Goal: Information Seeking & Learning: Learn about a topic

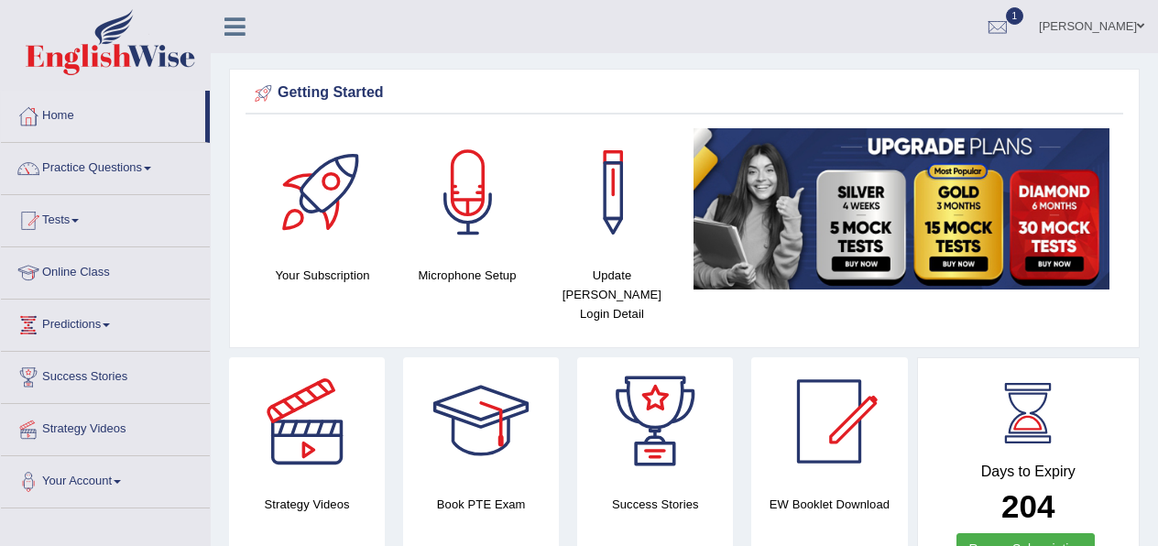
click at [78, 222] on link "Tests" at bounding box center [105, 218] width 209 height 46
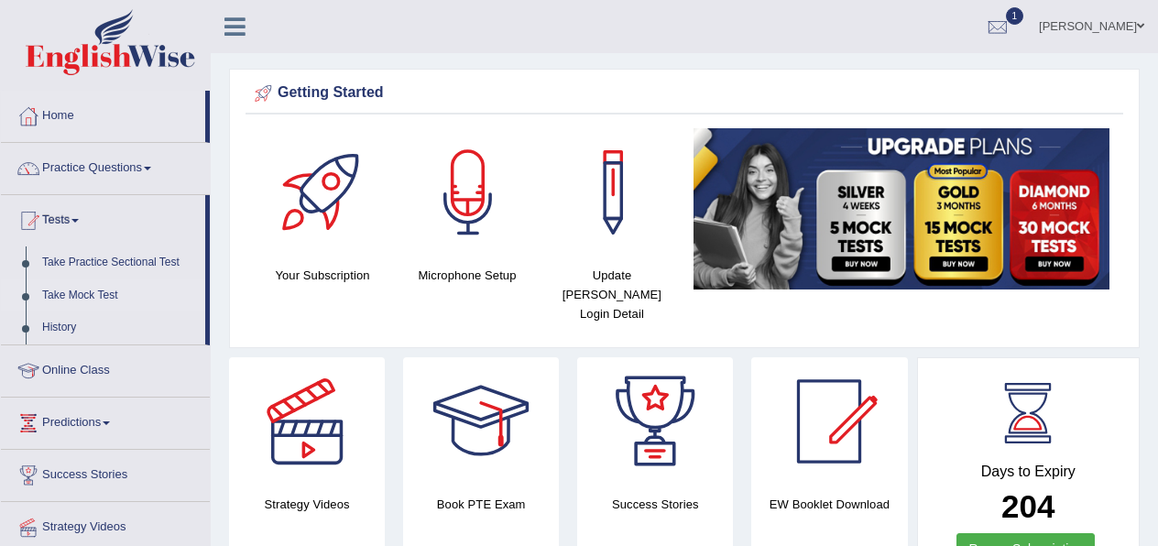
click at [89, 294] on link "Take Mock Test" at bounding box center [119, 296] width 171 height 33
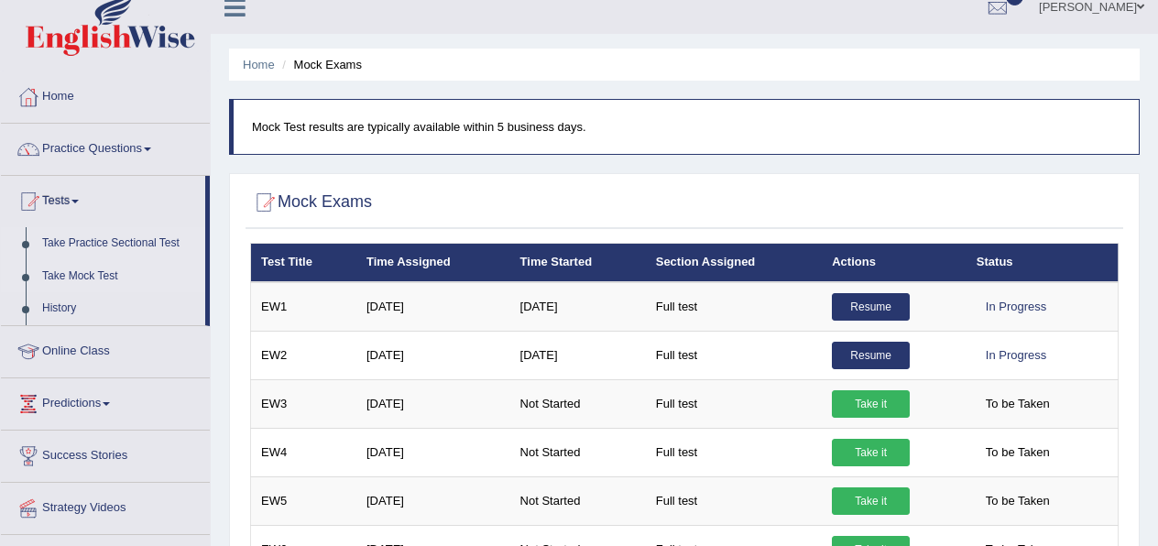
scroll to position [20, 0]
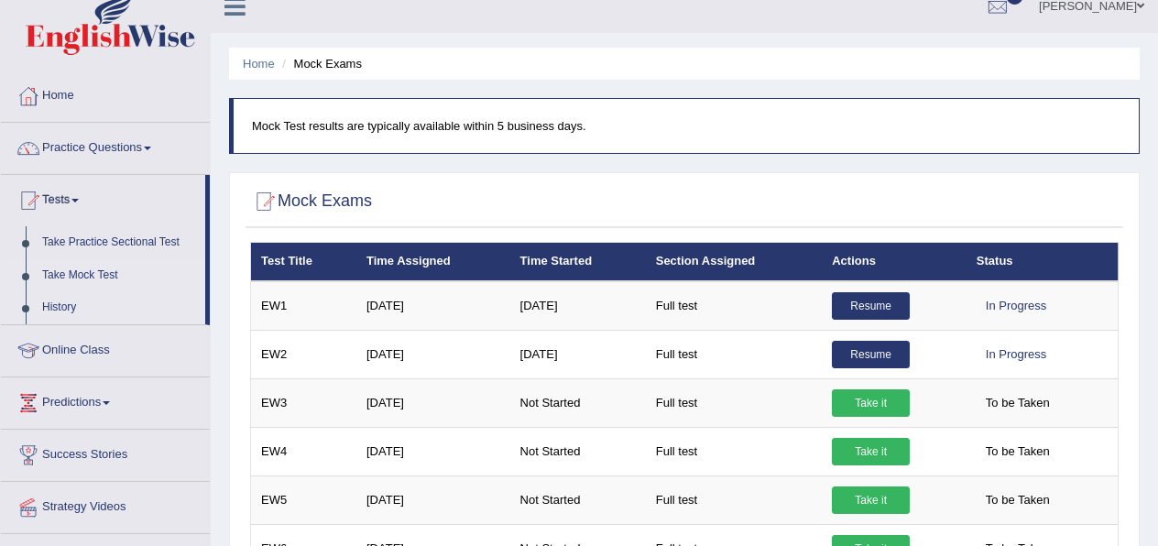
click at [56, 314] on link "History" at bounding box center [119, 307] width 171 height 33
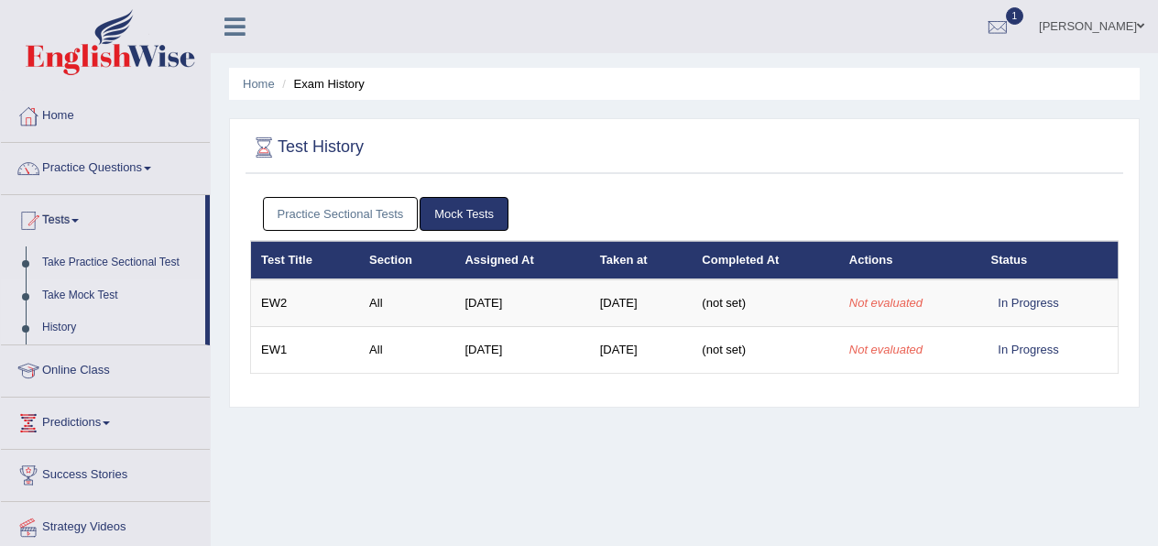
click at [61, 292] on link "Take Mock Test" at bounding box center [119, 296] width 171 height 33
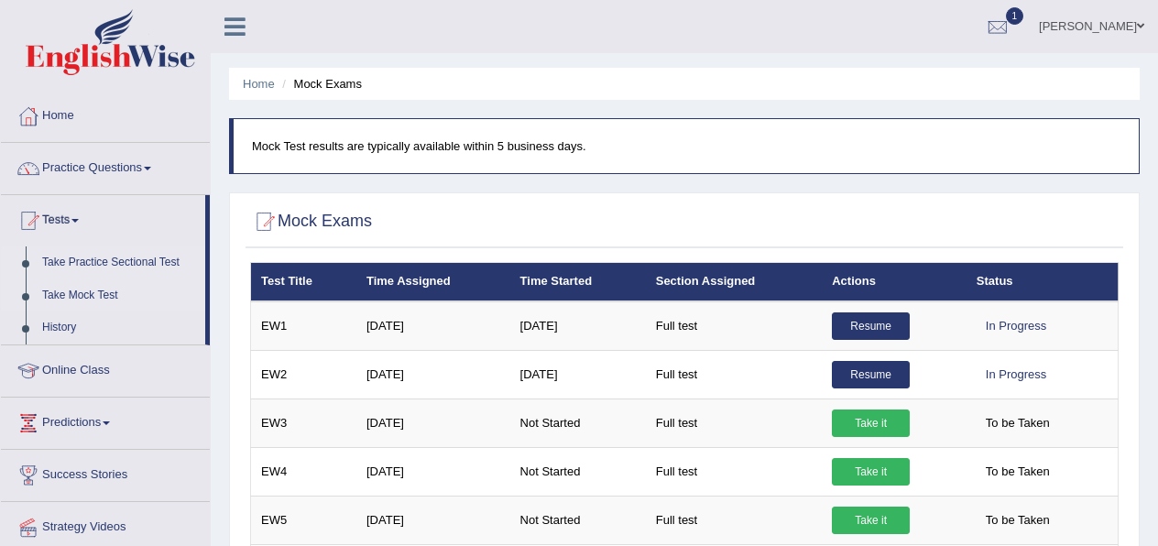
click at [69, 263] on link "Take Practice Sectional Test" at bounding box center [119, 263] width 171 height 33
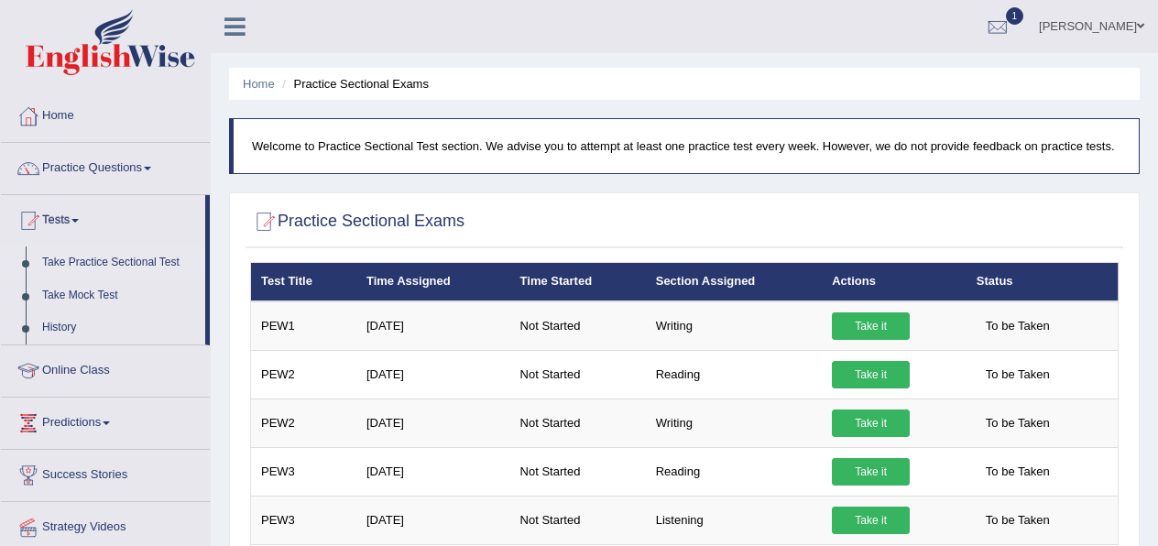
click at [59, 260] on link "Take Practice Sectional Test" at bounding box center [119, 263] width 171 height 33
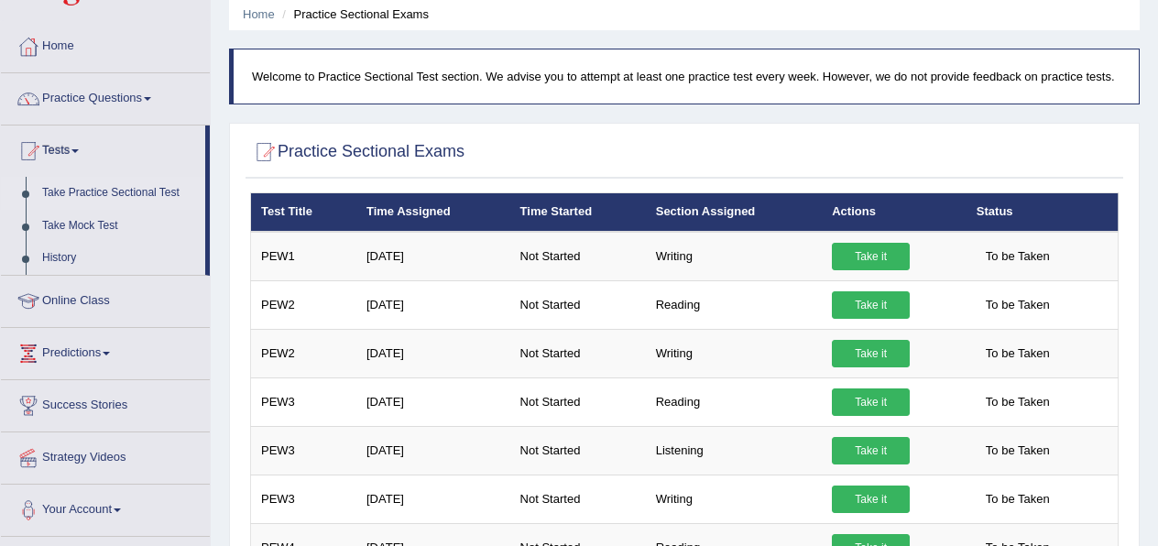
scroll to position [71, 0]
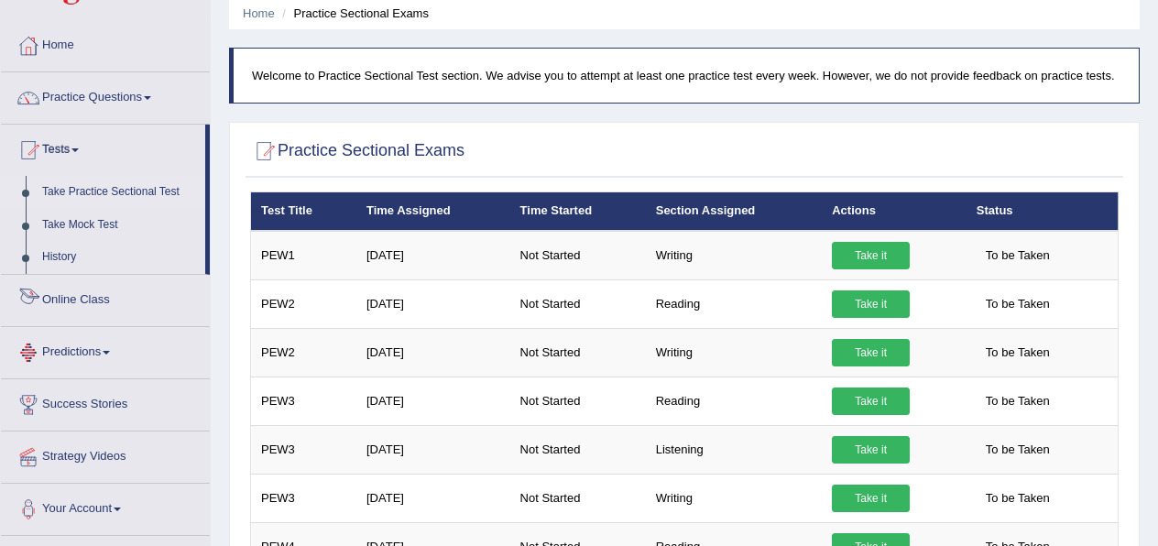
click at [99, 348] on link "Predictions" at bounding box center [105, 350] width 209 height 46
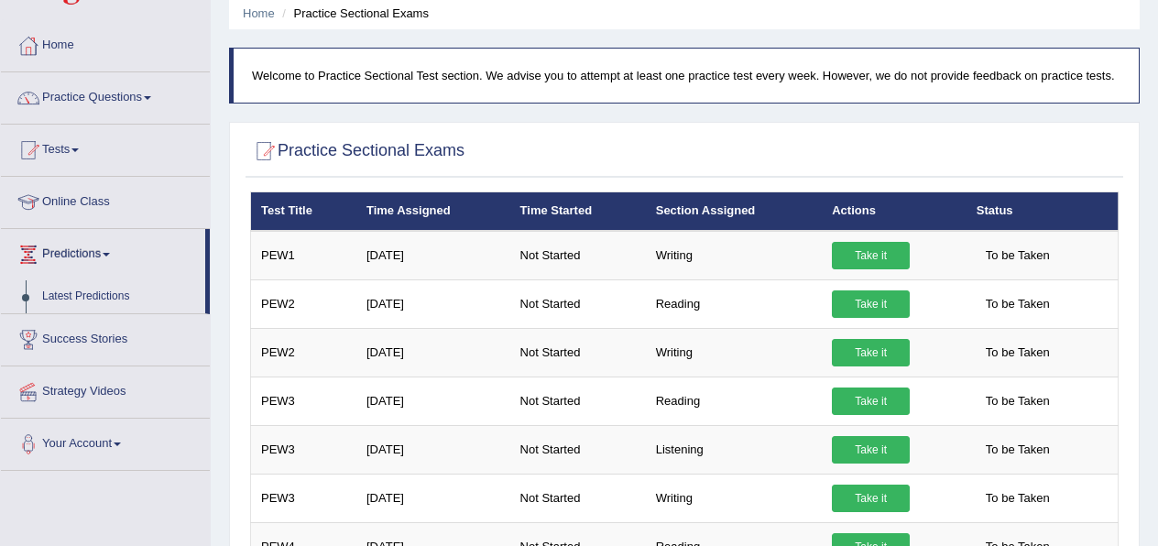
scroll to position [0, 0]
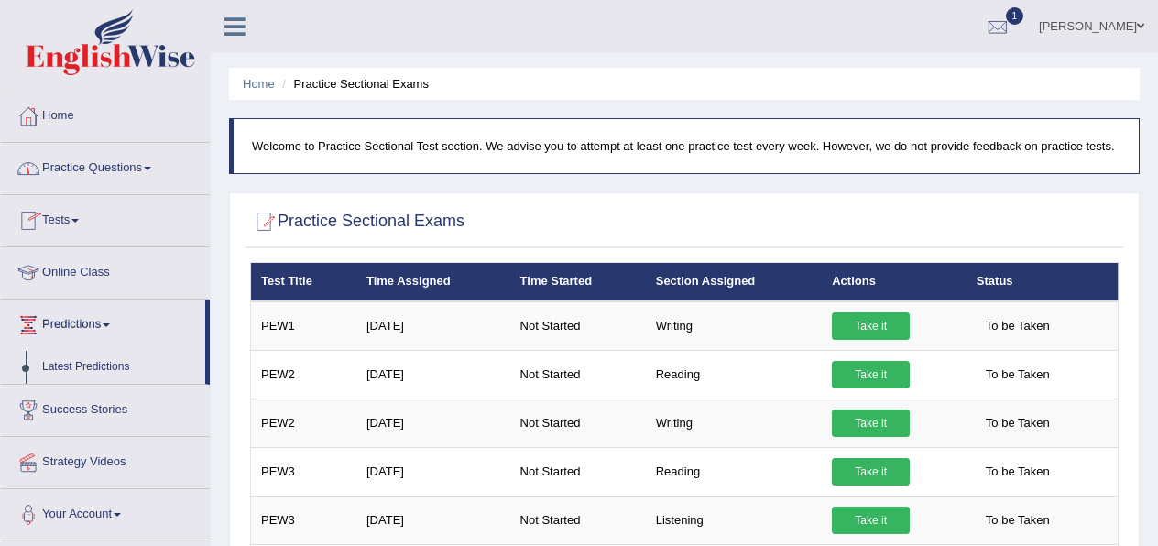
click at [45, 217] on link "Tests" at bounding box center [105, 218] width 209 height 46
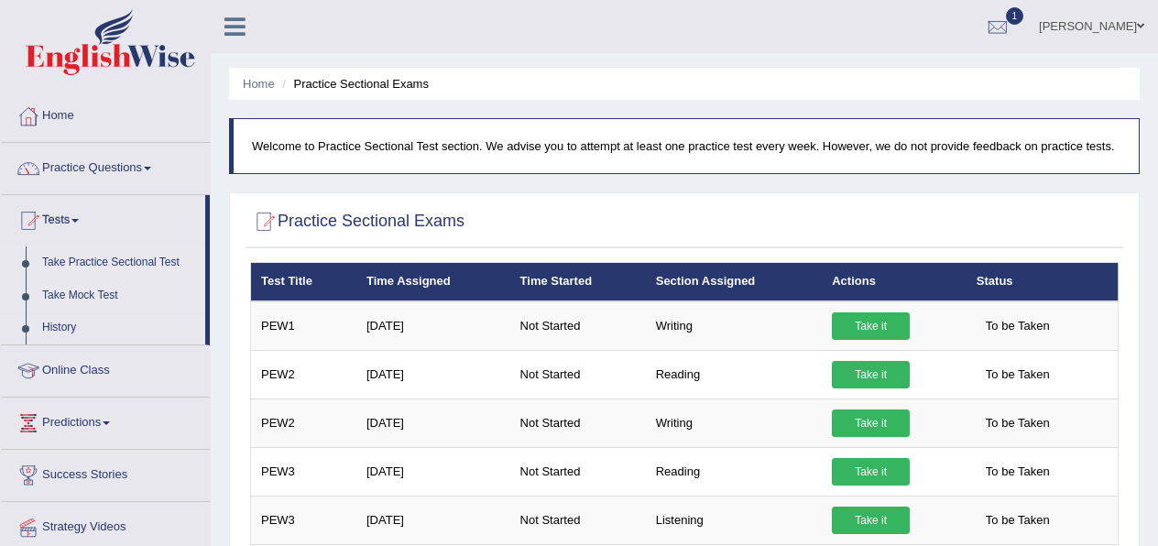
click at [80, 297] on link "Take Mock Test" at bounding box center [119, 296] width 171 height 33
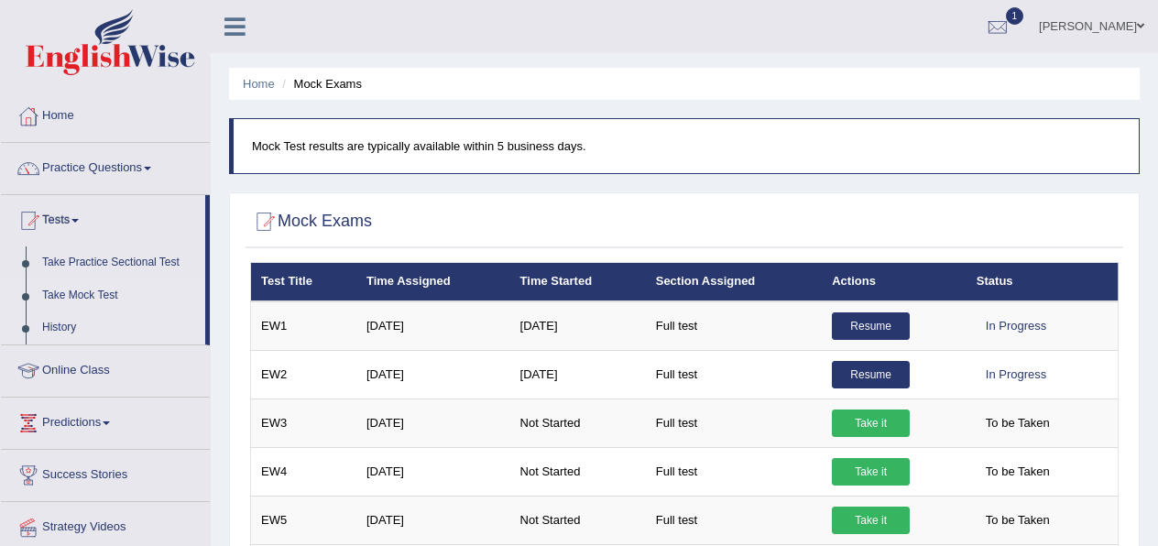
click at [75, 324] on link "History" at bounding box center [119, 328] width 171 height 33
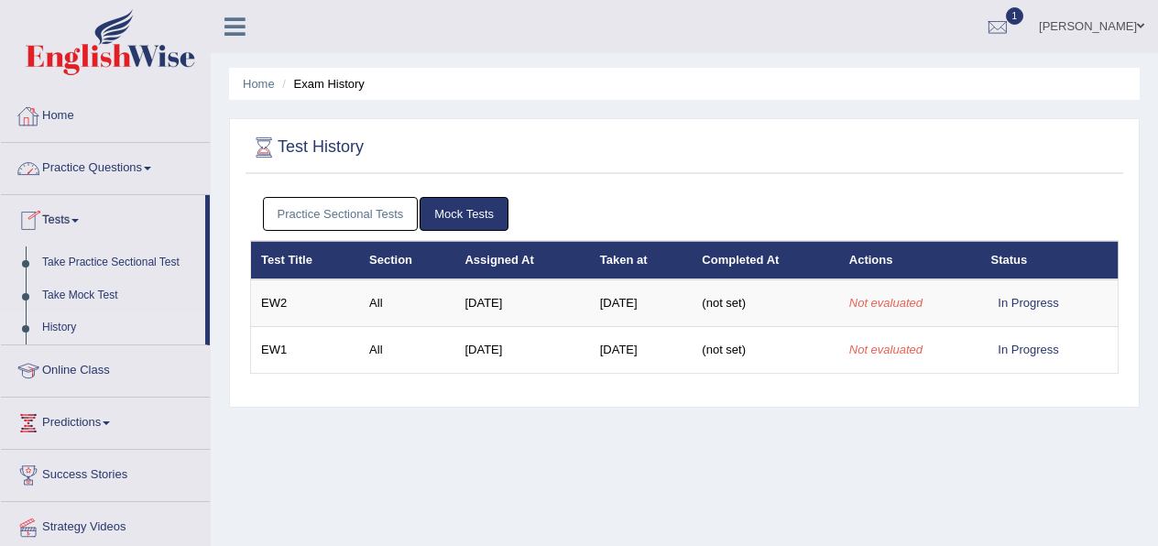
click at [68, 169] on link "Practice Questions" at bounding box center [105, 166] width 209 height 46
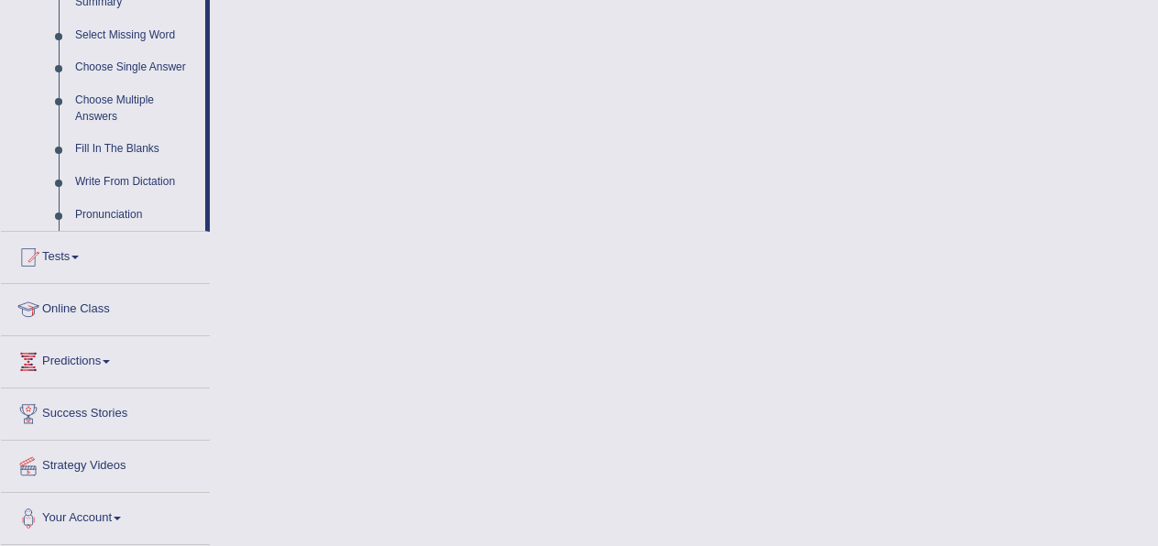
scroll to position [943, 0]
click at [84, 270] on link "Tests" at bounding box center [105, 255] width 209 height 46
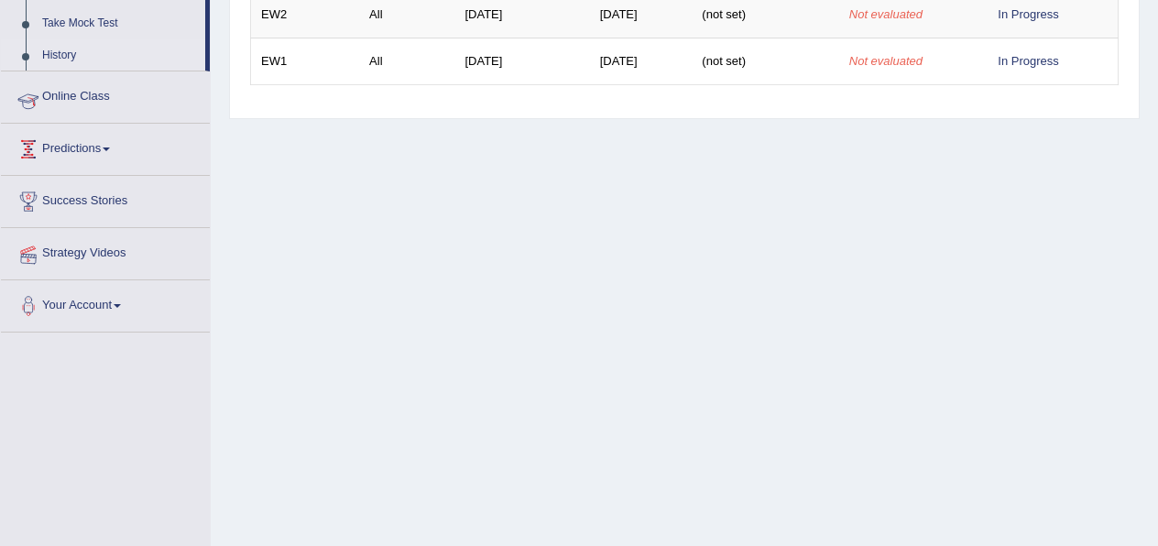
scroll to position [224, 0]
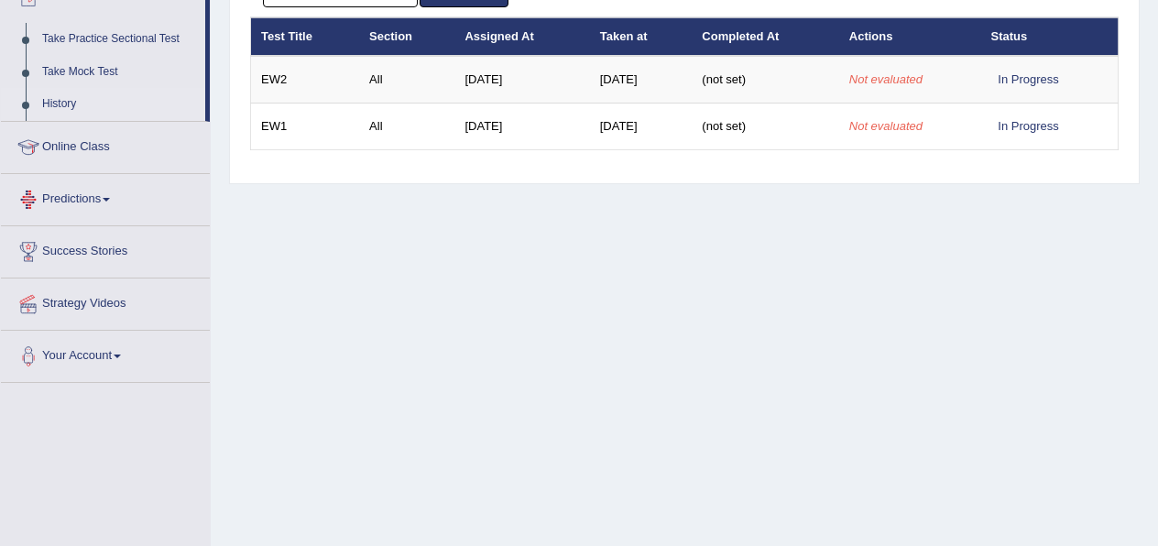
click at [379, 44] on th "Section" at bounding box center [406, 36] width 95 height 38
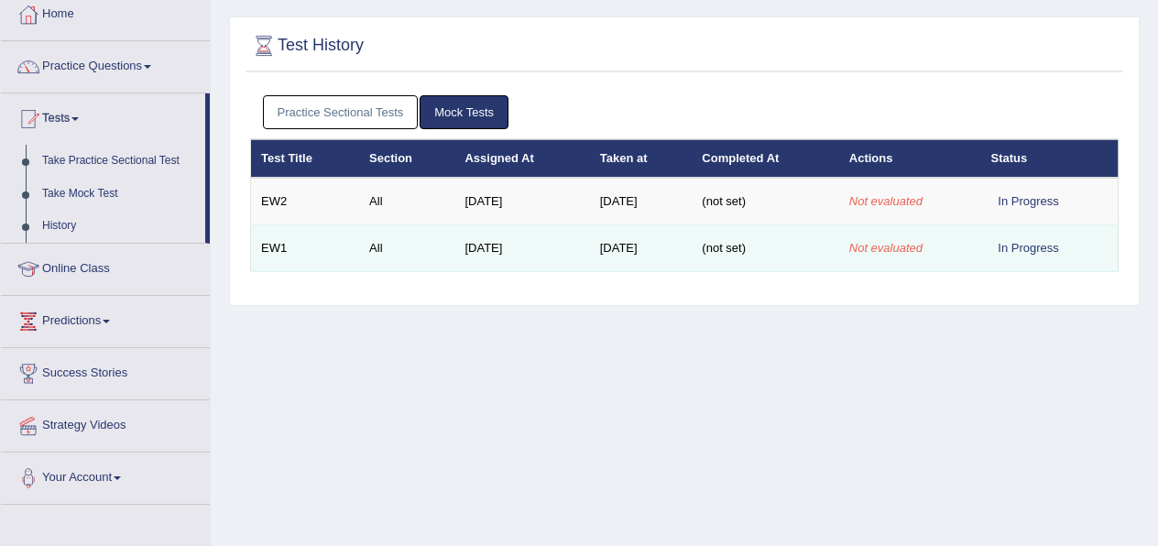
scroll to position [101, 0]
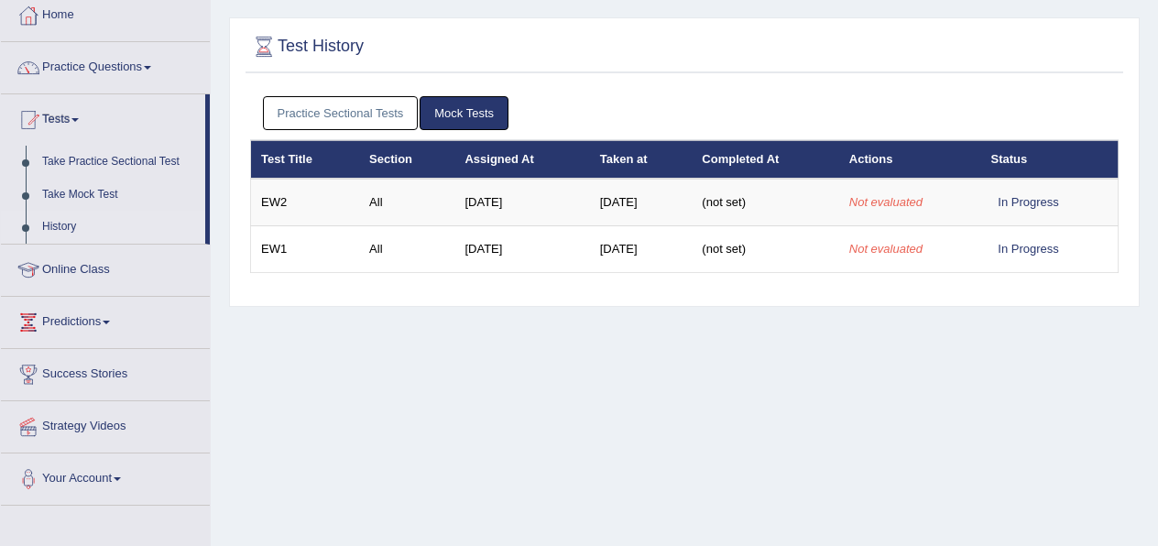
click at [476, 116] on link "Mock Tests" at bounding box center [464, 113] width 89 height 34
click at [115, 172] on link "Take Practice Sectional Test" at bounding box center [119, 162] width 171 height 33
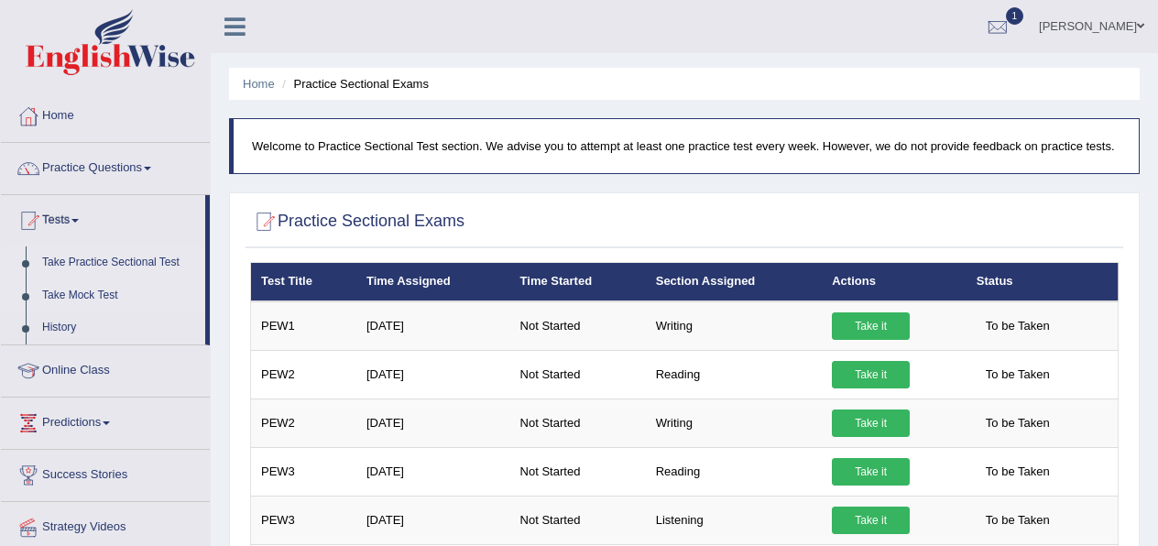
click at [58, 298] on link "Take Mock Test" at bounding box center [119, 296] width 171 height 33
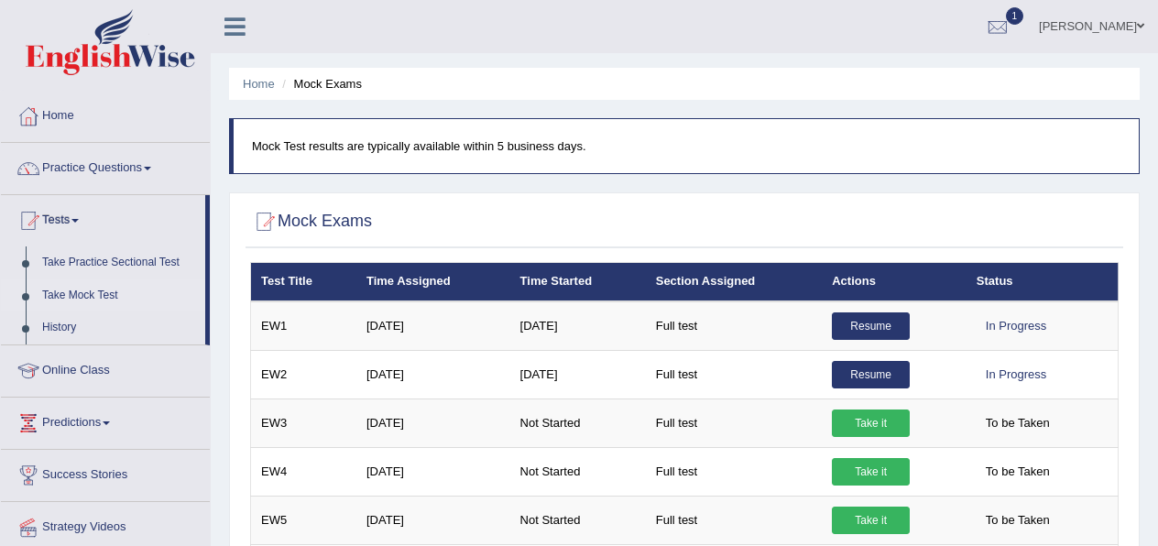
click at [58, 297] on link "Take Mock Test" at bounding box center [119, 296] width 171 height 33
click at [69, 332] on link "History" at bounding box center [119, 328] width 171 height 33
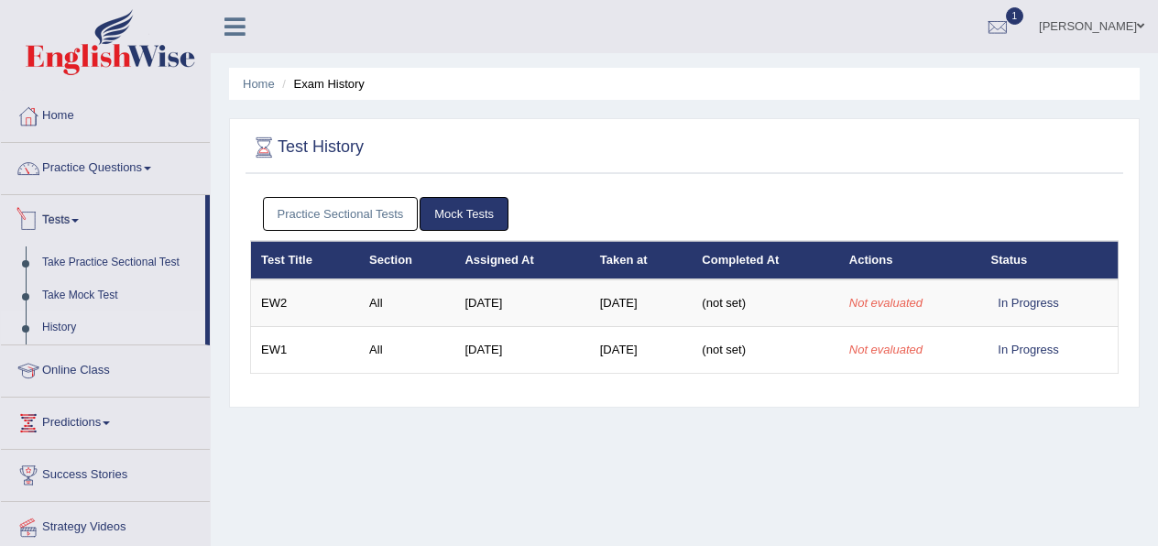
click at [88, 222] on link "Tests" at bounding box center [103, 218] width 204 height 46
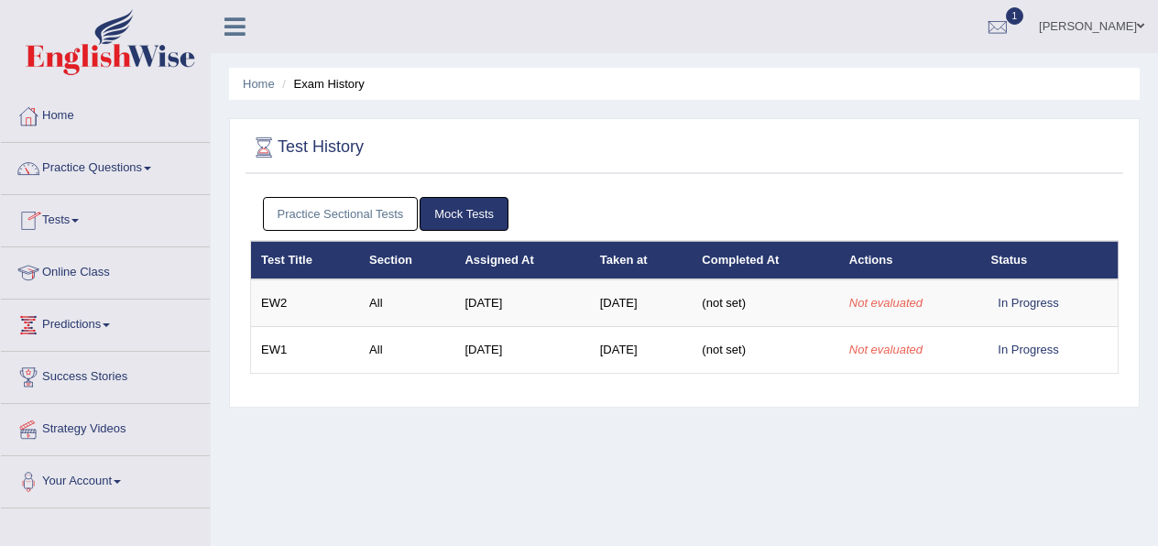
click at [88, 221] on link "Tests" at bounding box center [105, 218] width 209 height 46
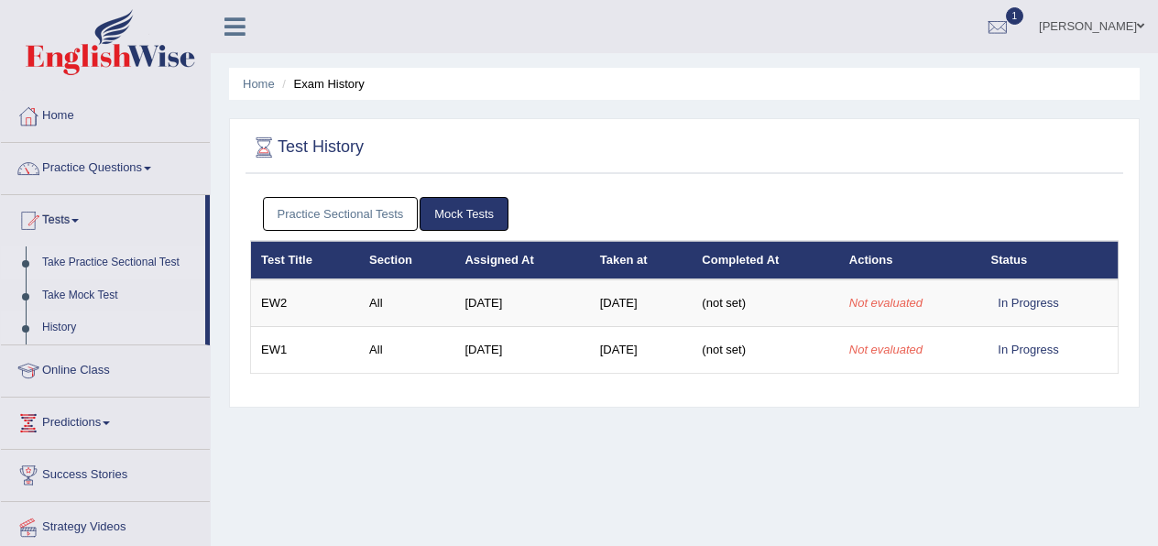
click at [158, 264] on link "Take Practice Sectional Test" at bounding box center [119, 263] width 171 height 33
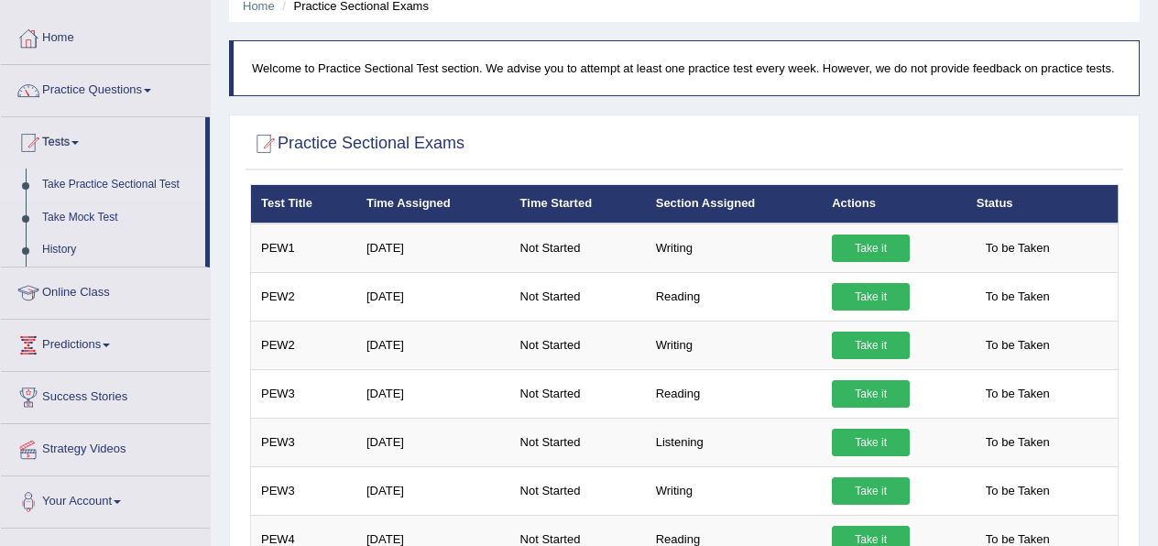
scroll to position [101, 0]
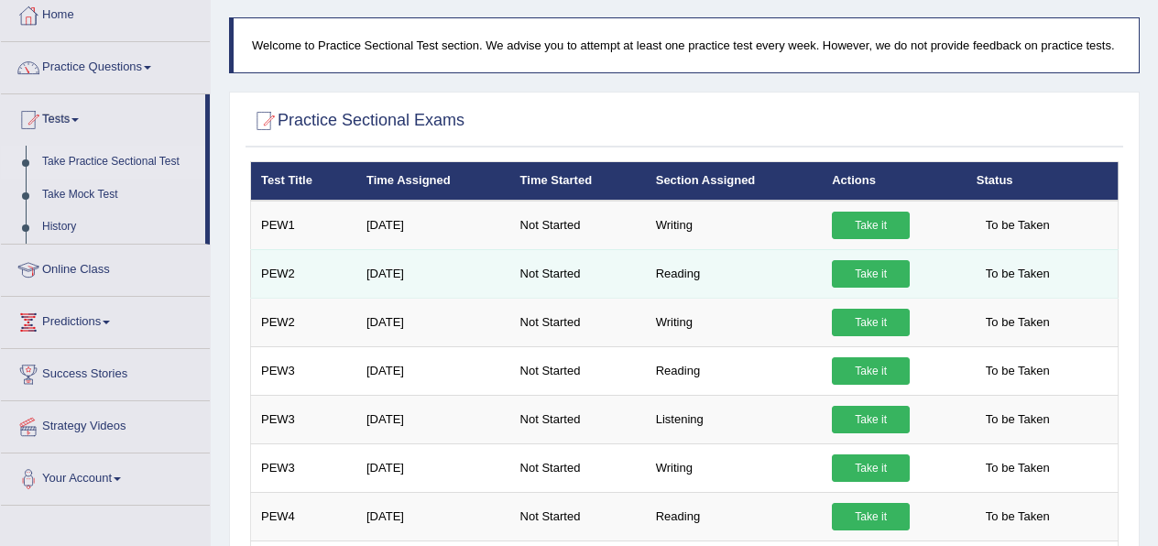
click at [689, 295] on td "Reading" at bounding box center [734, 273] width 176 height 49
click at [866, 286] on link "Take it" at bounding box center [871, 273] width 78 height 27
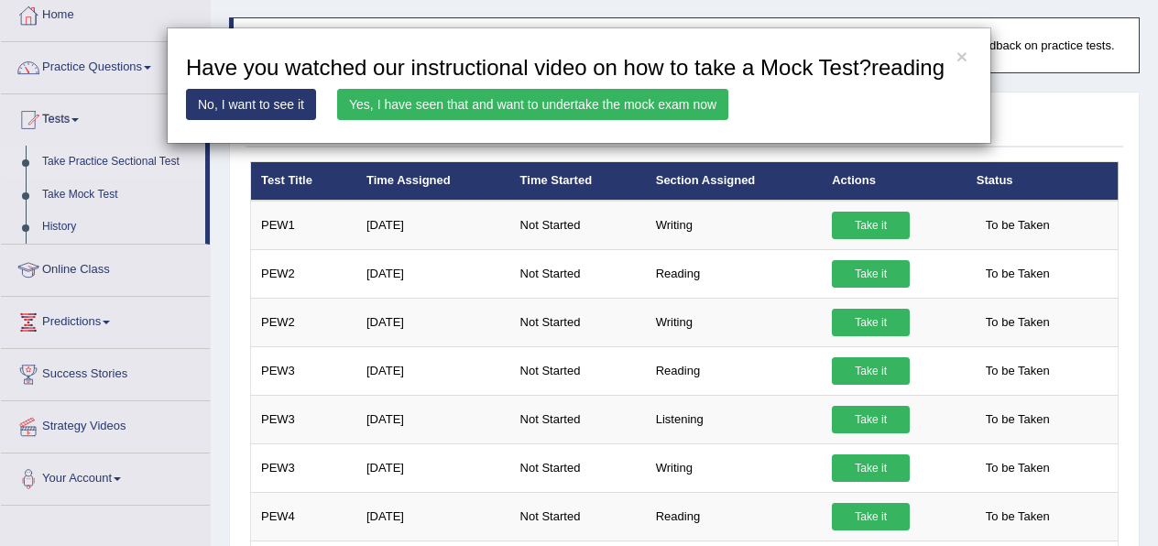
click at [603, 120] on link "Yes, I have seen that and want to undertake the mock exam now" at bounding box center [532, 104] width 391 height 31
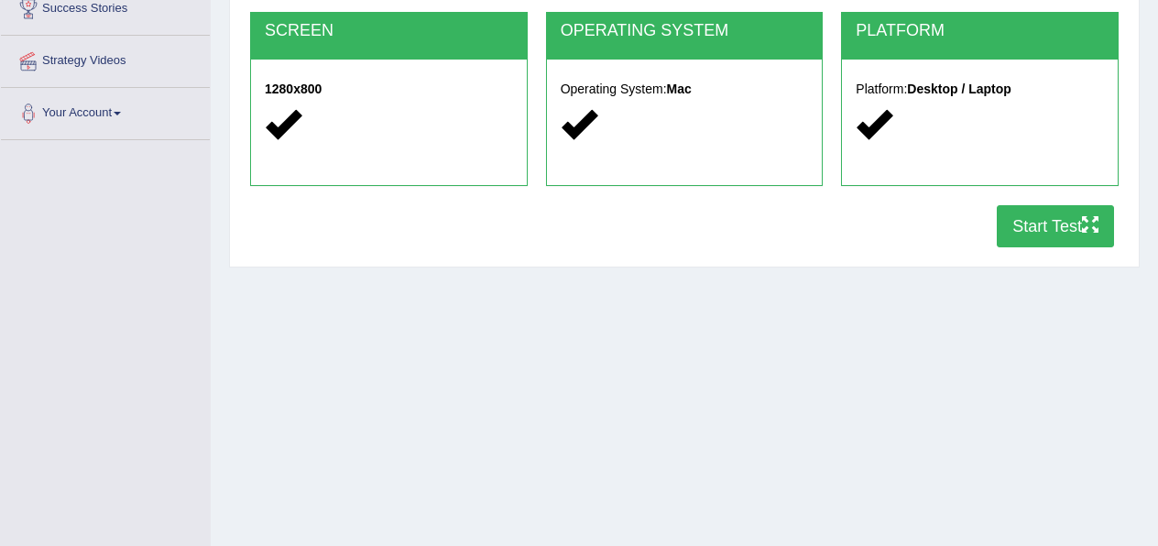
scroll to position [371, 0]
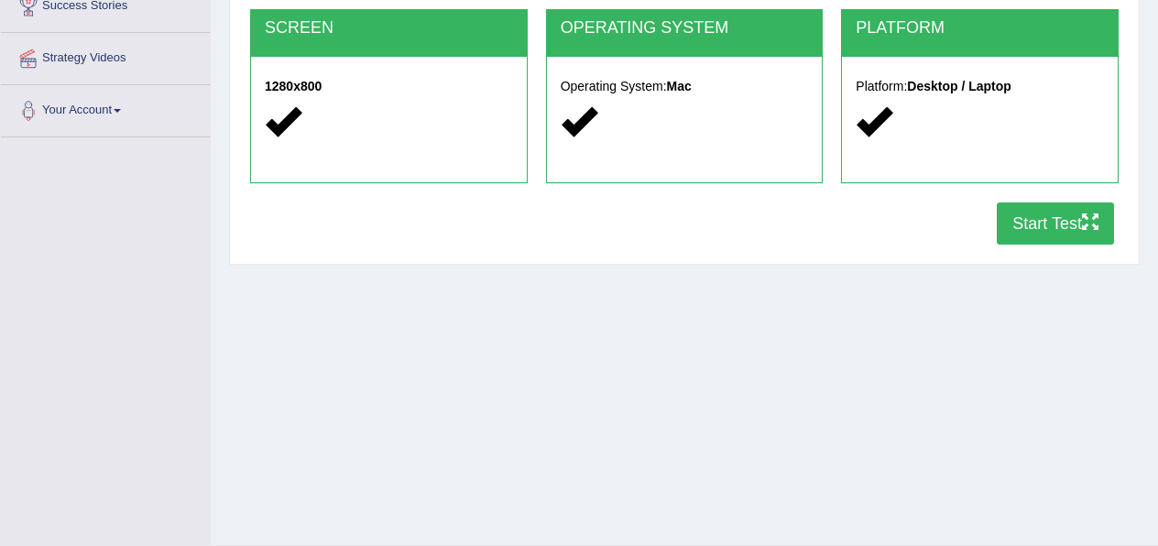
click at [1041, 232] on button "Start Test" at bounding box center [1055, 224] width 117 height 42
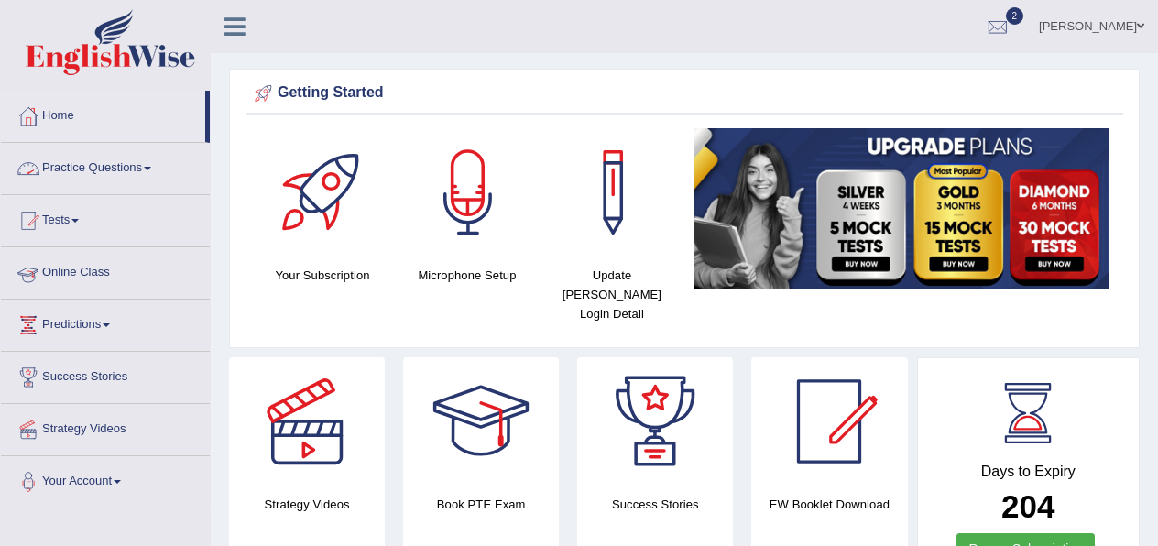
click at [112, 170] on link "Practice Questions" at bounding box center [105, 166] width 209 height 46
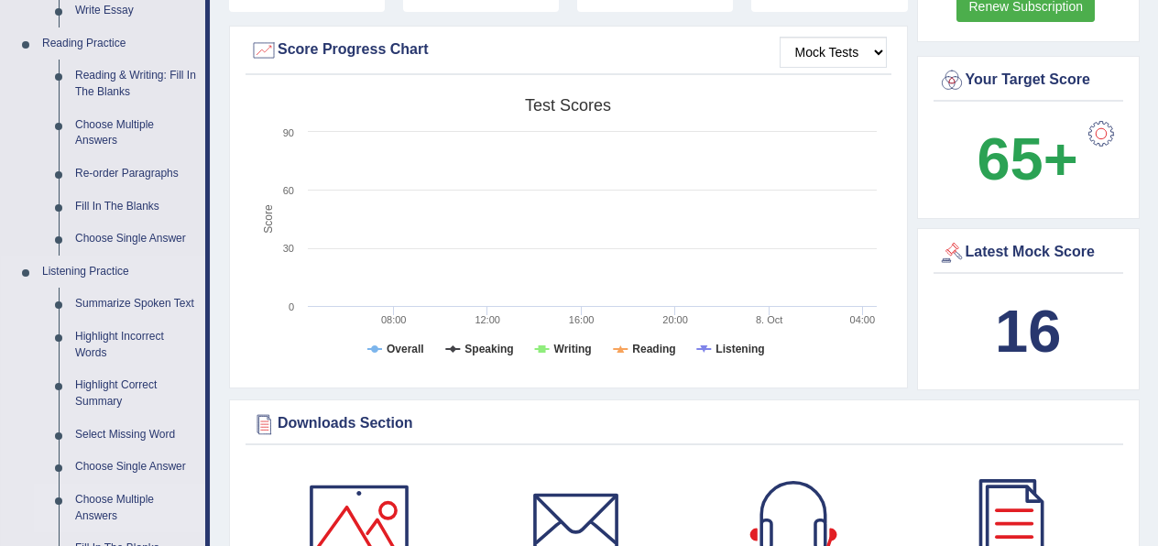
scroll to position [990, 0]
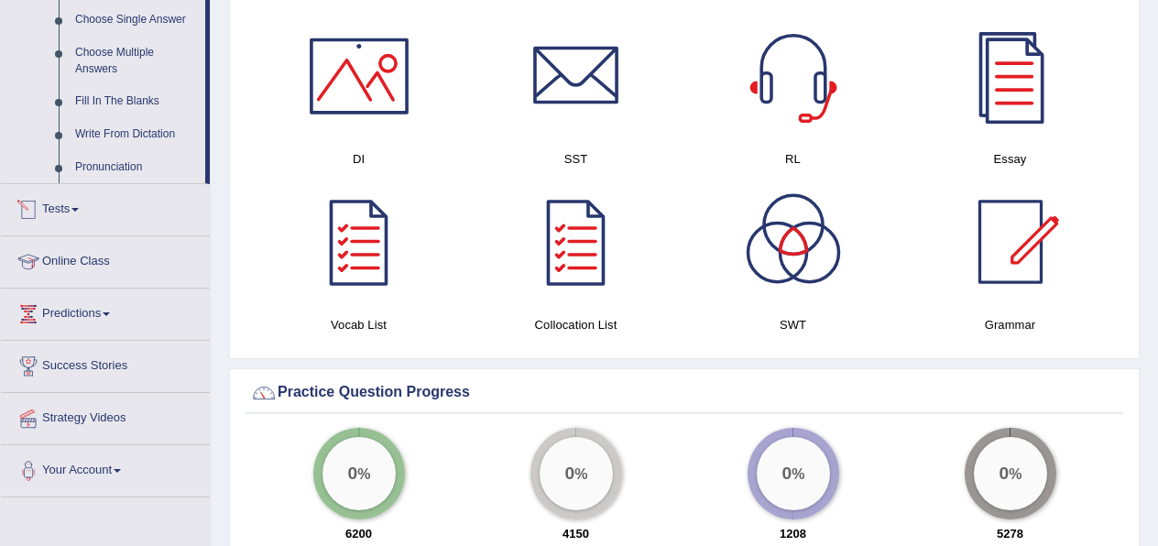
click at [67, 225] on link "Tests" at bounding box center [105, 207] width 209 height 46
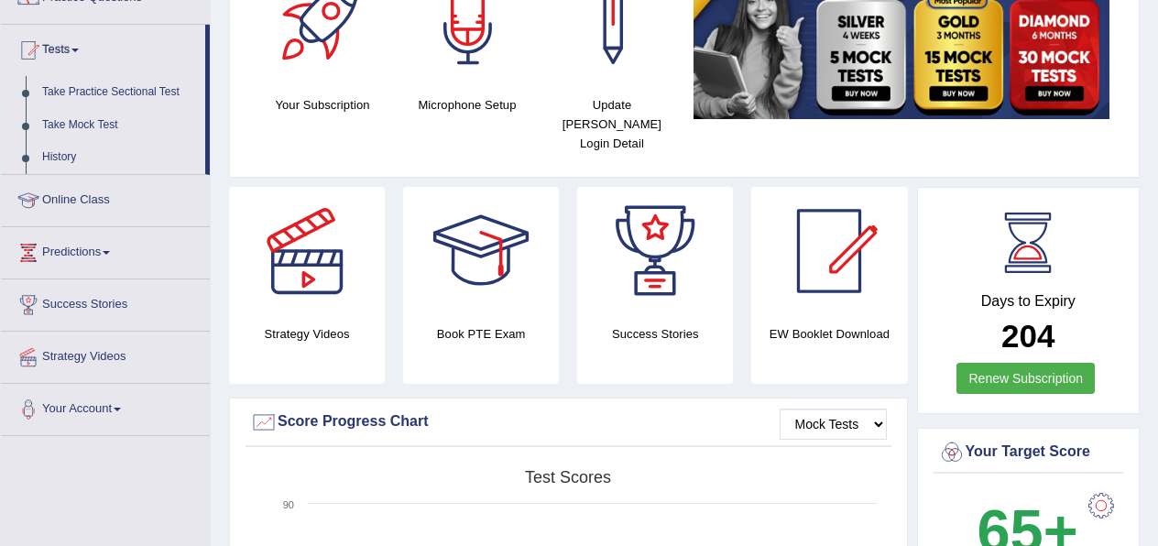
scroll to position [172, 0]
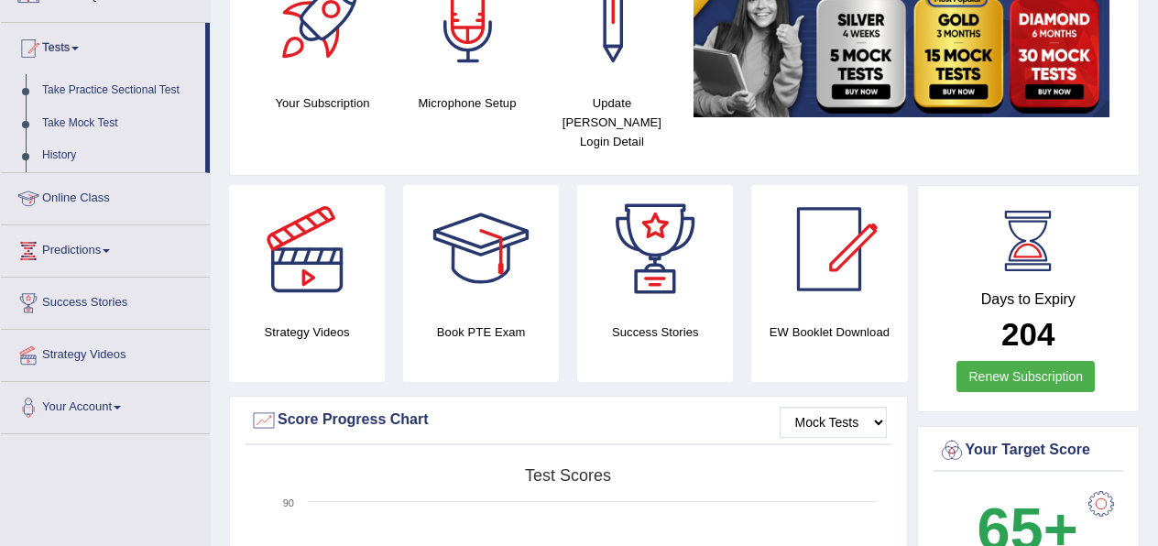
click at [60, 158] on link "History" at bounding box center [119, 155] width 171 height 33
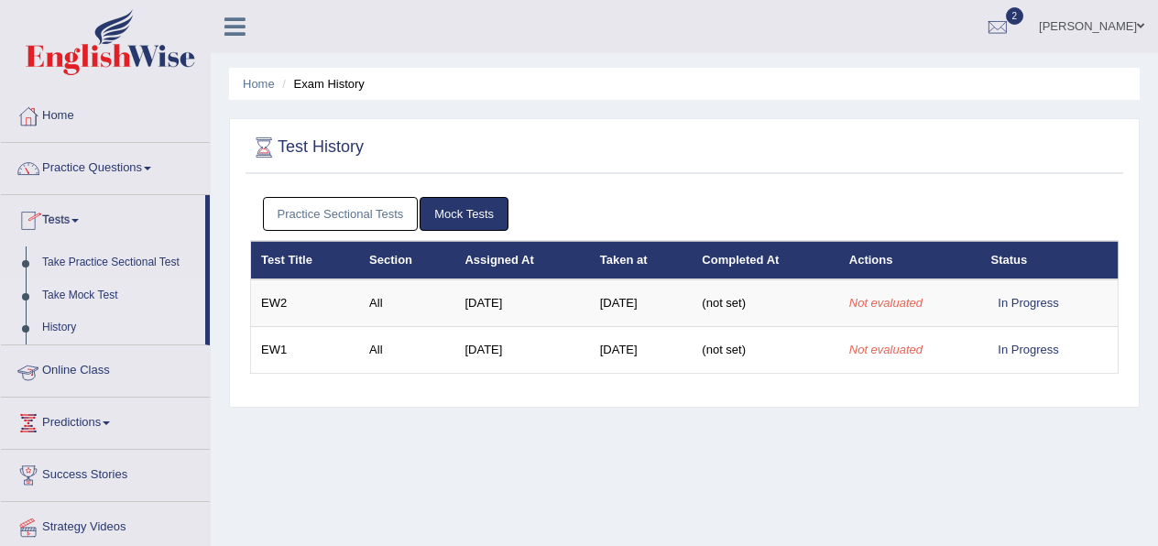
click at [60, 298] on link "Take Mock Test" at bounding box center [119, 296] width 171 height 33
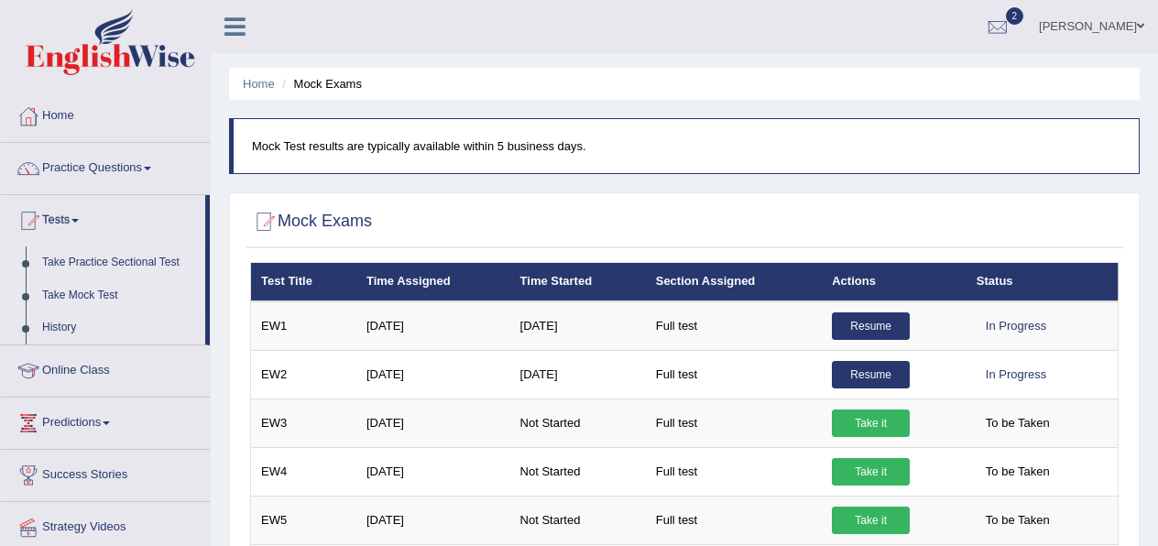
click at [74, 269] on link "Take Practice Sectional Test" at bounding box center [119, 263] width 171 height 33
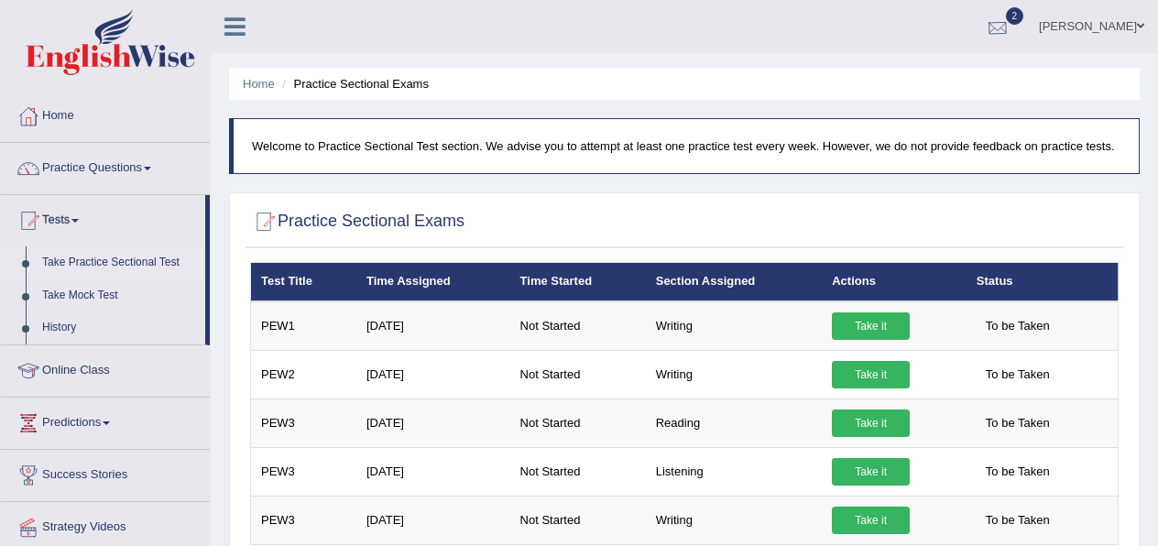
click at [1012, 29] on div at bounding box center [997, 27] width 27 height 27
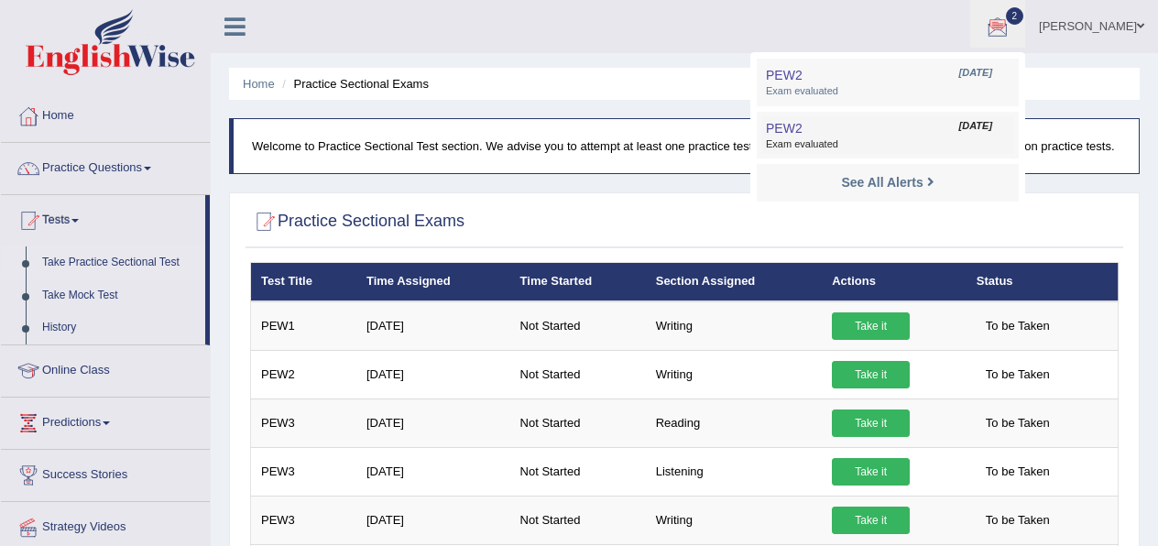
click at [833, 136] on link "PEW2 Oct 8, 2025 Exam evaluated" at bounding box center [888, 135] width 253 height 38
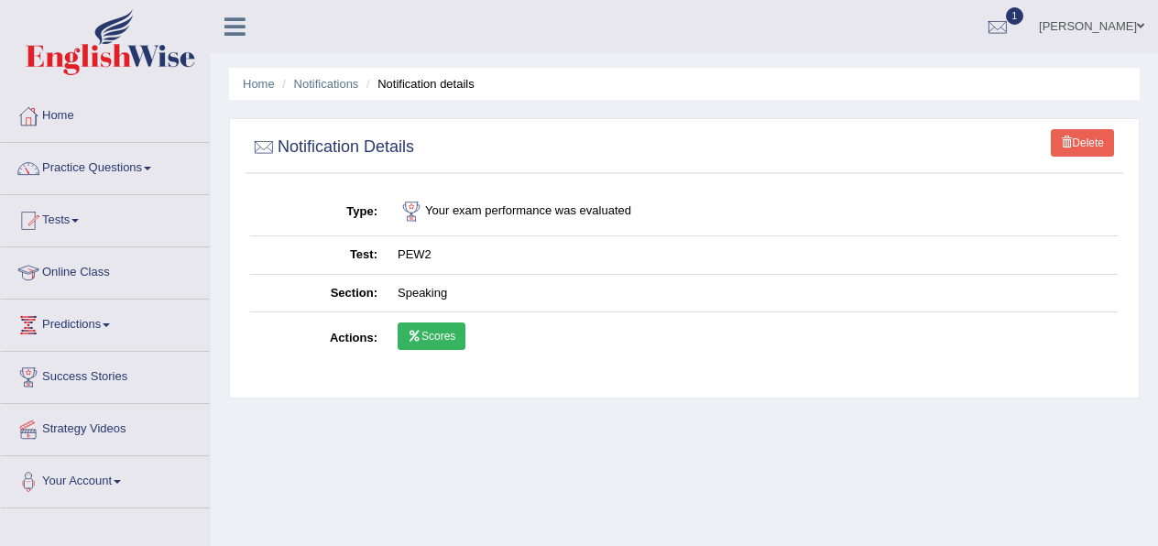
click at [446, 334] on link "Scores" at bounding box center [432, 336] width 68 height 27
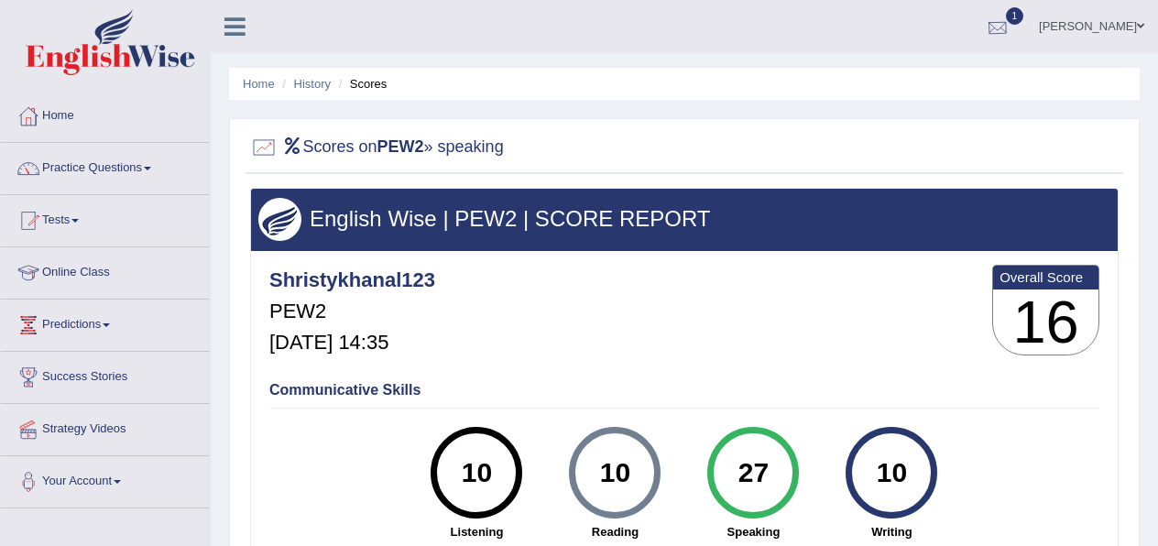
click at [1012, 30] on div at bounding box center [997, 27] width 27 height 27
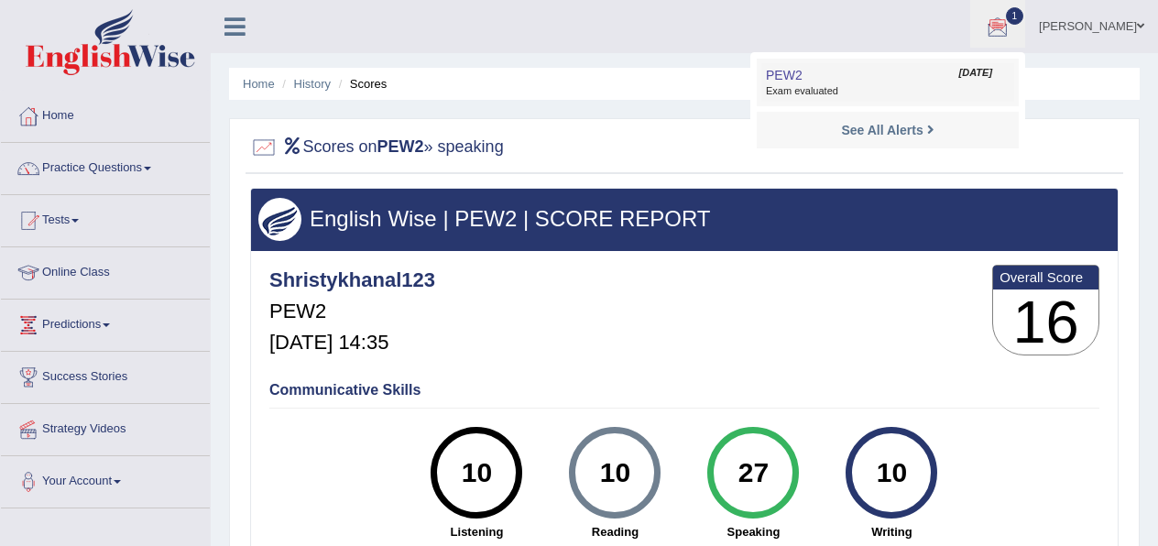
click at [818, 100] on link "PEW2 Oct 8, 2025 Exam evaluated" at bounding box center [888, 82] width 253 height 38
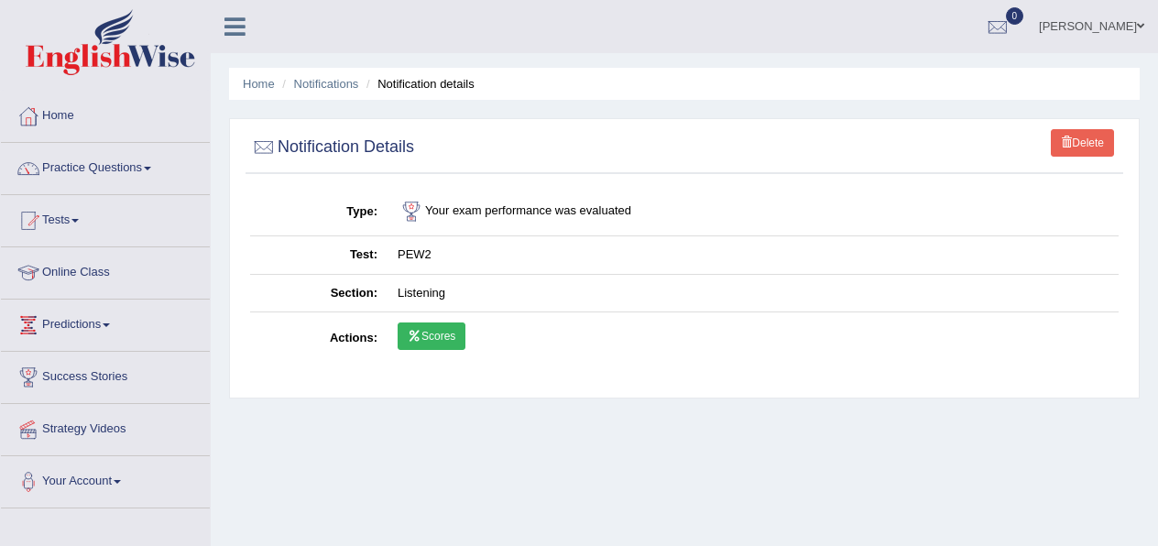
click at [413, 340] on icon at bounding box center [415, 336] width 14 height 11
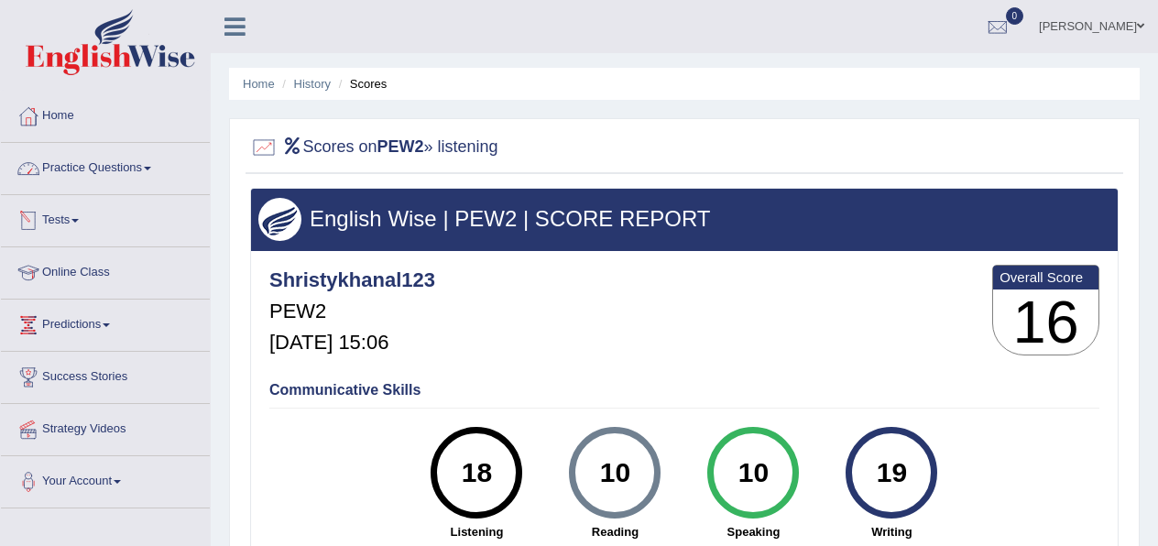
click at [134, 168] on link "Practice Questions" at bounding box center [105, 166] width 209 height 46
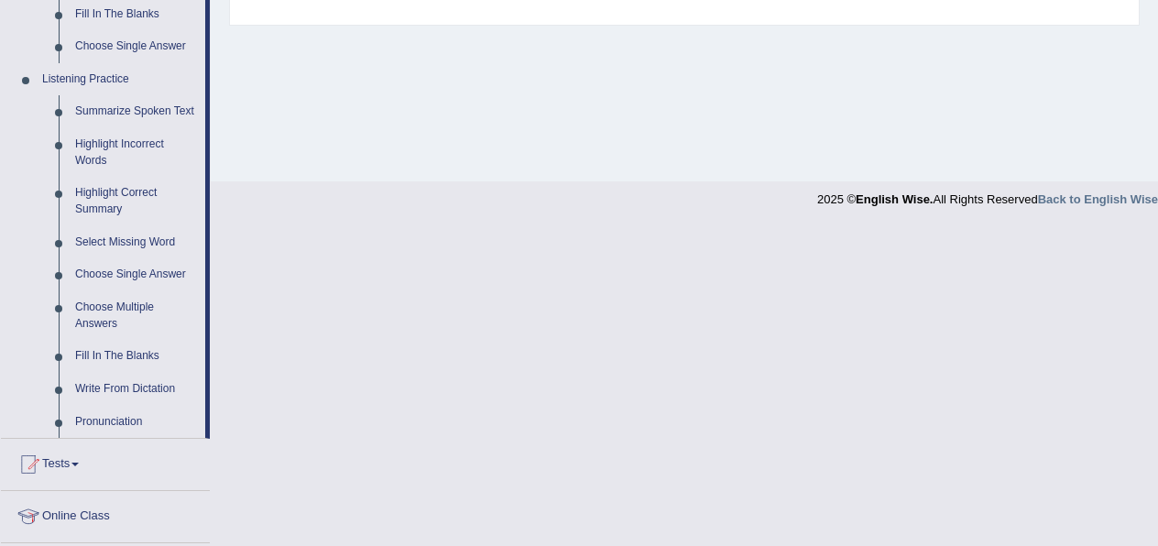
scroll to position [737, 0]
click at [135, 161] on link "Highlight Incorrect Words" at bounding box center [136, 150] width 138 height 49
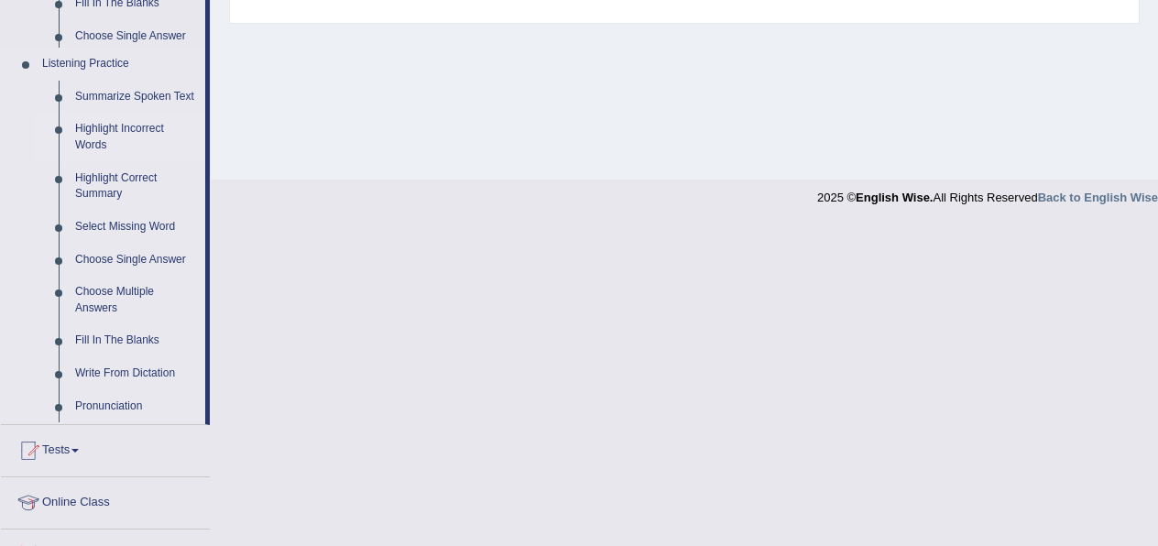
scroll to position [416, 0]
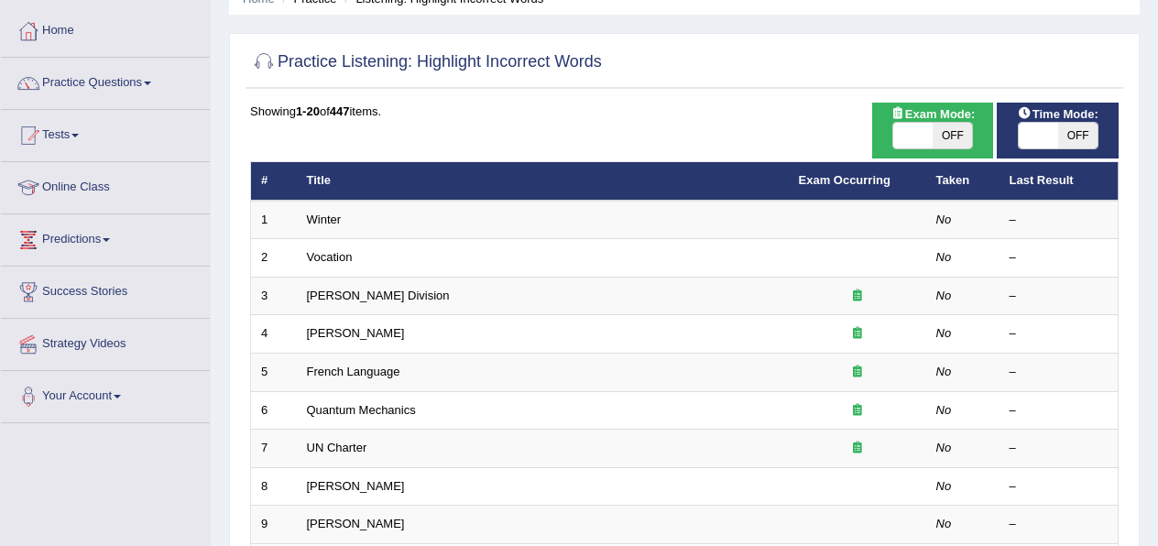
scroll to position [87, 0]
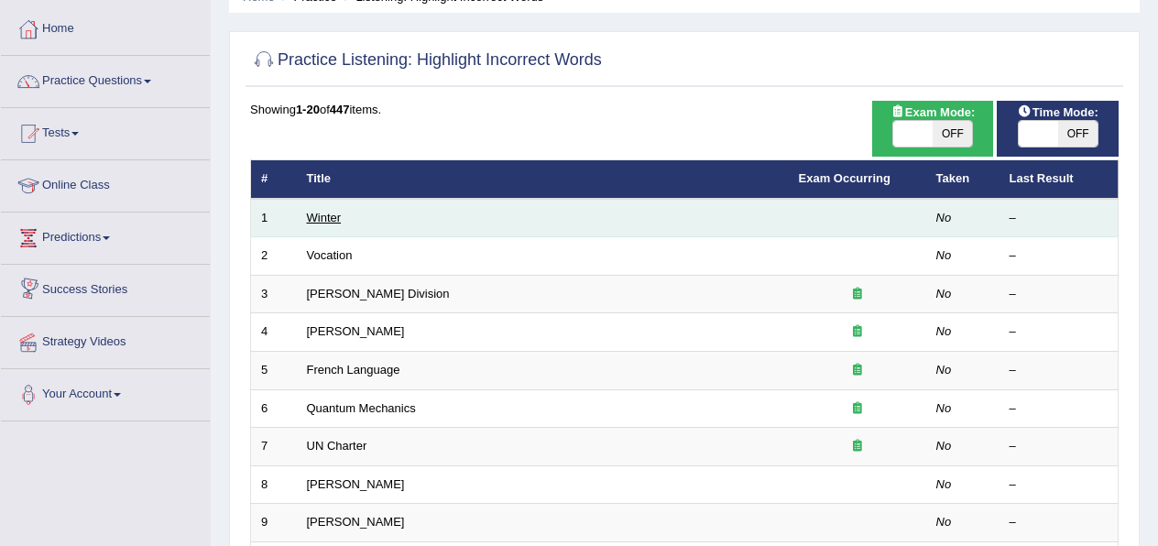
click at [337, 213] on link "Winter" at bounding box center [324, 218] width 35 height 14
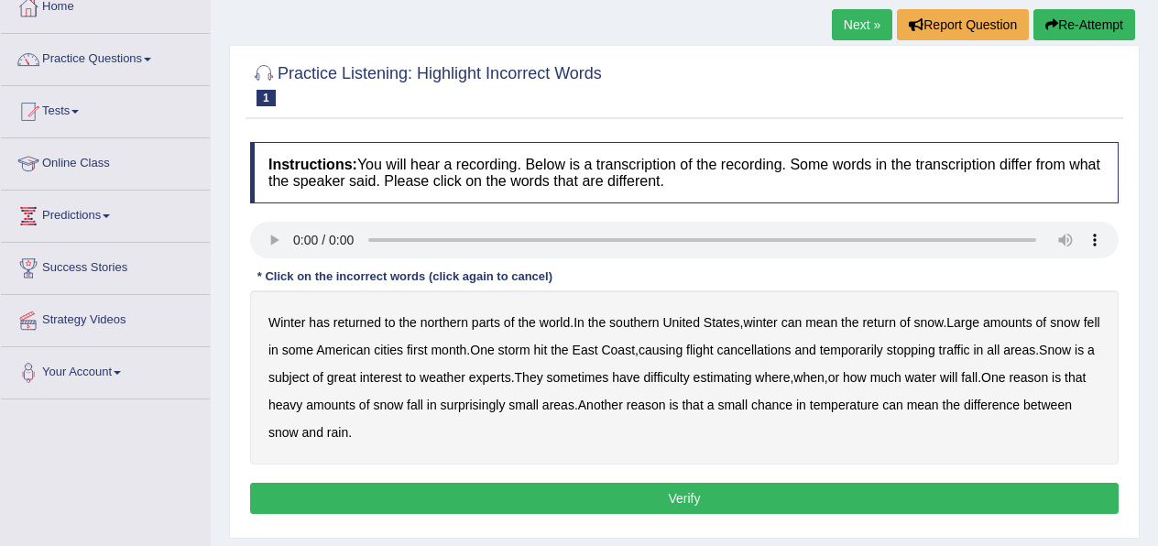
scroll to position [111, 0]
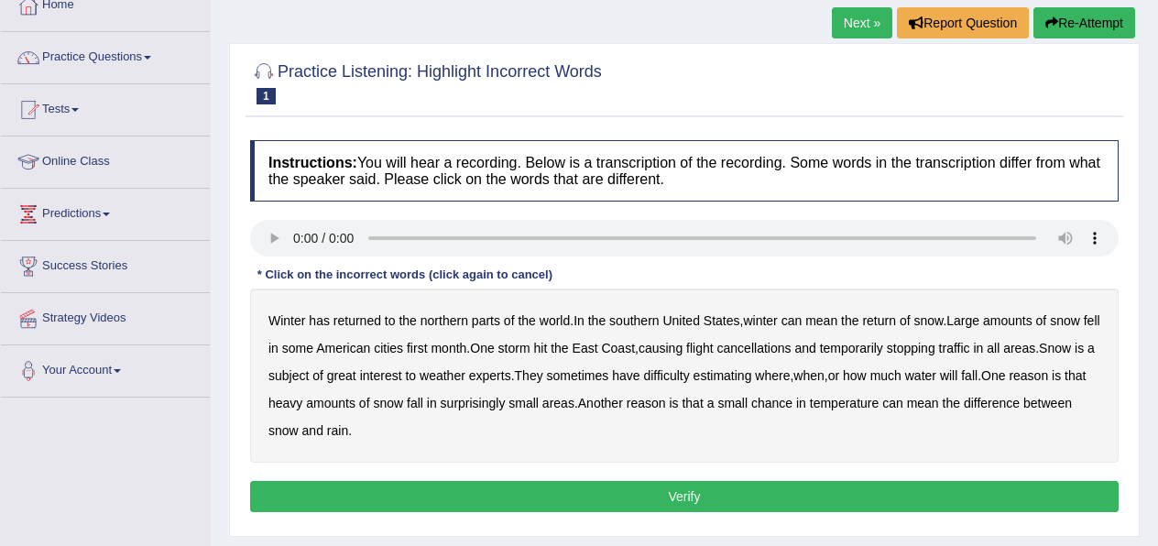
click at [428, 346] on b "first" at bounding box center [417, 348] width 21 height 15
click at [1000, 344] on b "all" at bounding box center [993, 348] width 13 height 15
click at [937, 376] on b "water" at bounding box center [920, 375] width 31 height 15
click at [636, 501] on button "Verify" at bounding box center [684, 496] width 869 height 31
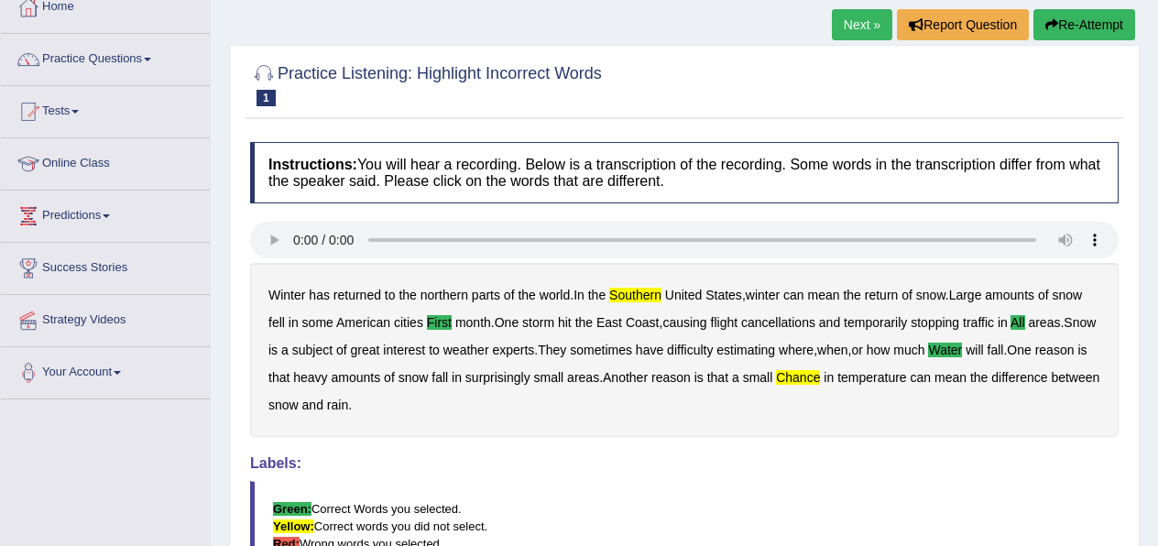
scroll to position [59, 0]
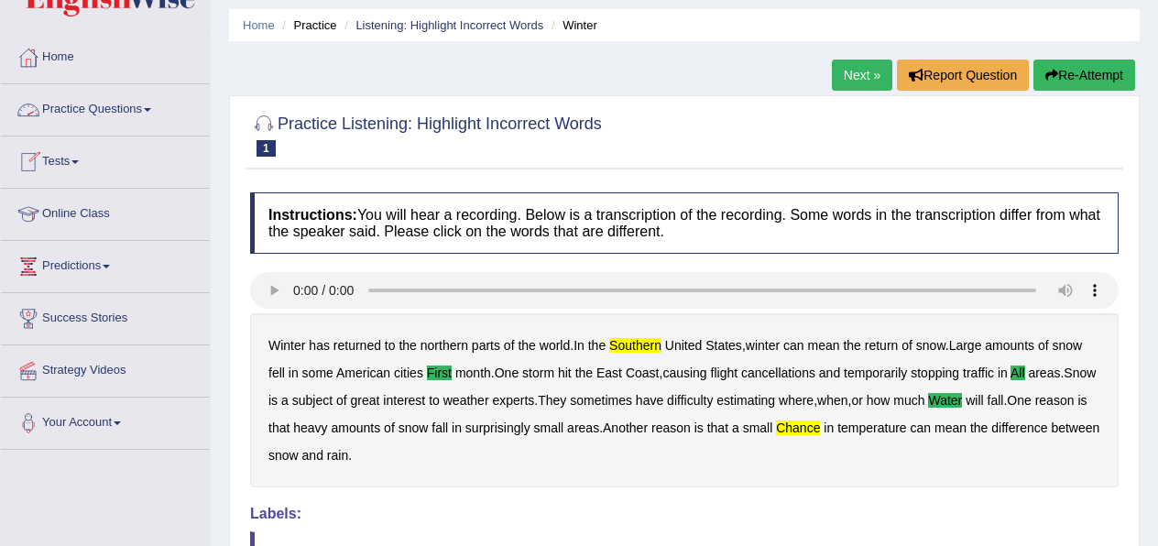
click at [128, 112] on link "Practice Questions" at bounding box center [105, 107] width 209 height 46
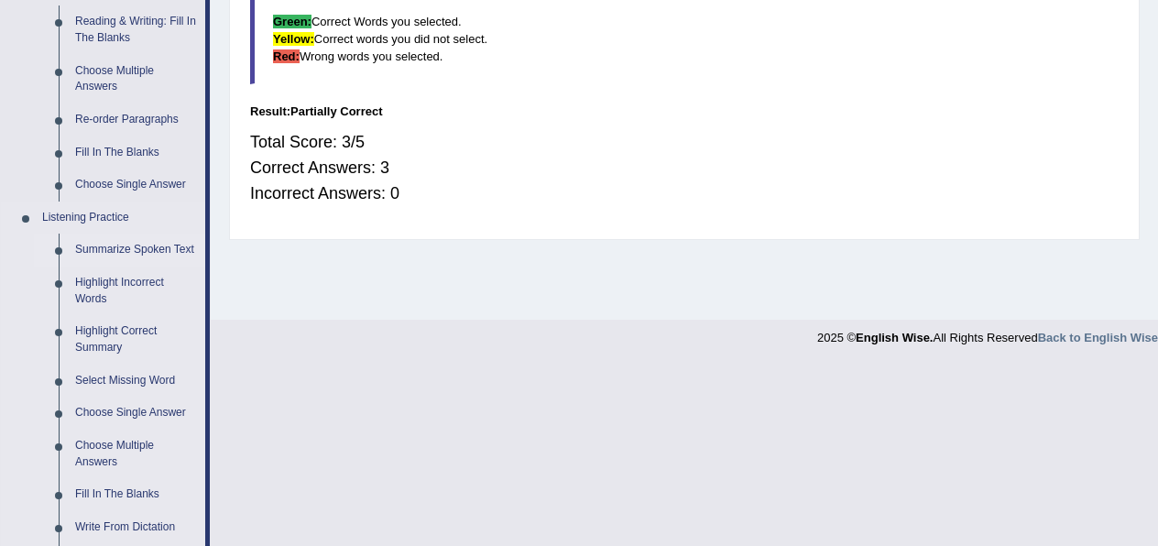
scroll to position [600, 0]
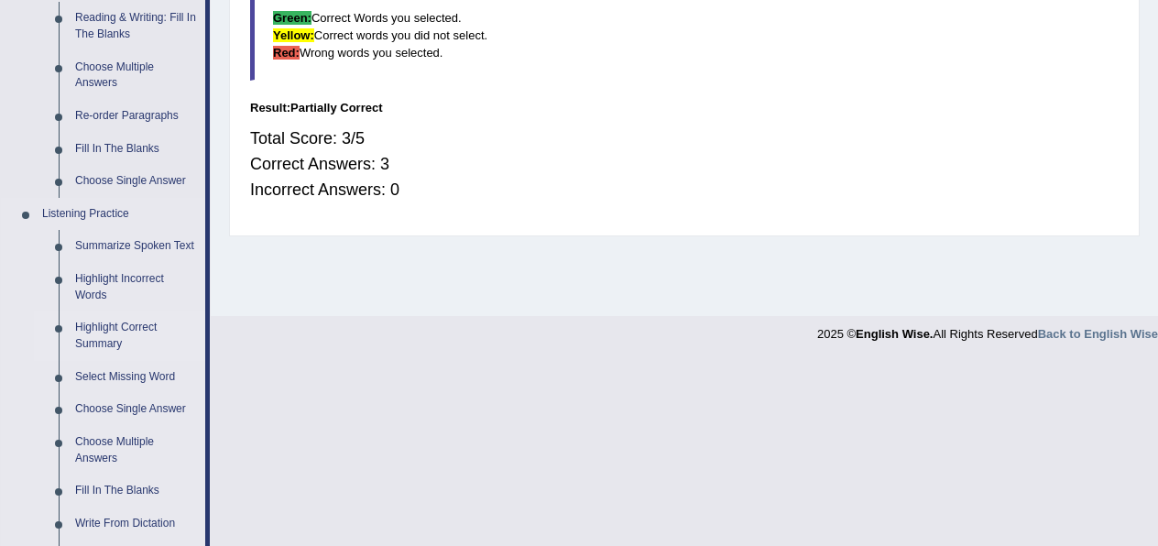
click at [120, 350] on link "Highlight Correct Summary" at bounding box center [136, 336] width 138 height 49
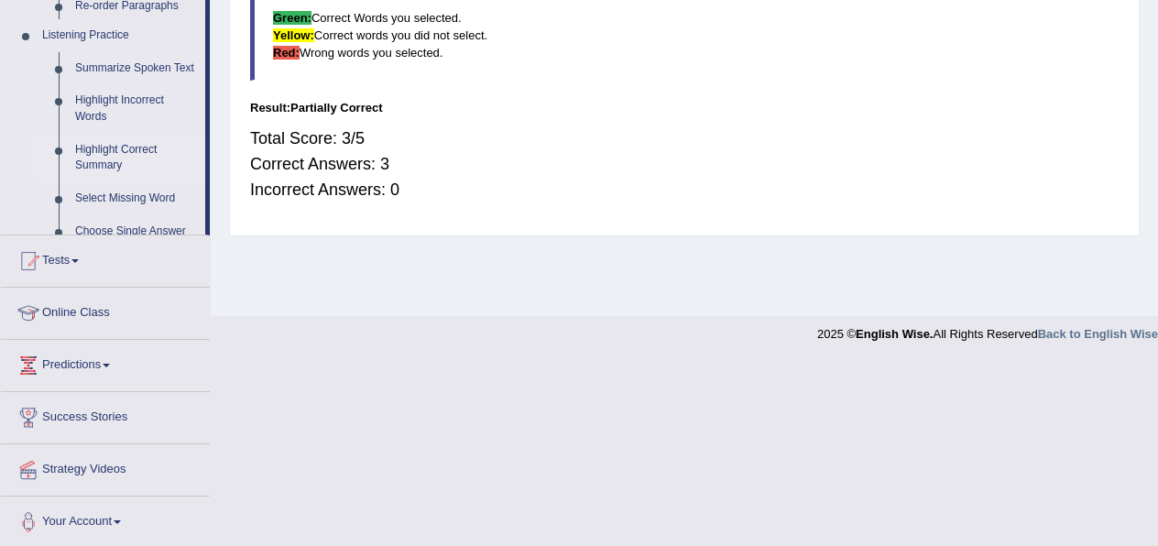
scroll to position [416, 0]
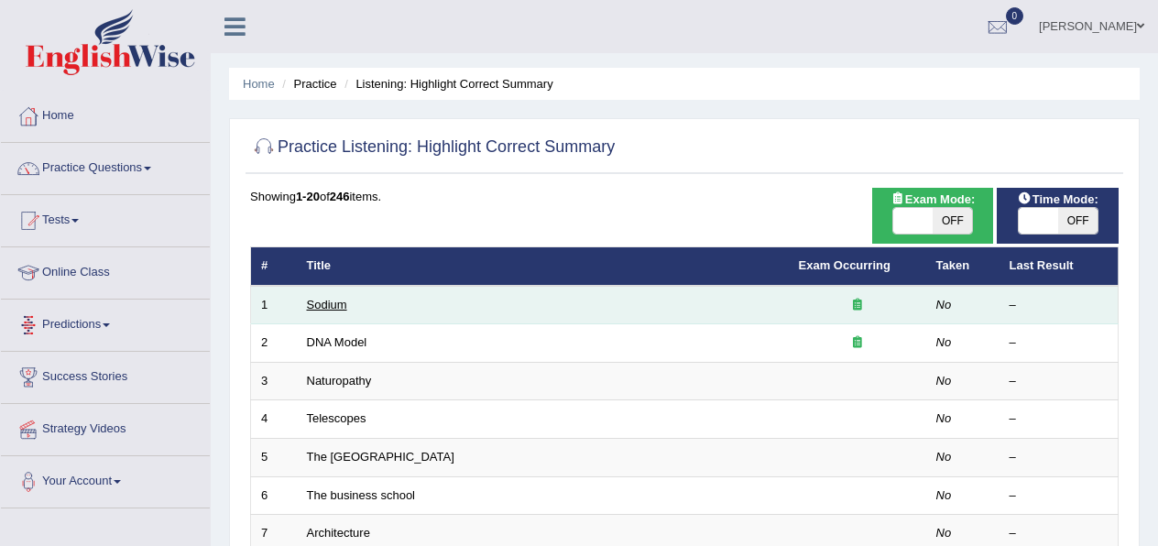
click at [345, 304] on link "Sodium" at bounding box center [327, 305] width 40 height 14
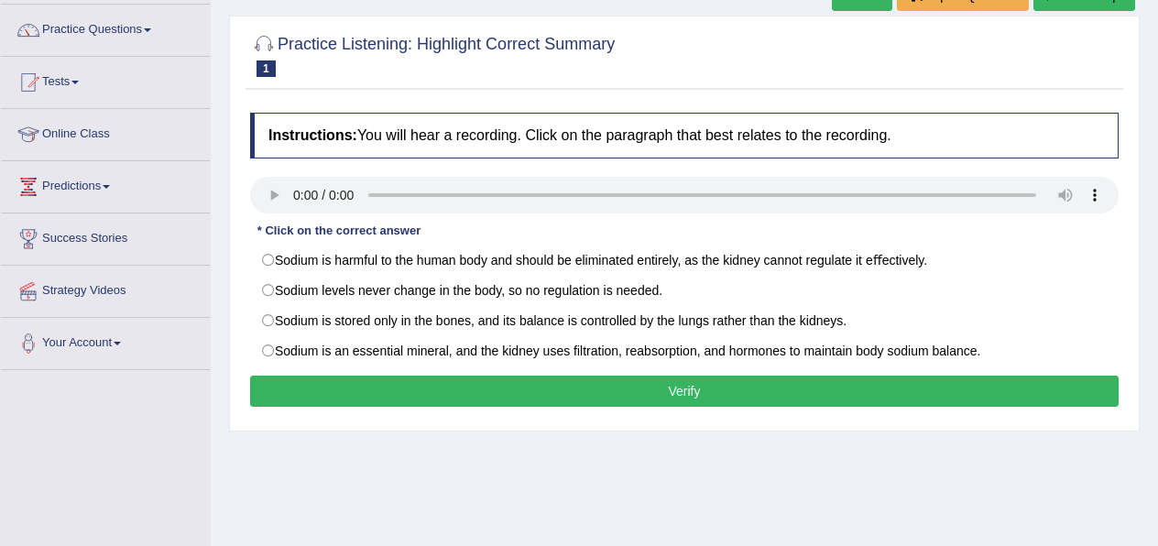
scroll to position [142, 0]
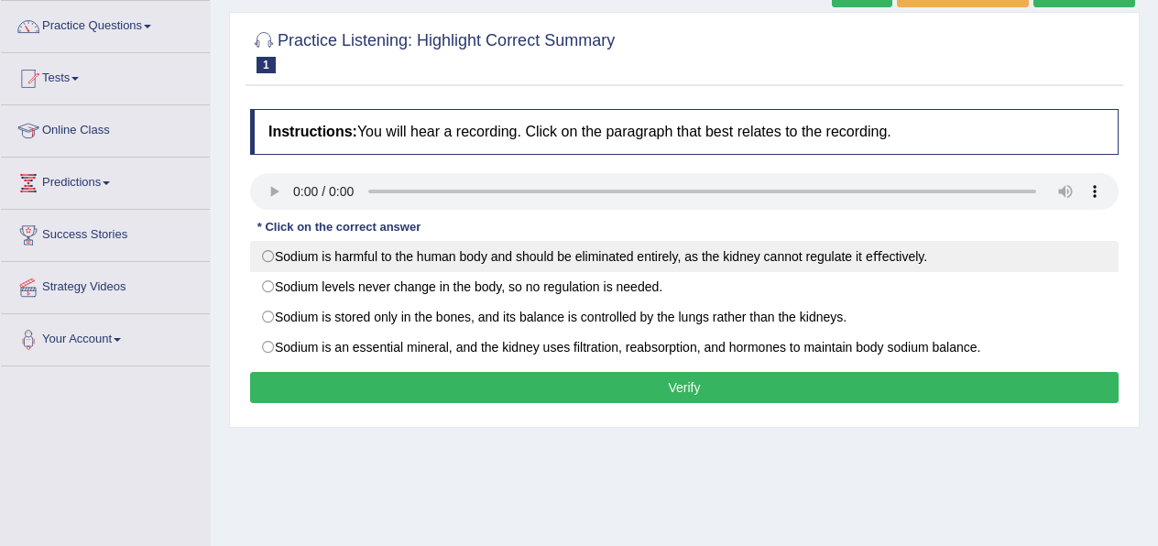
click at [498, 255] on label "Sodium is harmful to the human body and should be eliminated entirely, as the k…" at bounding box center [684, 256] width 869 height 31
radio input "true"
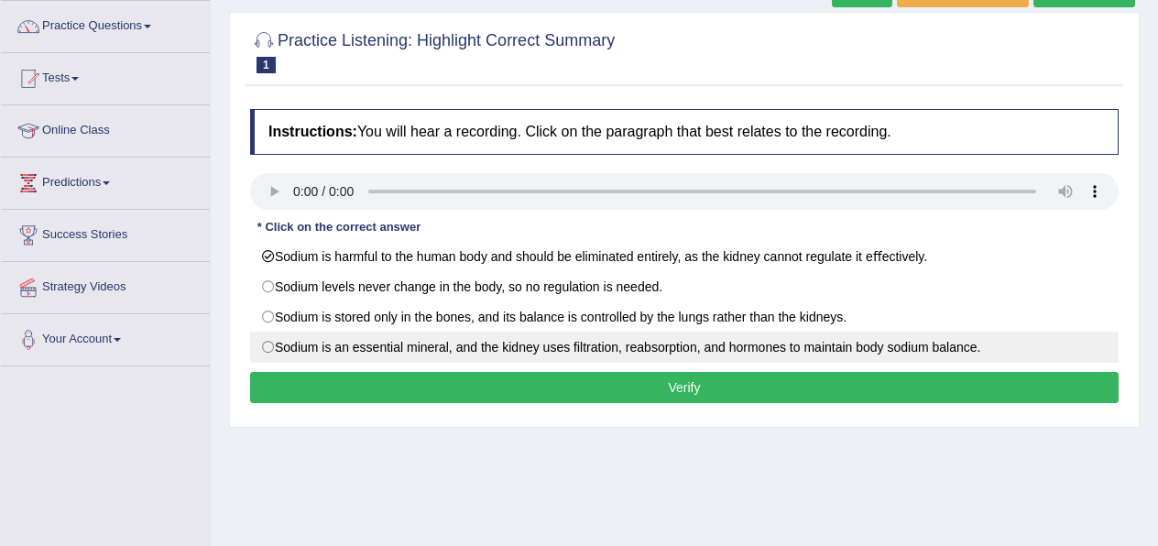
click at [579, 347] on label "Sodium is an essential mineral, and the kidney uses ﬁltration, reabsorption, an…" at bounding box center [684, 347] width 869 height 31
radio input "true"
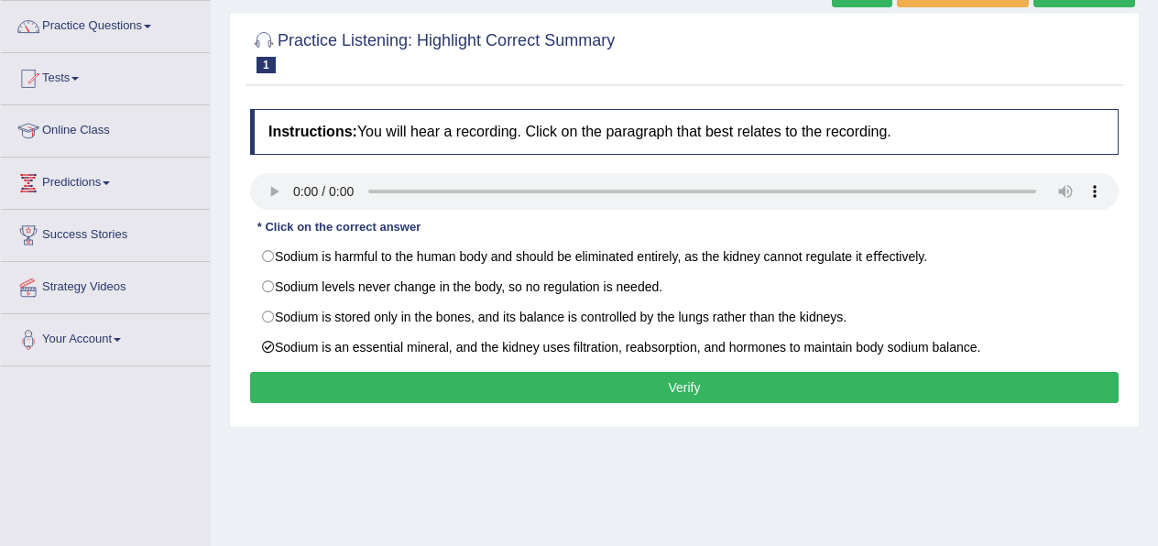
click at [510, 396] on button "Verify" at bounding box center [684, 387] width 869 height 31
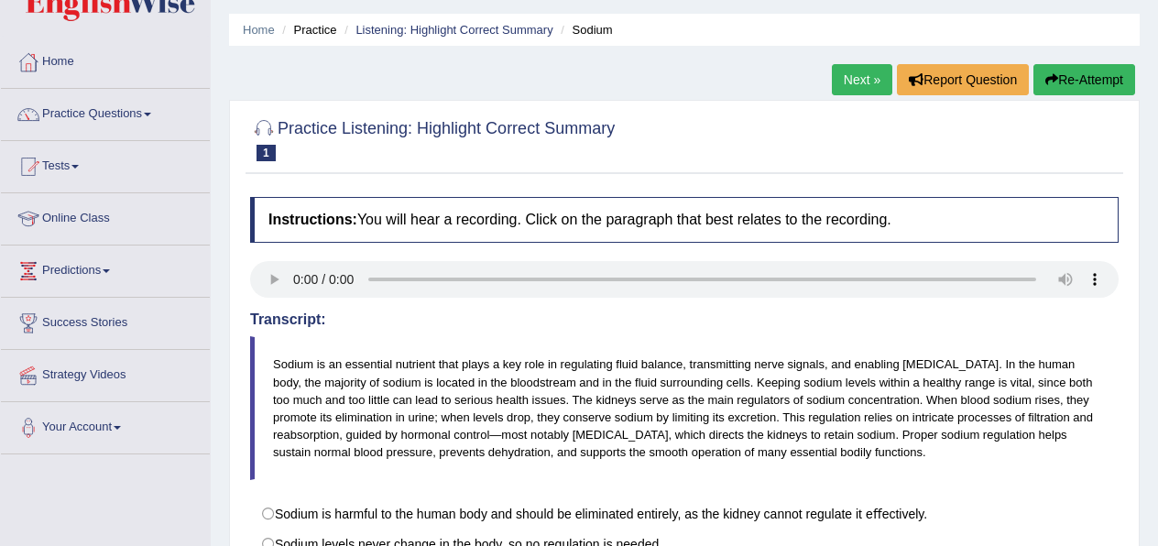
scroll to position [40, 0]
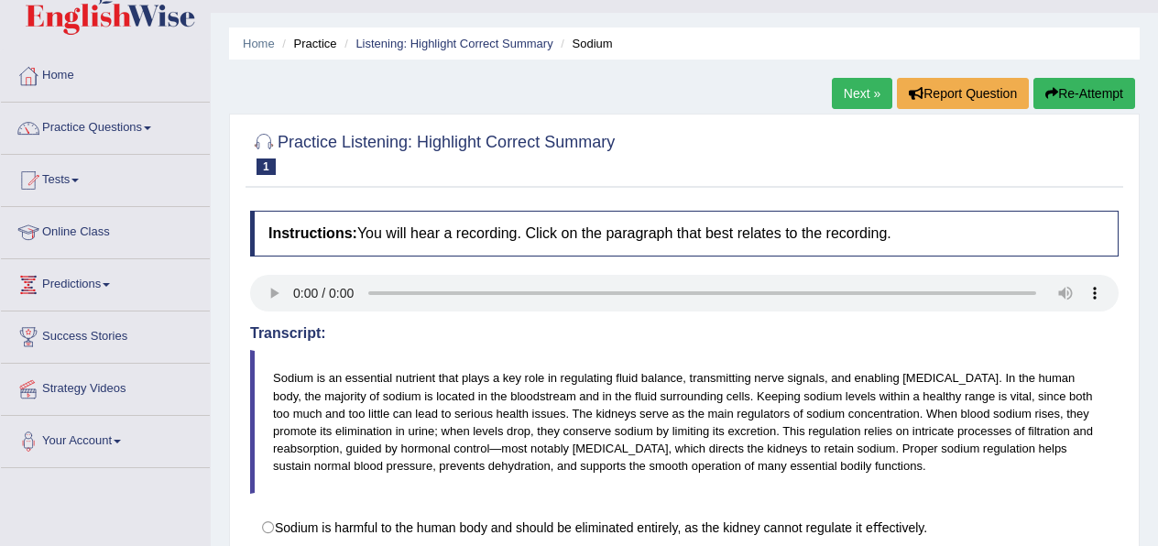
click at [847, 100] on link "Next »" at bounding box center [862, 93] width 60 height 31
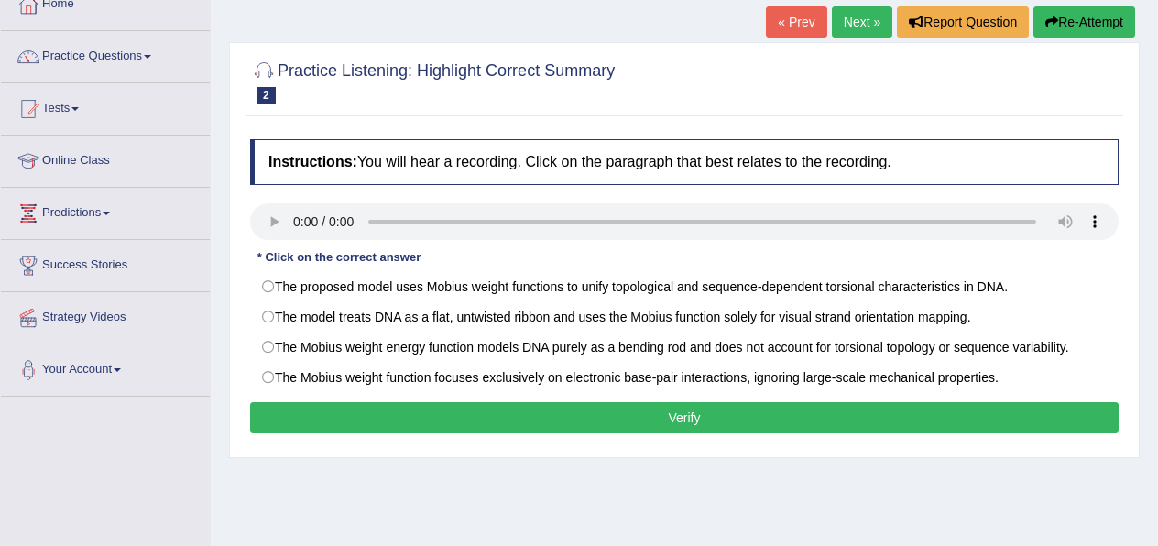
scroll to position [117, 0]
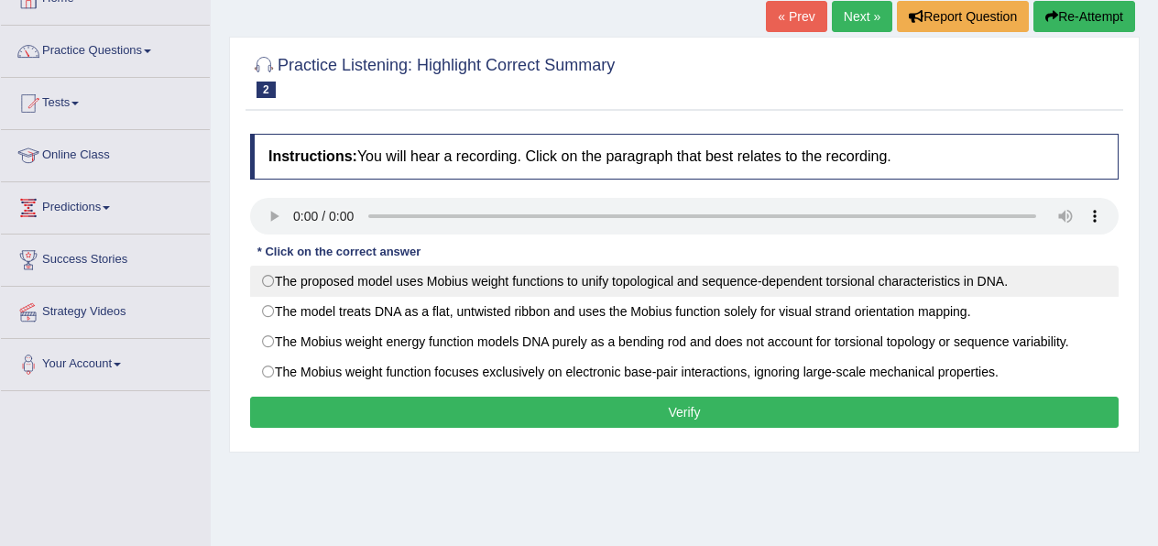
click at [575, 286] on label "The proposed model uses Mobius weight functions to unify topological and sequen…" at bounding box center [684, 281] width 869 height 31
radio input "true"
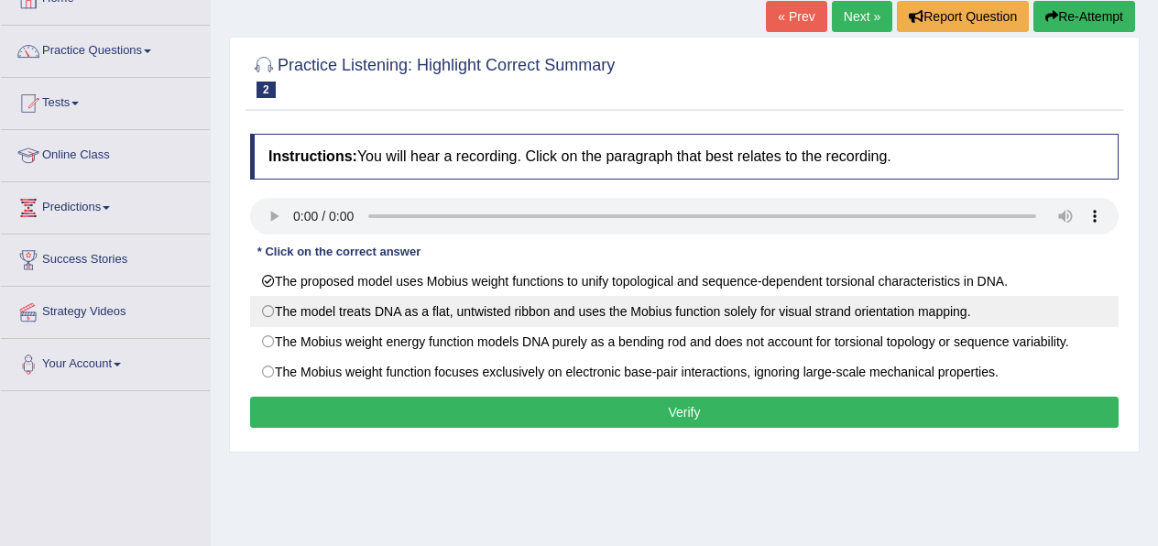
click at [736, 314] on label "The model treats DNA as a ﬂat, untwisted ribbon and uses the Mobius function so…" at bounding box center [684, 311] width 869 height 31
radio input "true"
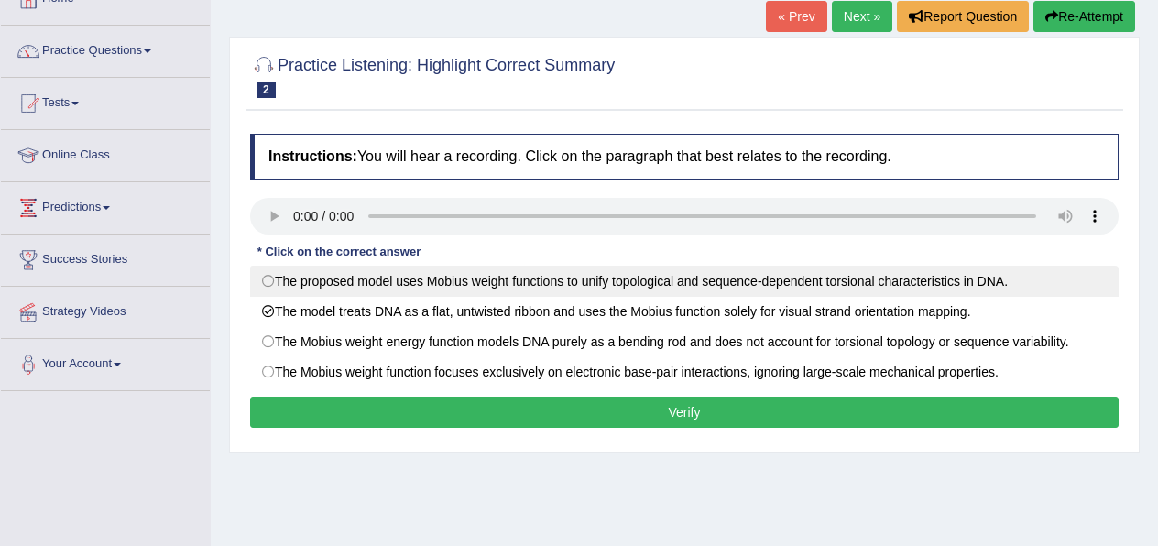
click at [746, 276] on label "The proposed model uses Mobius weight functions to unify topological and sequen…" at bounding box center [684, 281] width 869 height 31
radio input "true"
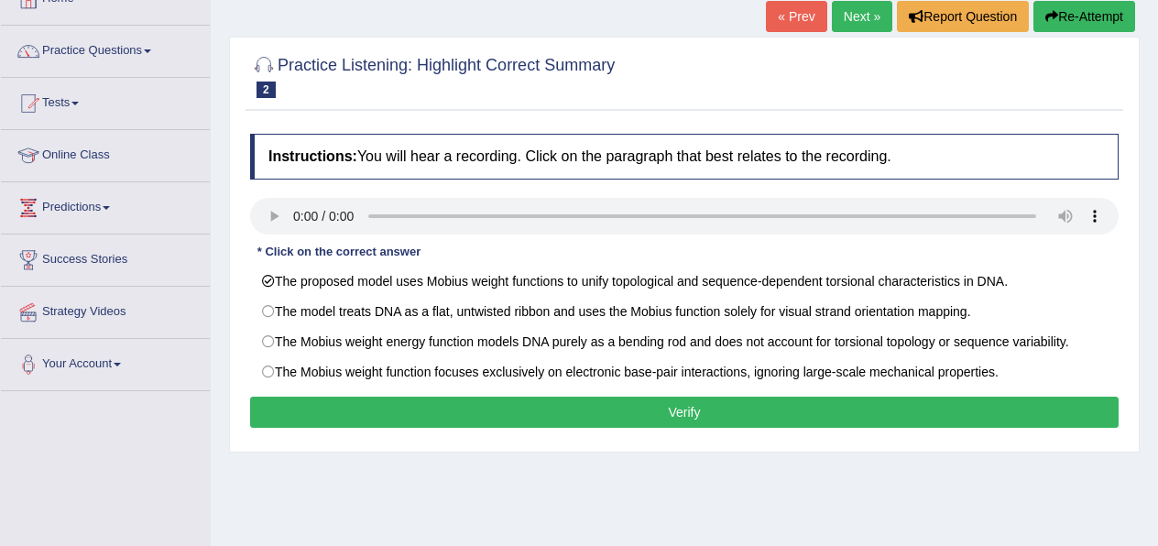
click at [711, 408] on button "Verify" at bounding box center [684, 412] width 869 height 31
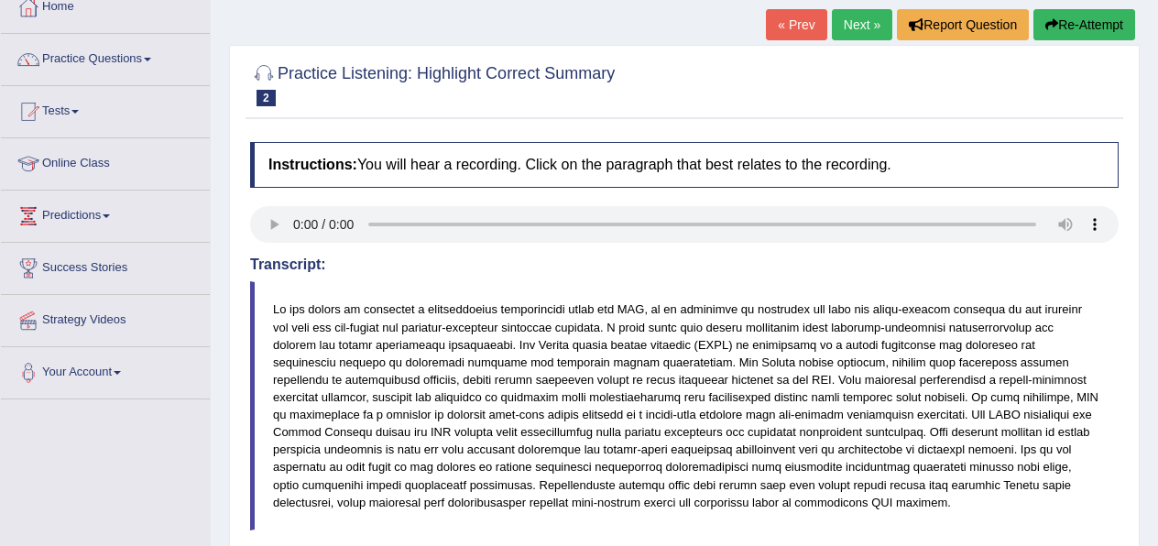
scroll to position [111, 0]
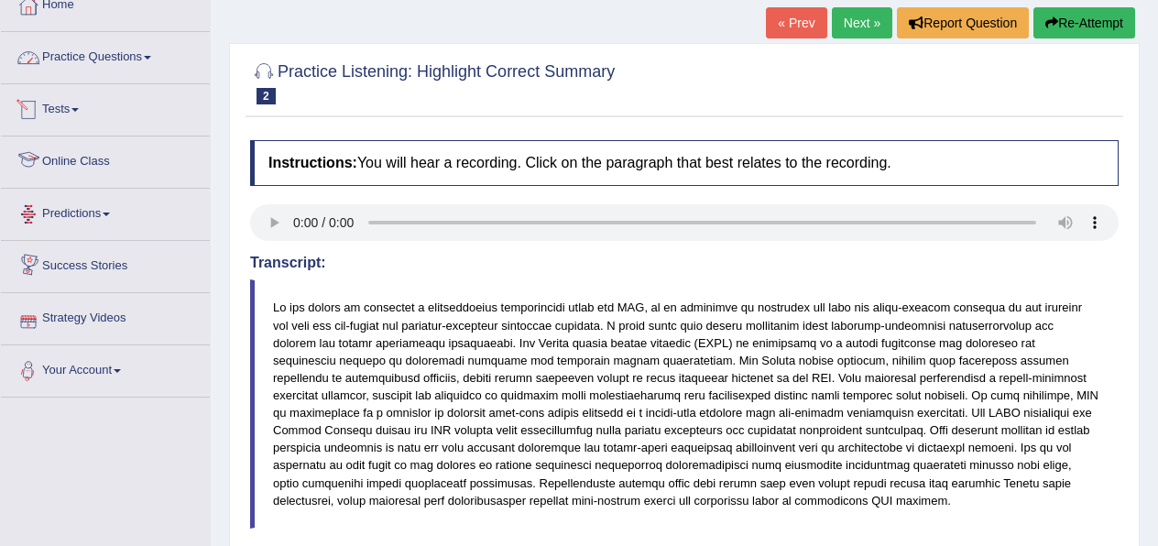
click at [92, 67] on link "Practice Questions" at bounding box center [105, 55] width 209 height 46
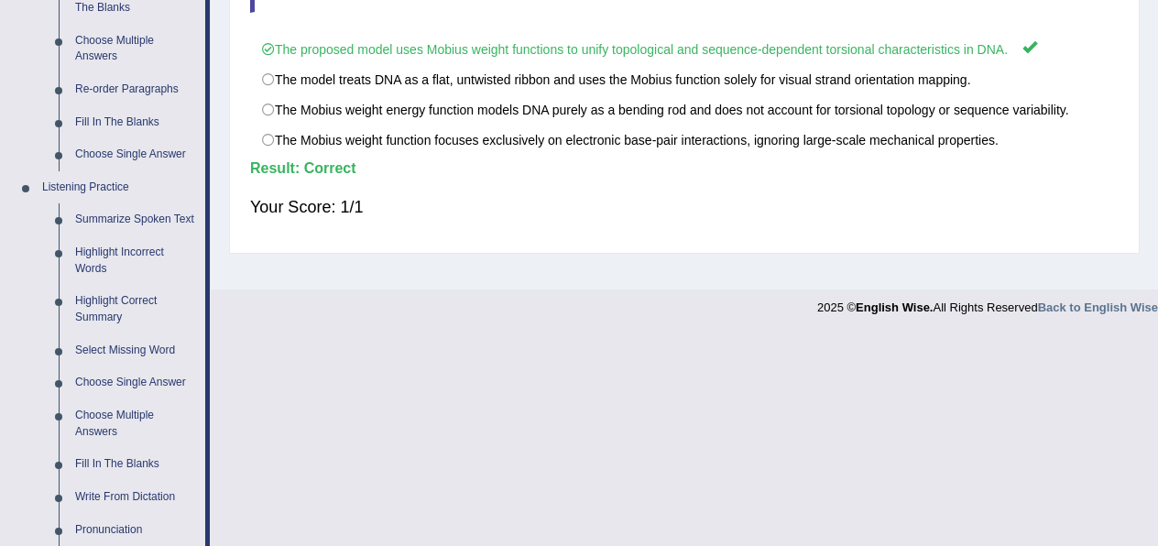
scroll to position [630, 0]
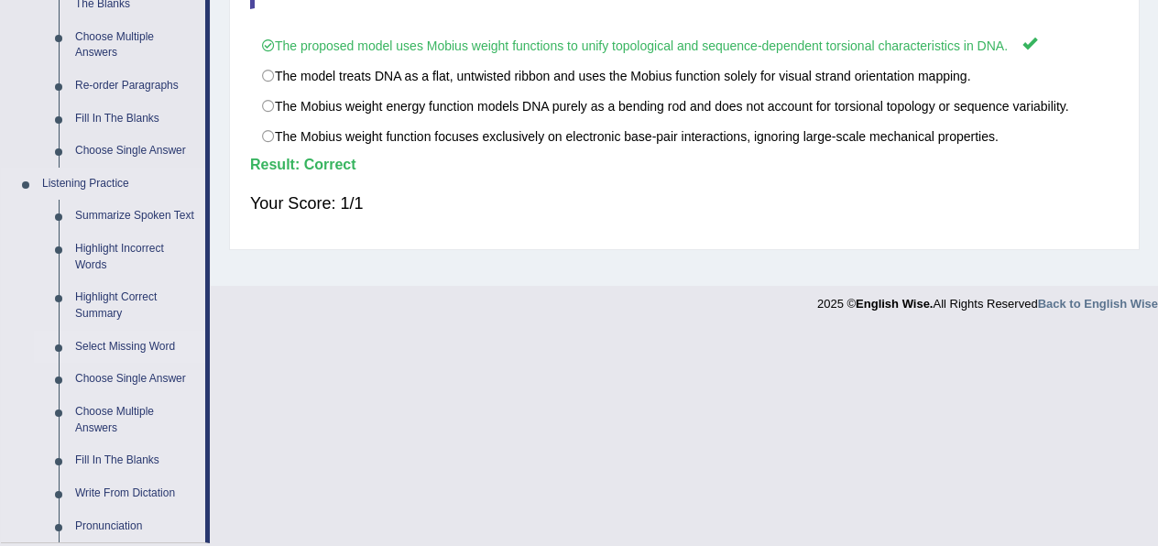
click at [105, 364] on link "Select Missing Word" at bounding box center [136, 347] width 138 height 33
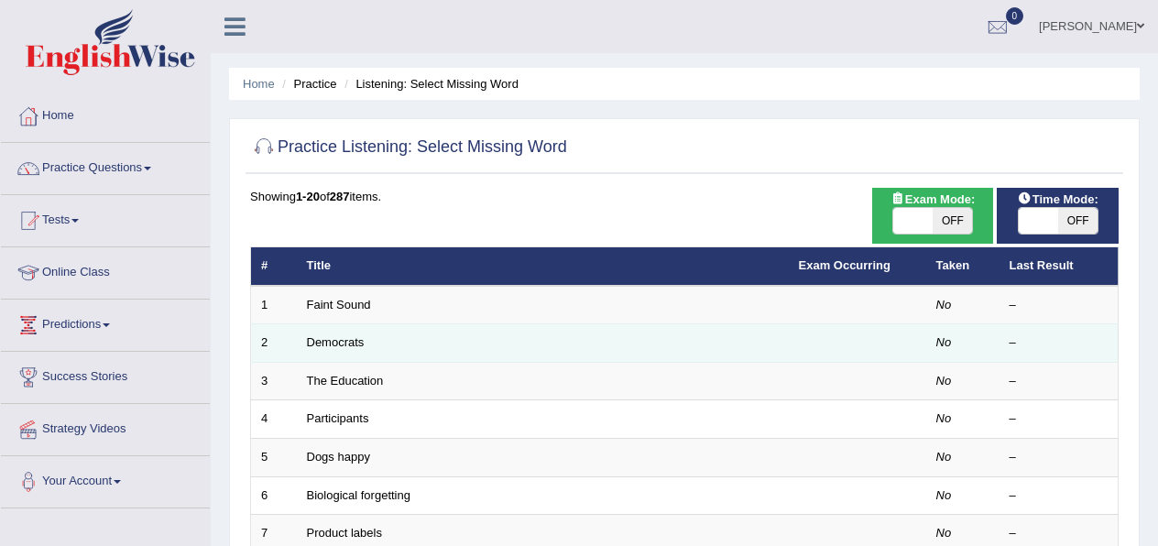
click at [380, 328] on td "Democrats" at bounding box center [543, 343] width 492 height 38
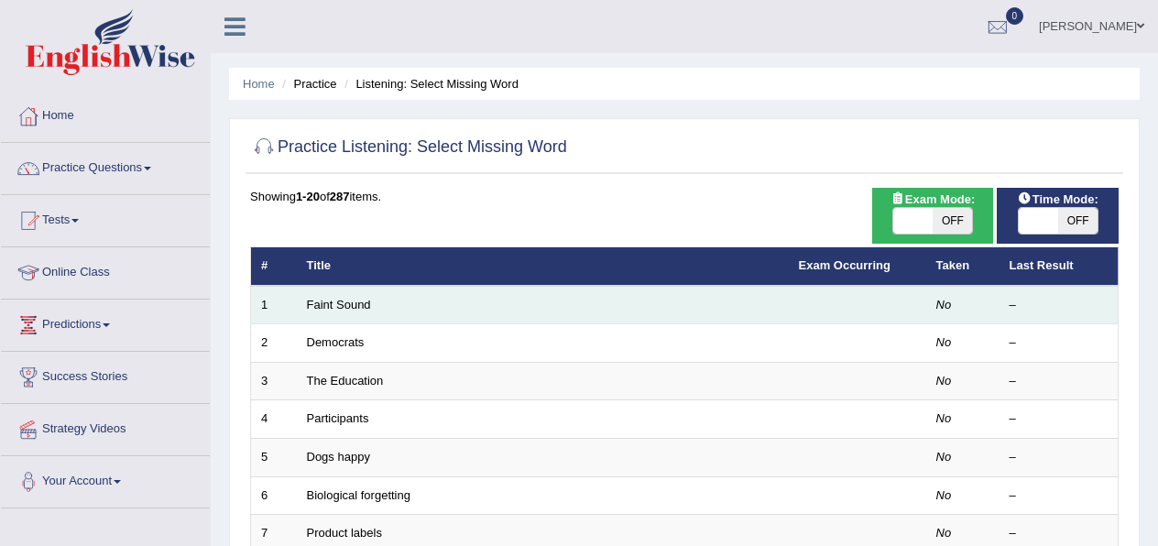
click at [378, 315] on td "Faint Sound" at bounding box center [543, 305] width 492 height 38
click at [376, 312] on td "Faint Sound" at bounding box center [543, 305] width 492 height 38
click at [323, 308] on link "Faint Sound" at bounding box center [339, 305] width 64 height 14
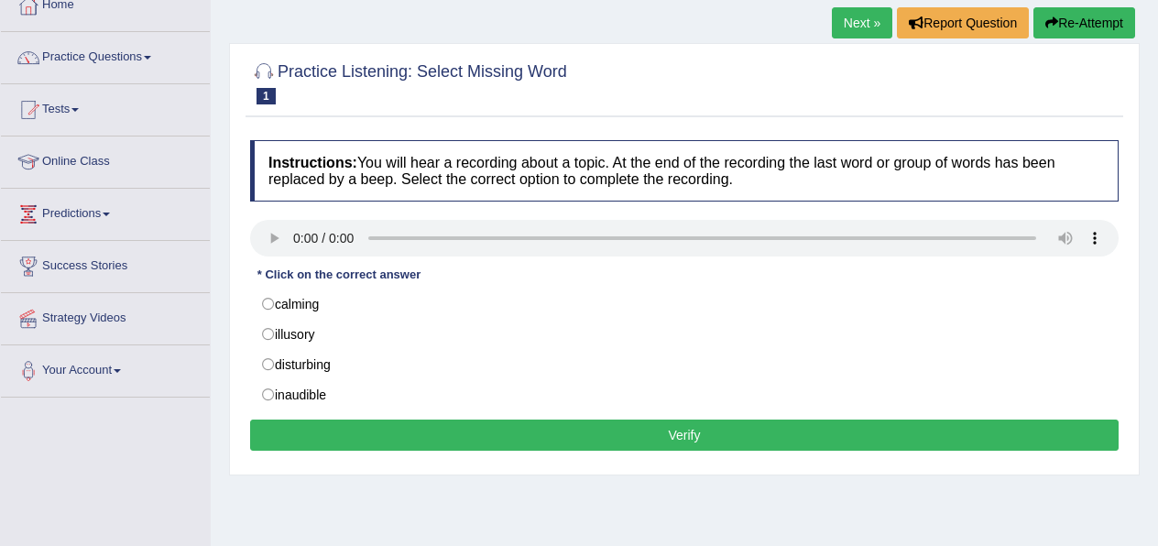
scroll to position [114, 0]
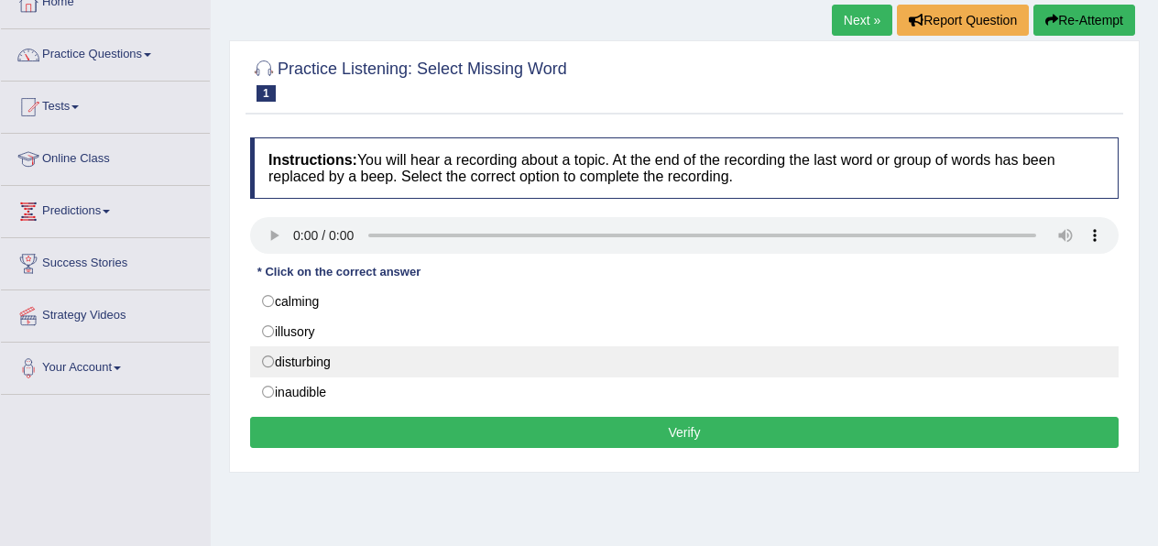
click at [312, 367] on label "disturbing" at bounding box center [684, 361] width 869 height 31
radio input "true"
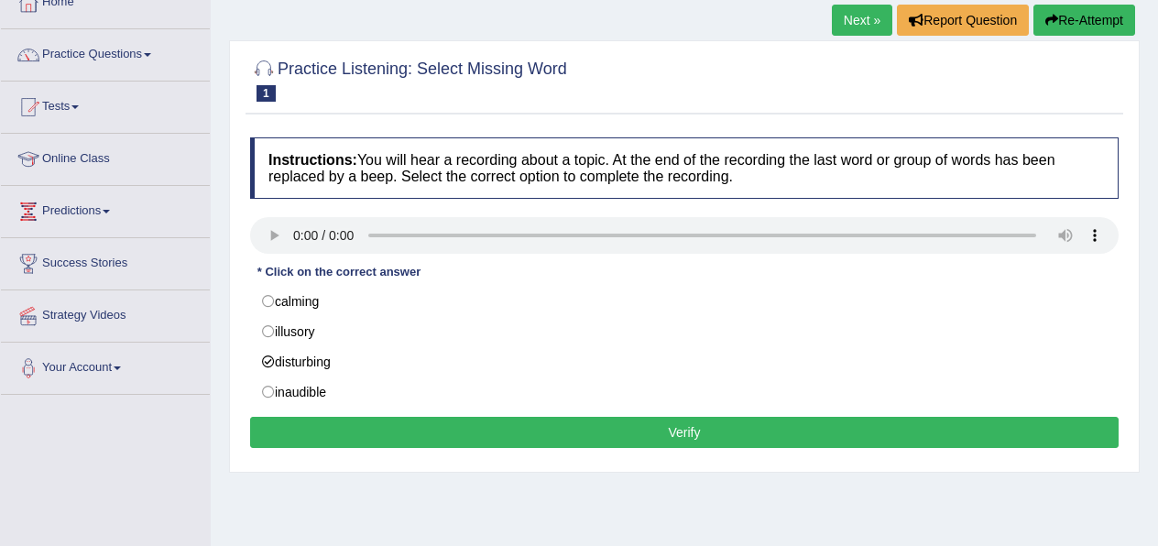
click at [759, 444] on button "Verify" at bounding box center [684, 432] width 869 height 31
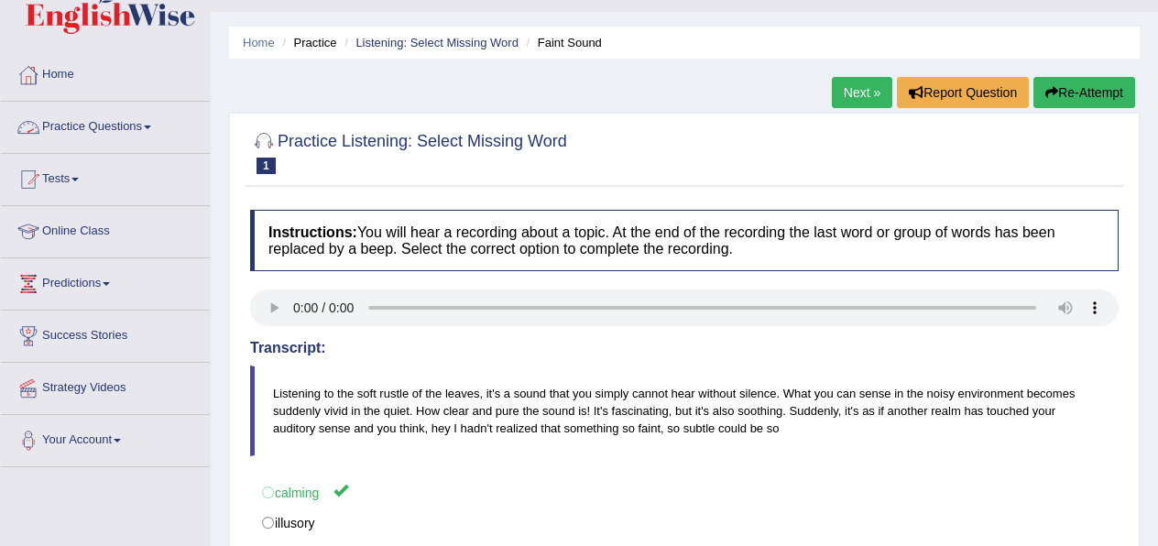
scroll to position [0, 0]
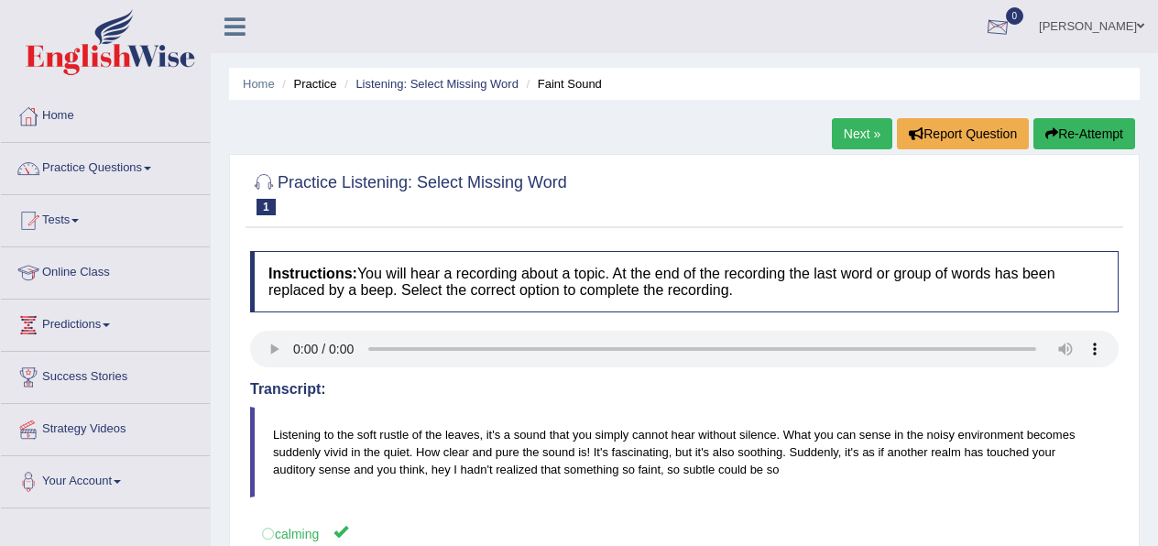
click at [1012, 34] on div at bounding box center [997, 27] width 27 height 27
click at [923, 70] on strong "See All Alerts" at bounding box center [882, 77] width 82 height 15
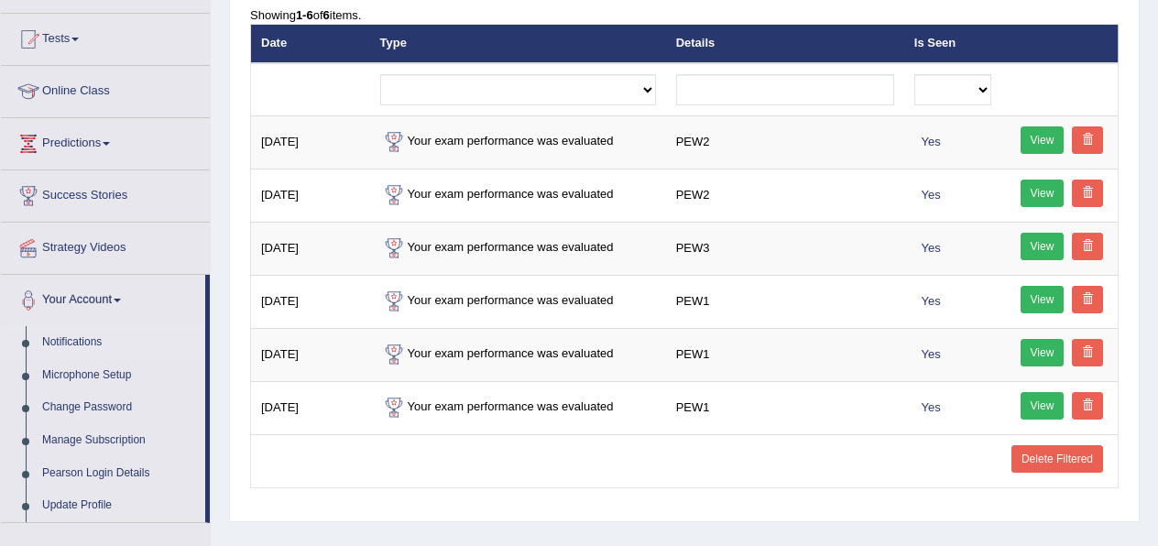
scroll to position [179, 0]
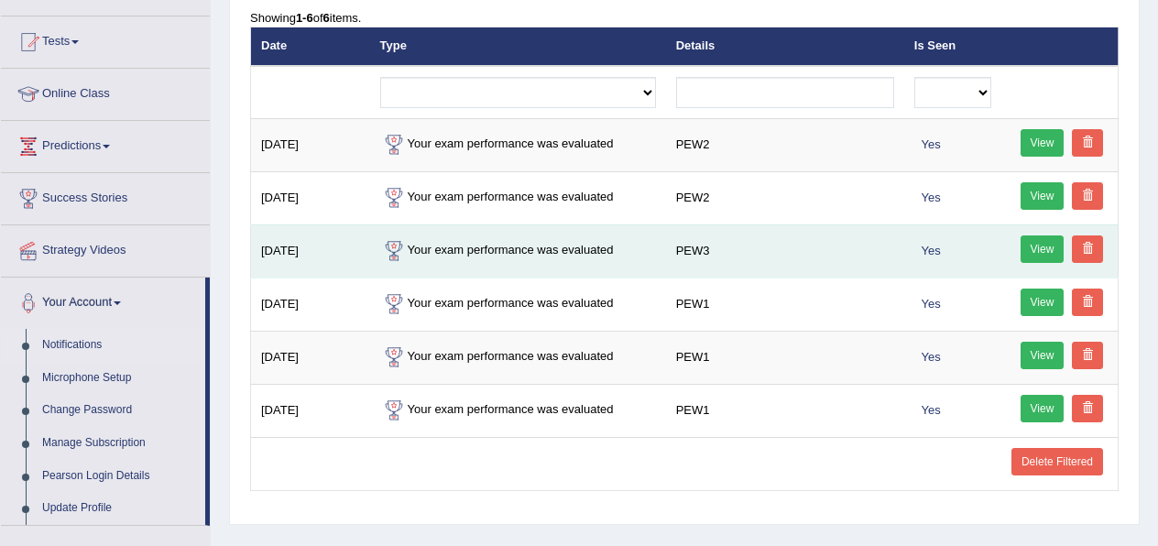
click at [450, 258] on td "Your exam performance was evaluated" at bounding box center [518, 251] width 296 height 53
click at [1036, 258] on link "View" at bounding box center [1043, 249] width 44 height 27
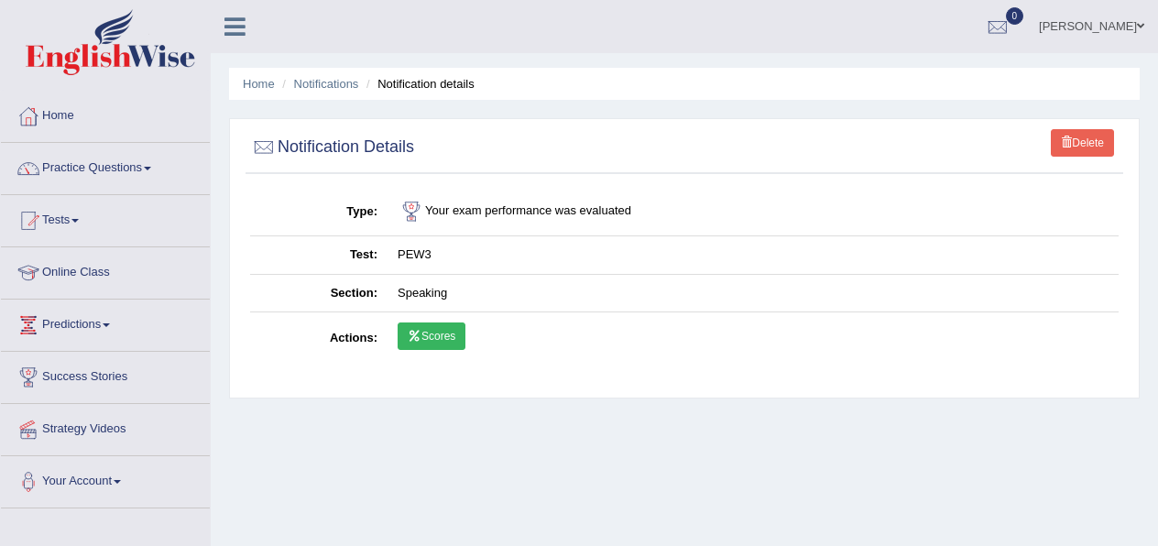
click at [445, 334] on link "Scores" at bounding box center [432, 336] width 68 height 27
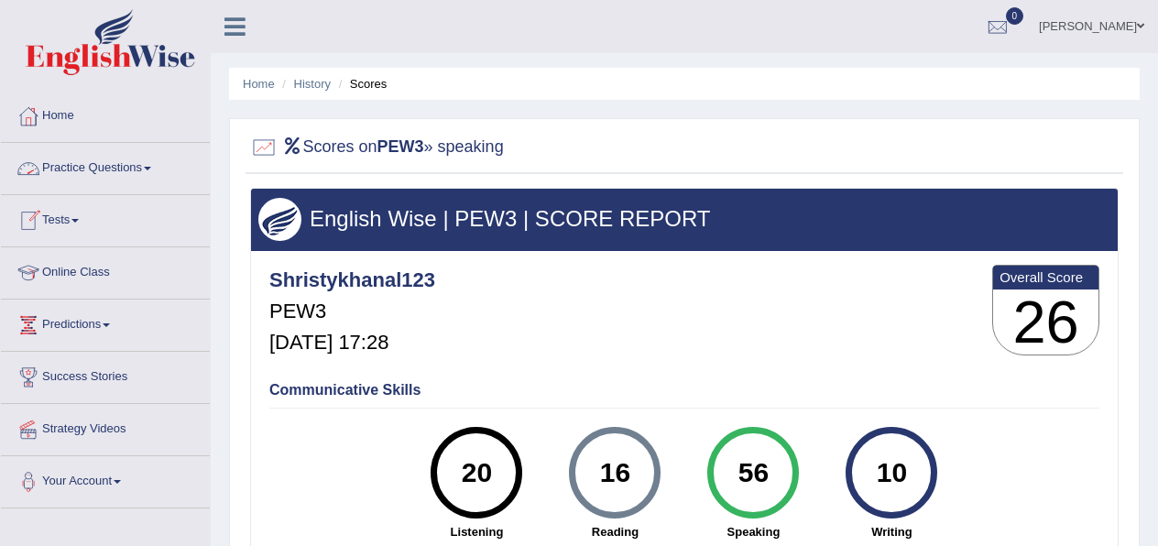
click at [85, 167] on link "Practice Questions" at bounding box center [105, 166] width 209 height 46
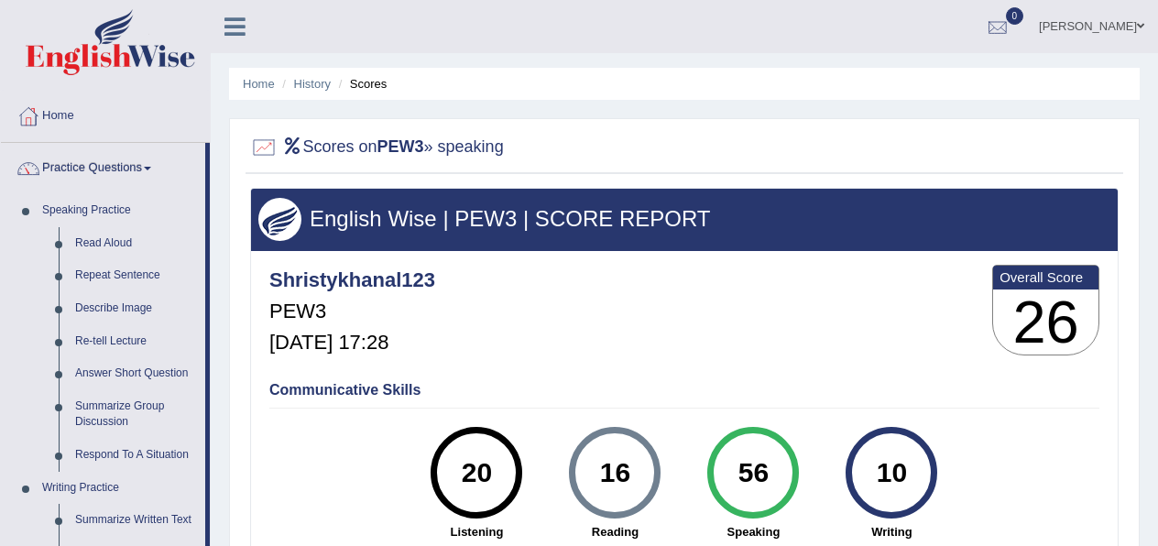
click at [1012, 22] on div at bounding box center [997, 27] width 27 height 27
click at [926, 60] on li "See All Alerts" at bounding box center [888, 78] width 262 height 38
click at [1008, 23] on div at bounding box center [997, 27] width 27 height 27
click at [859, 83] on strong "See All Alerts" at bounding box center [882, 77] width 82 height 15
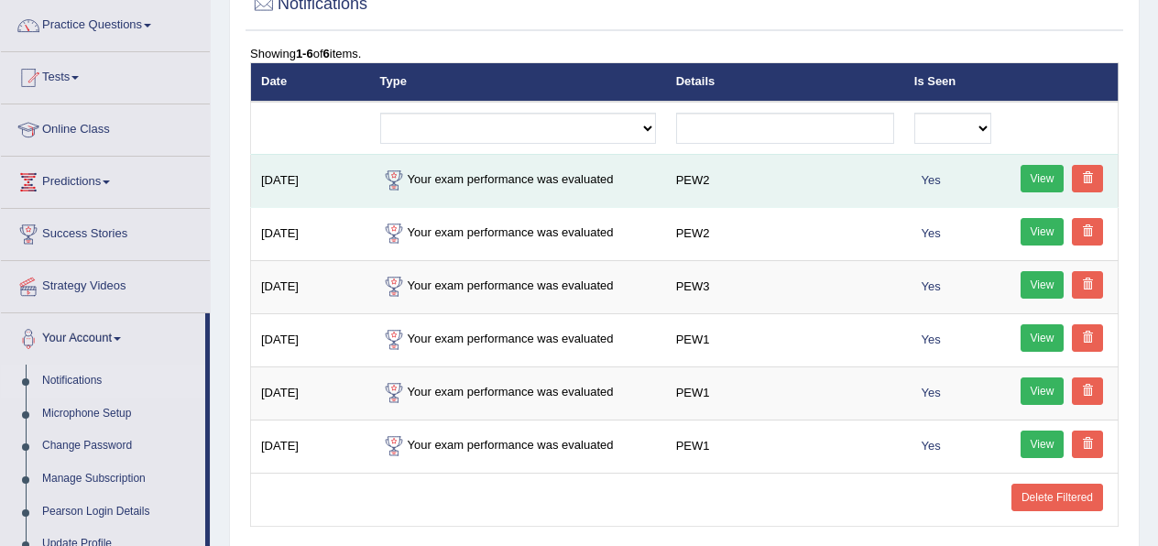
scroll to position [145, 0]
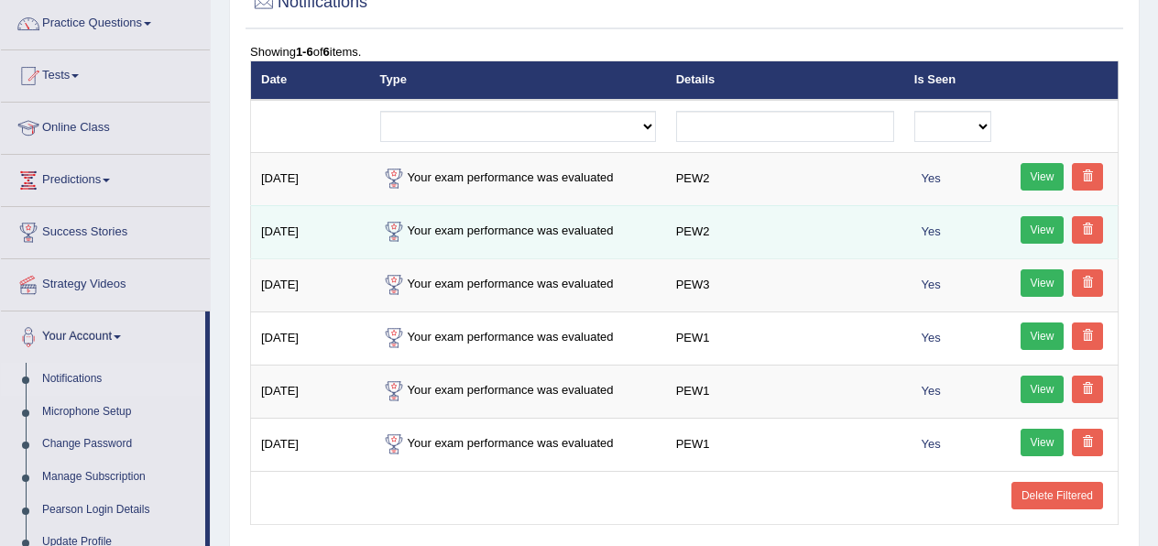
click at [522, 228] on td "Your exam performance was evaluated" at bounding box center [518, 231] width 296 height 53
click at [286, 234] on td "Oct 8, 2025" at bounding box center [310, 231] width 119 height 53
click at [1035, 231] on link "View" at bounding box center [1043, 229] width 44 height 27
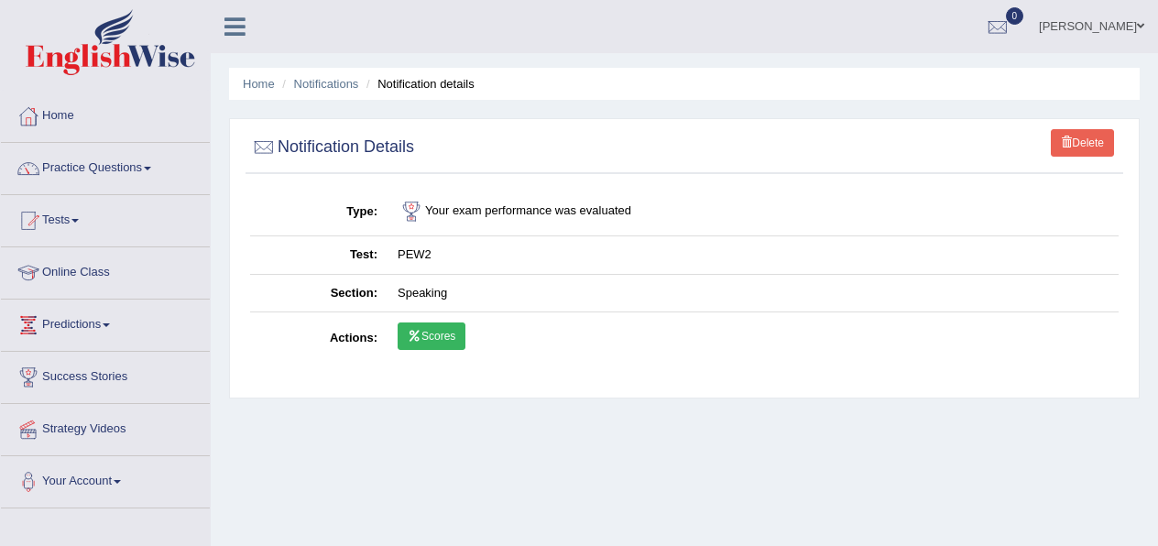
click at [411, 345] on link "Scores" at bounding box center [432, 336] width 68 height 27
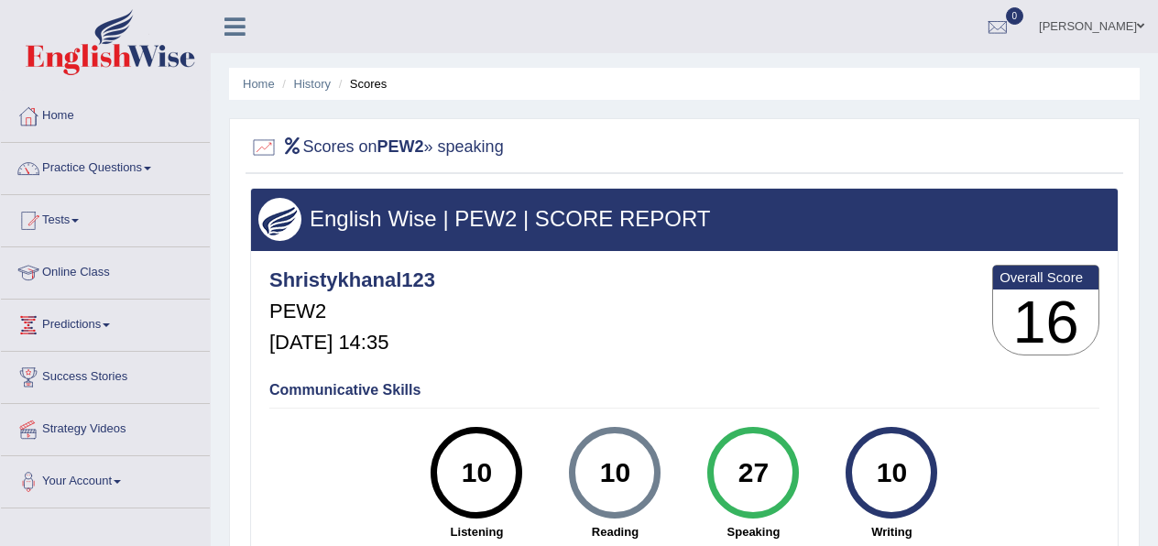
scroll to position [3, 0]
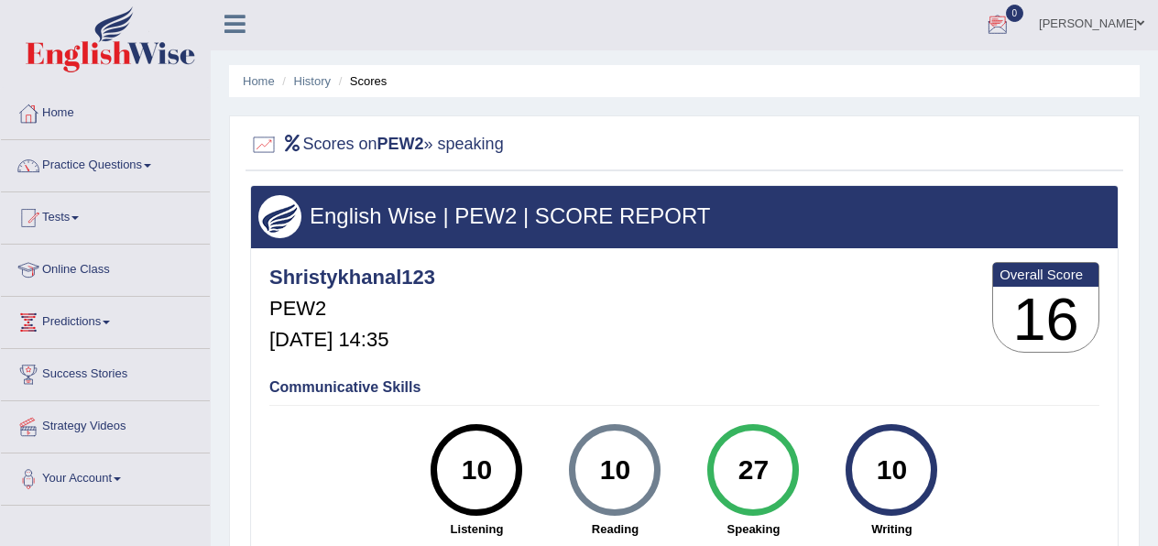
click at [1012, 31] on div at bounding box center [997, 24] width 27 height 27
click at [921, 74] on strong "See All Alerts" at bounding box center [882, 74] width 82 height 15
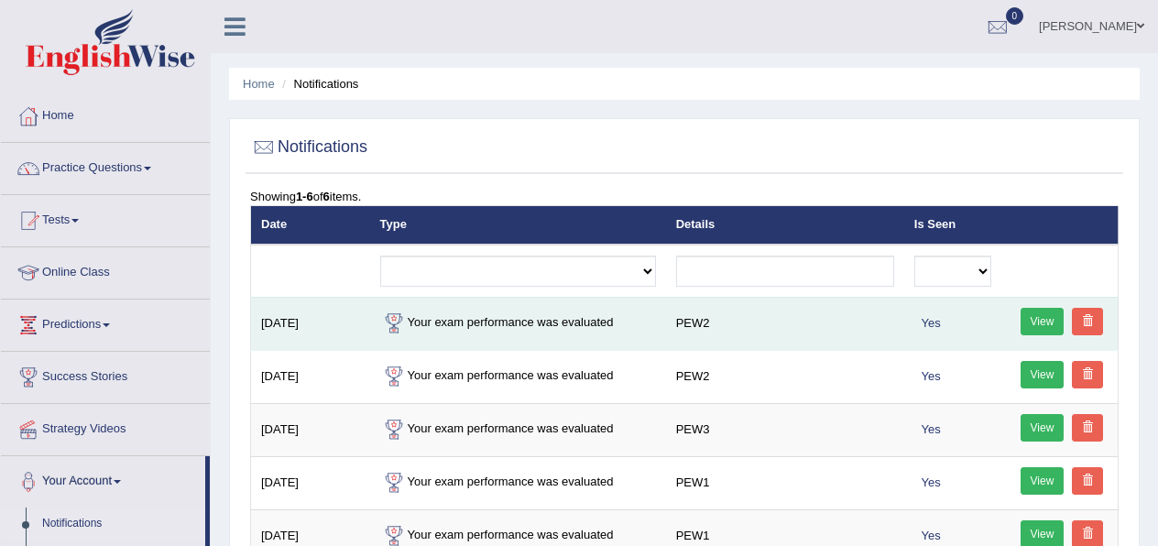
click at [1033, 331] on link "View" at bounding box center [1043, 321] width 44 height 27
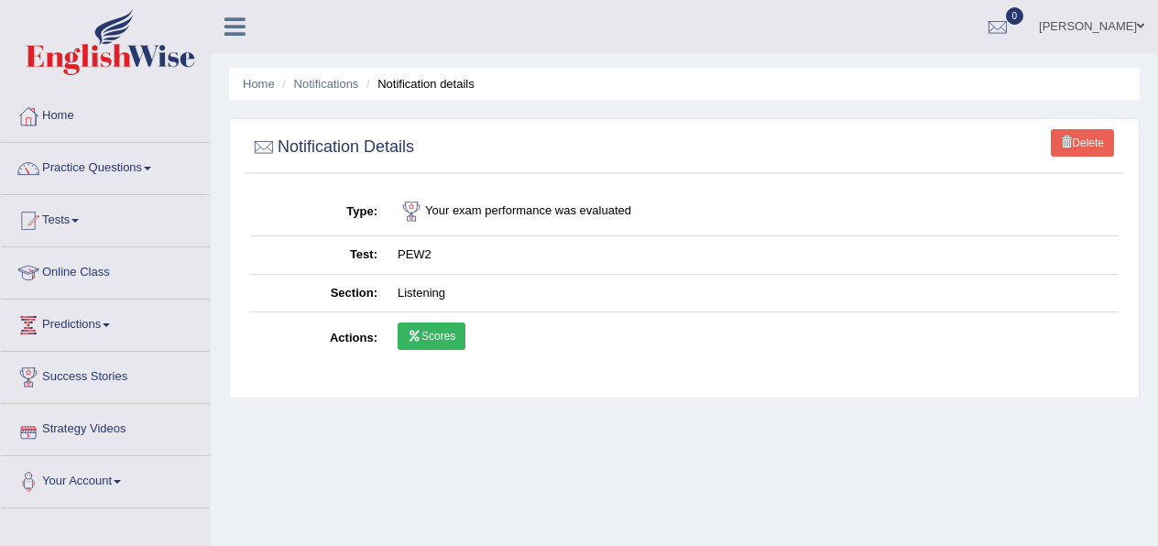
click at [451, 335] on link "Scores" at bounding box center [432, 336] width 68 height 27
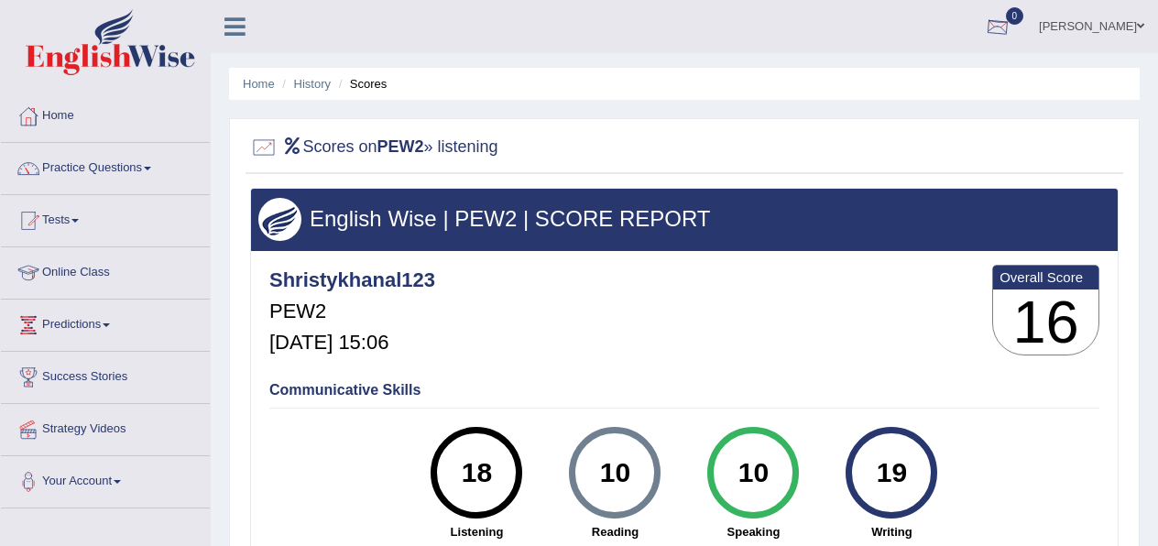
click at [1012, 36] on div at bounding box center [997, 27] width 27 height 27
click at [911, 71] on strong "See All Alerts" at bounding box center [882, 77] width 82 height 15
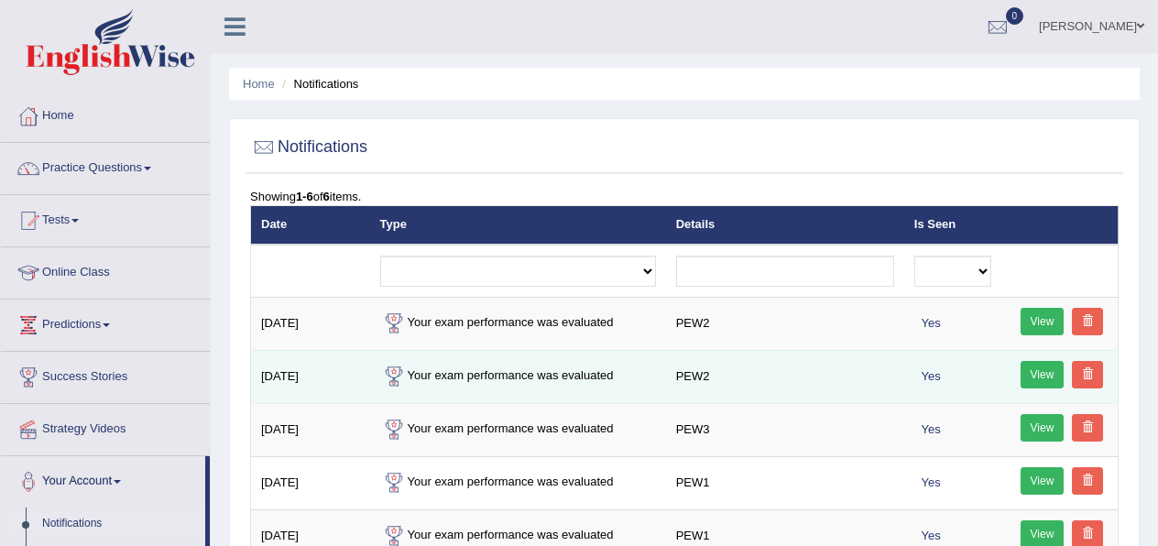
click at [1035, 374] on link "View" at bounding box center [1043, 374] width 44 height 27
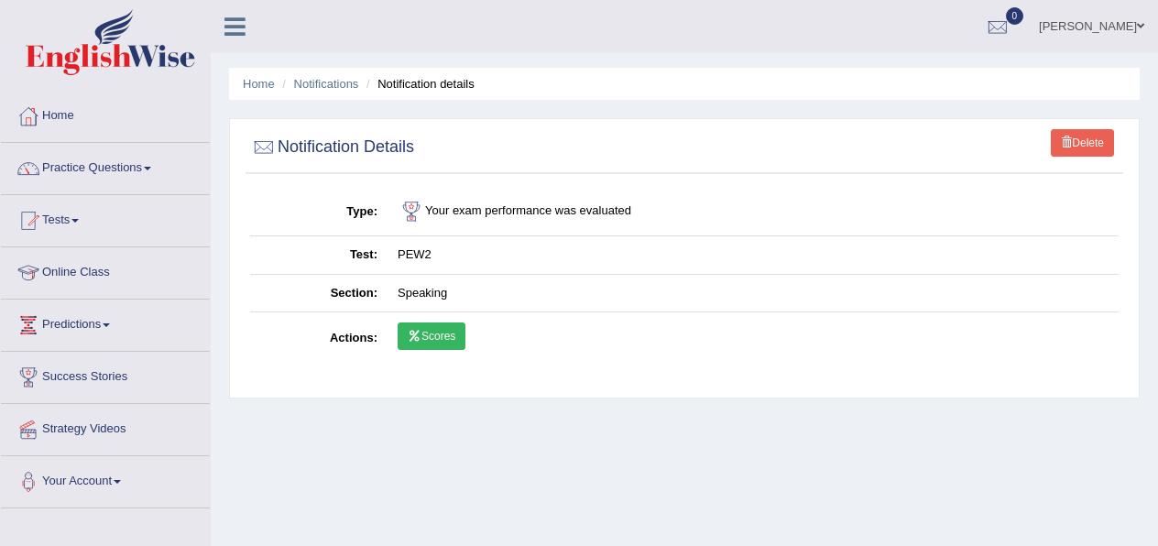
click at [1079, 137] on link "Delete" at bounding box center [1082, 142] width 63 height 27
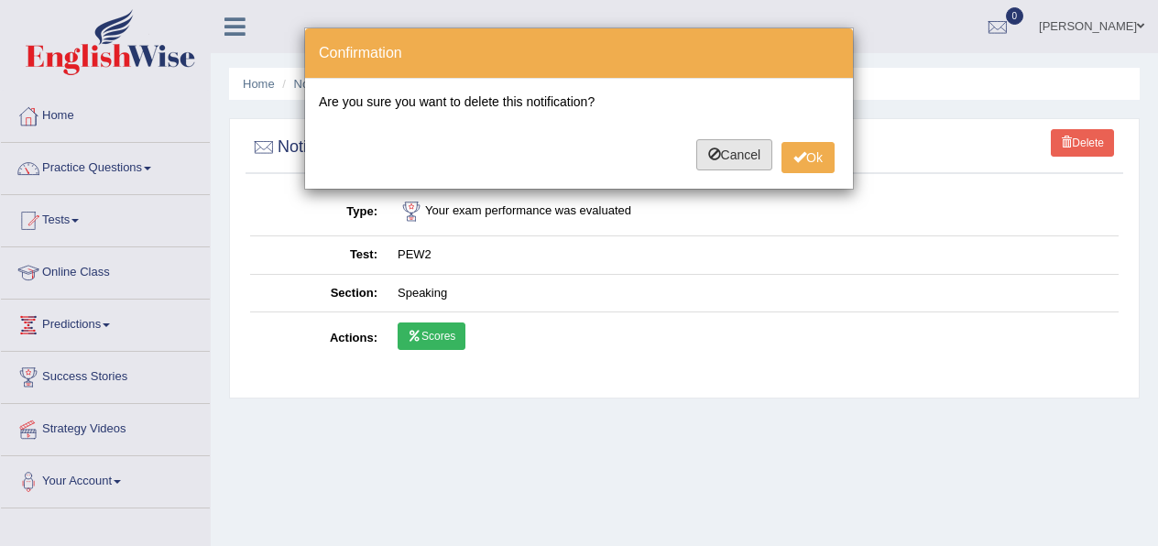
click at [764, 164] on button "Cancel" at bounding box center [734, 154] width 77 height 31
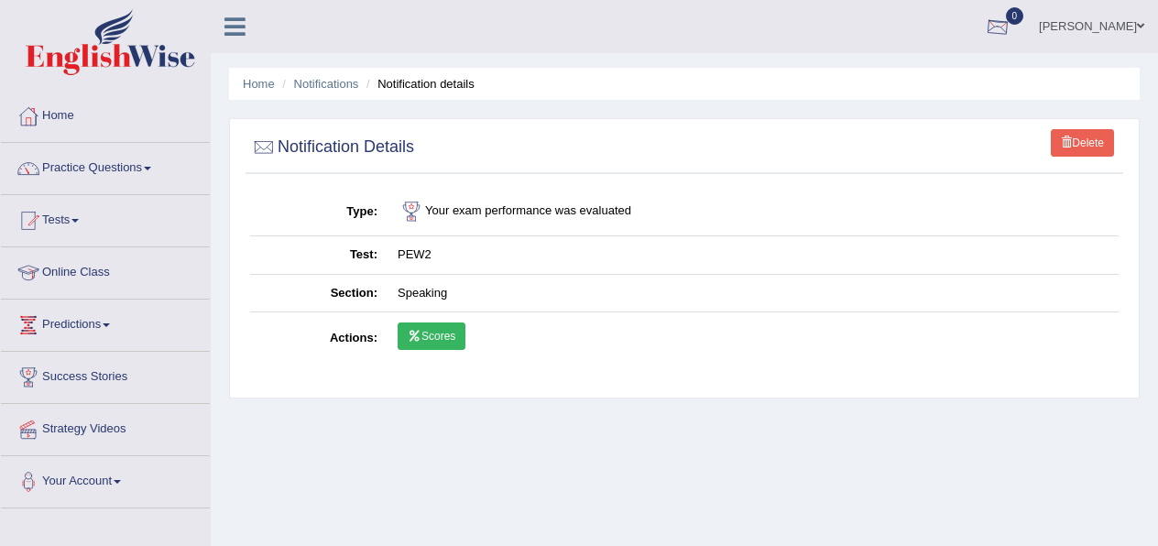
click at [1025, 24] on span "0" at bounding box center [1015, 15] width 18 height 17
click at [1012, 24] on div at bounding box center [997, 27] width 27 height 27
click at [1012, 27] on div at bounding box center [997, 27] width 27 height 27
click at [970, 69] on div "See All Alerts" at bounding box center [888, 77] width 244 height 19
click at [1012, 38] on div at bounding box center [997, 27] width 27 height 27
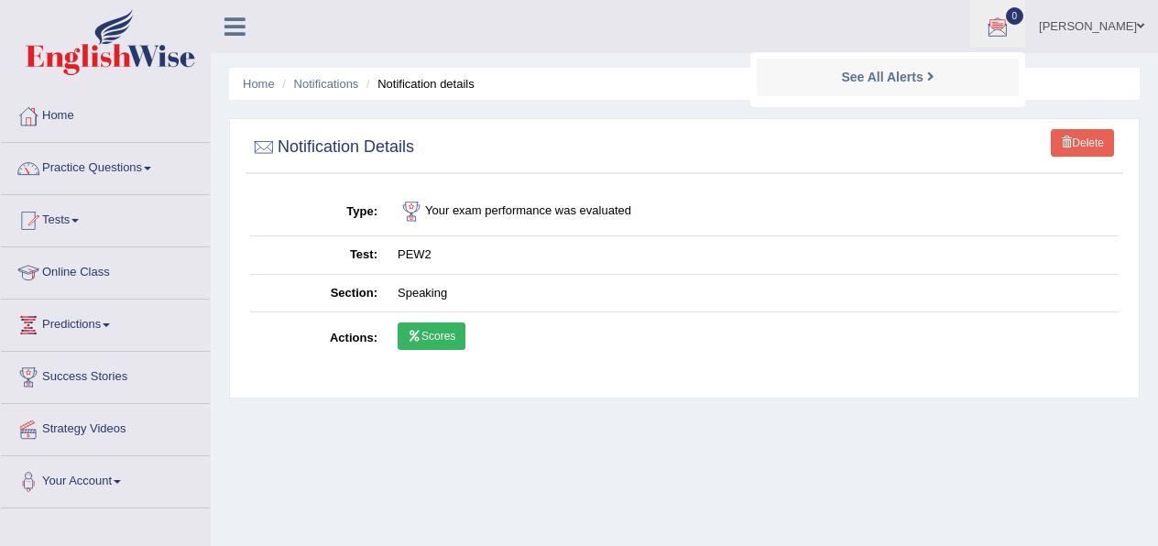
click at [992, 87] on li "See All Alerts" at bounding box center [888, 78] width 262 height 38
click at [1009, 30] on div at bounding box center [997, 27] width 27 height 27
click at [975, 78] on div "See All Alerts" at bounding box center [888, 77] width 244 height 19
click at [1012, 32] on div at bounding box center [997, 27] width 27 height 27
click at [903, 78] on strong "See All Alerts" at bounding box center [882, 77] width 82 height 15
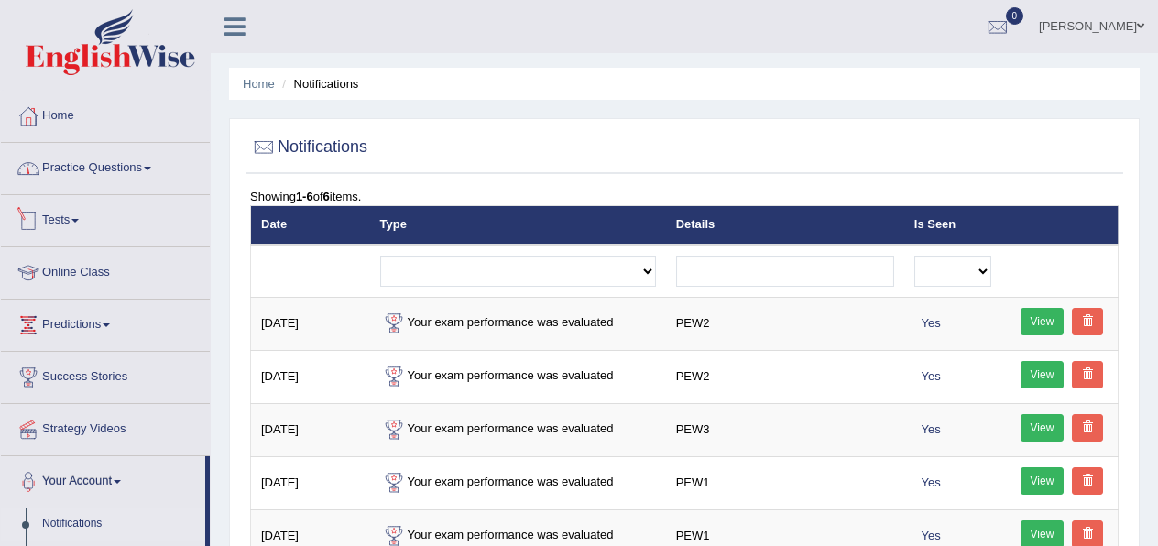
click at [99, 170] on link "Practice Questions" at bounding box center [105, 166] width 209 height 46
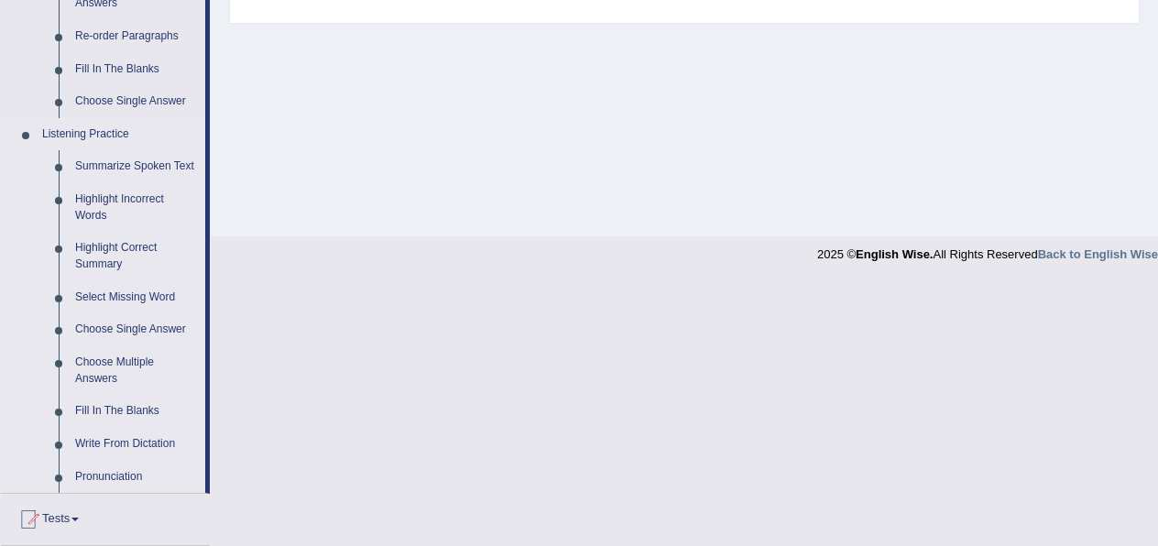
scroll to position [687, 0]
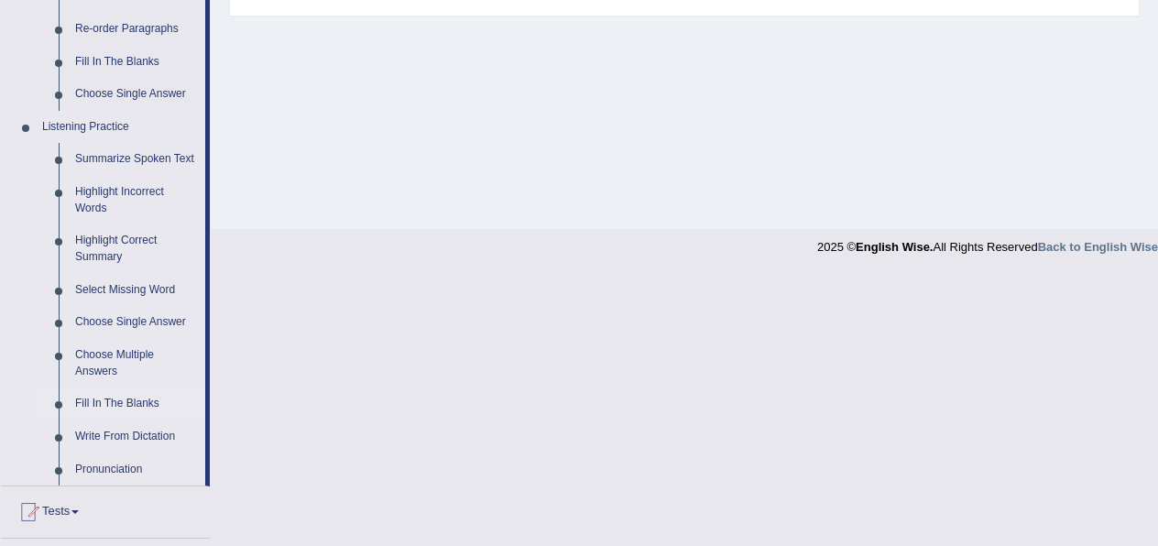
click at [136, 421] on link "Fill In The Blanks" at bounding box center [136, 404] width 138 height 33
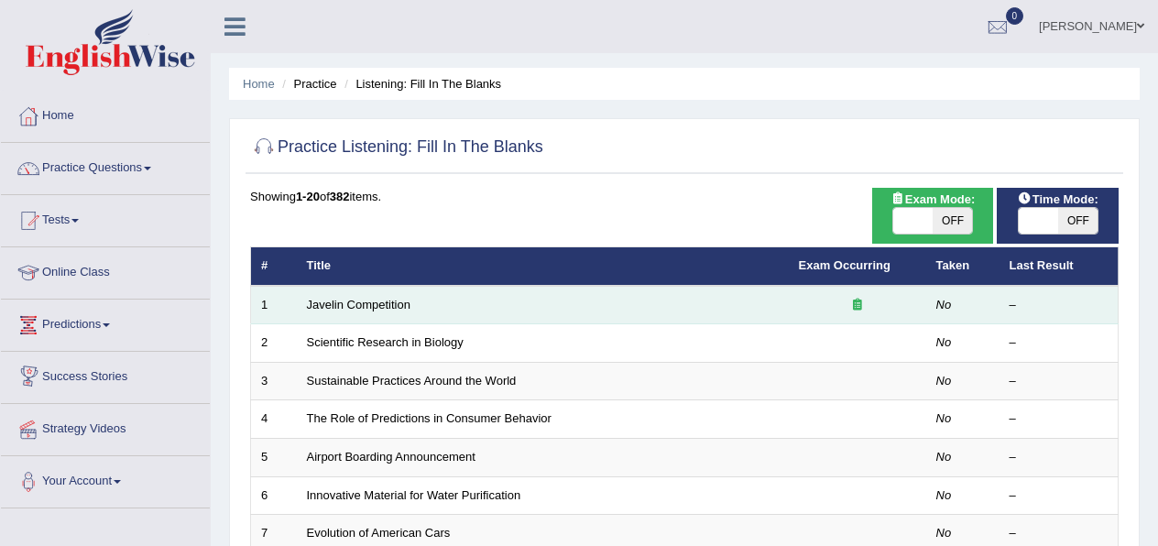
click at [380, 315] on td "Javelin Competition" at bounding box center [543, 305] width 492 height 38
click at [380, 305] on link "Javelin Competition" at bounding box center [359, 305] width 104 height 14
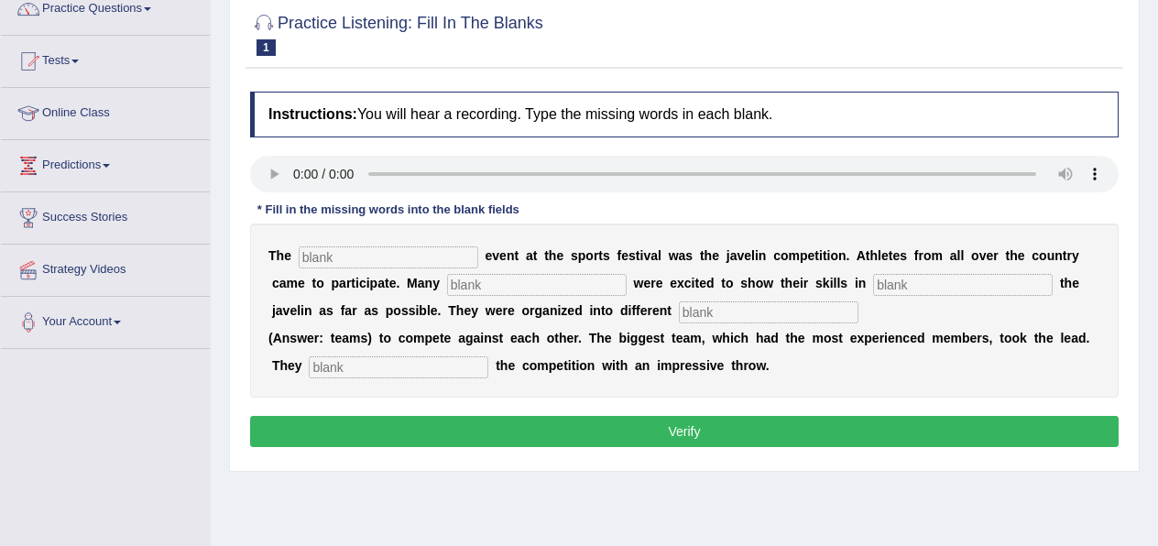
scroll to position [158, 0]
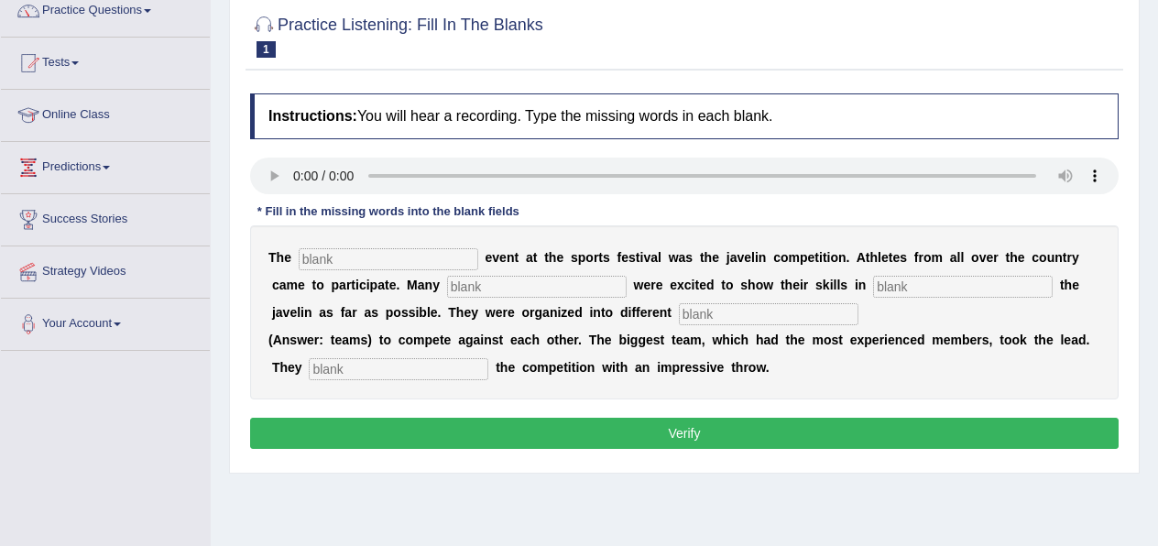
click at [327, 255] on input "text" at bounding box center [389, 259] width 180 height 22
type input "biggest"
click at [447, 293] on input "text" at bounding box center [537, 287] width 180 height 22
type input "team"
click at [679, 315] on input "text" at bounding box center [769, 314] width 180 height 22
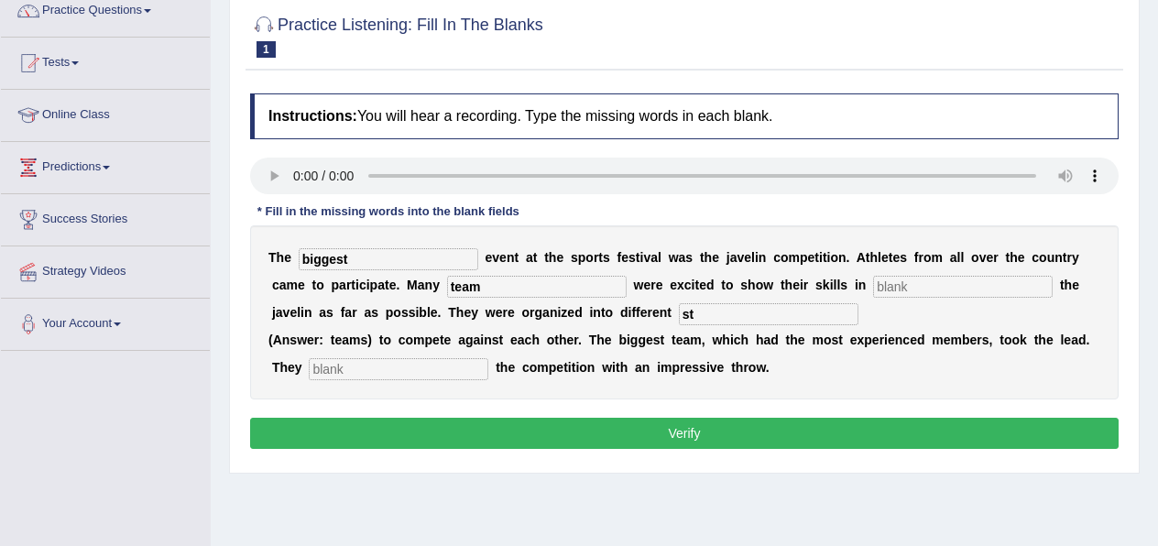
type input "s"
click at [371, 367] on input "text" at bounding box center [399, 369] width 180 height 22
type input "start"
click at [519, 287] on input "team" at bounding box center [537, 287] width 180 height 22
type input "t"
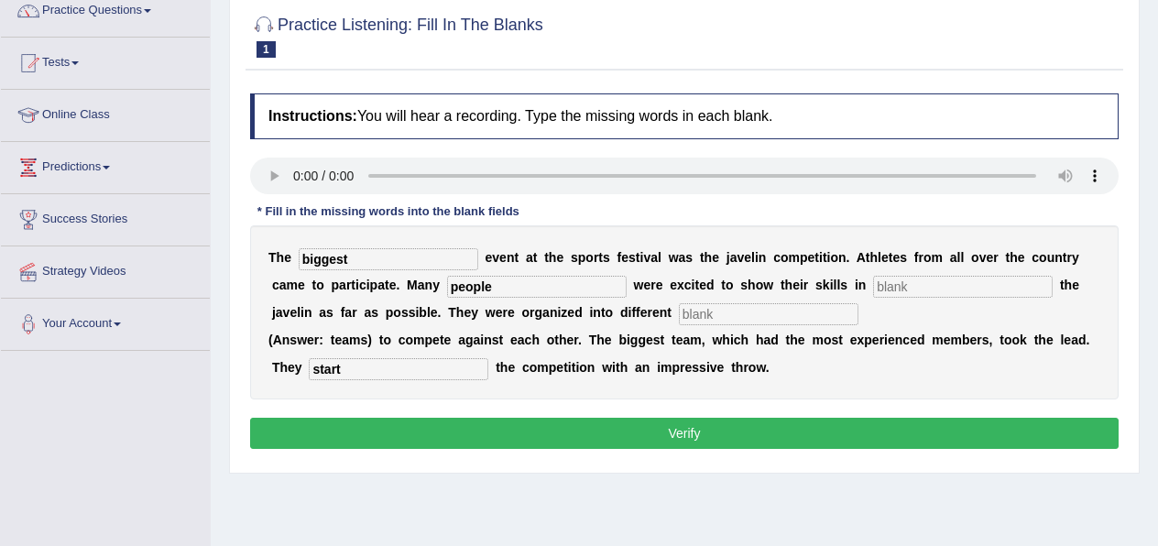
type input "people"
click at [873, 283] on input "text" at bounding box center [963, 287] width 180 height 22
type input "t"
click at [679, 309] on input "text" at bounding box center [769, 314] width 180 height 22
type input "team"
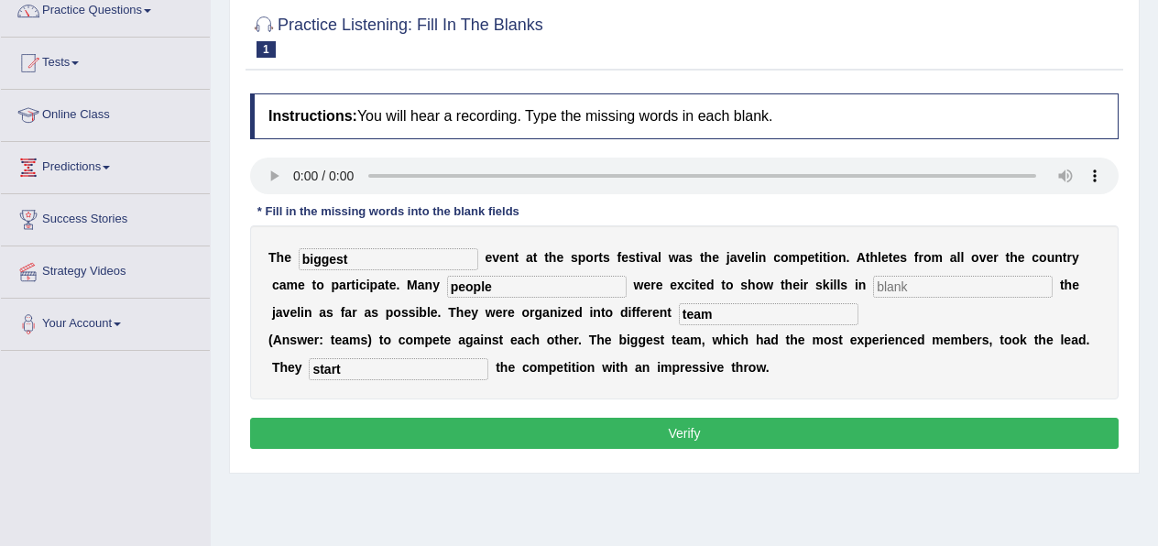
click at [873, 291] on input "text" at bounding box center [963, 287] width 180 height 22
type input "aa"
click at [651, 432] on button "Verify" at bounding box center [684, 433] width 869 height 31
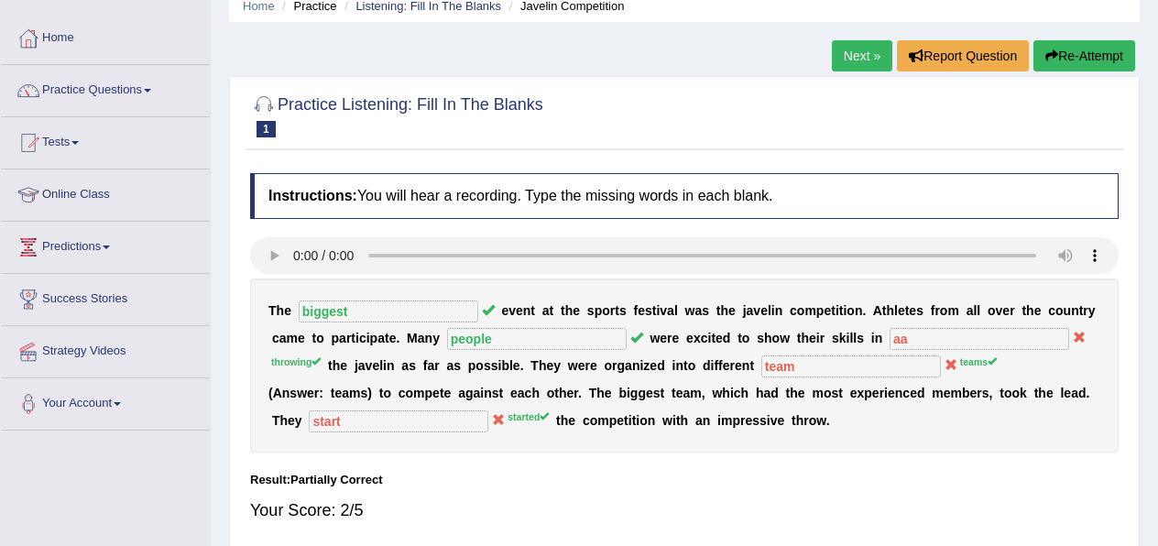
scroll to position [62, 0]
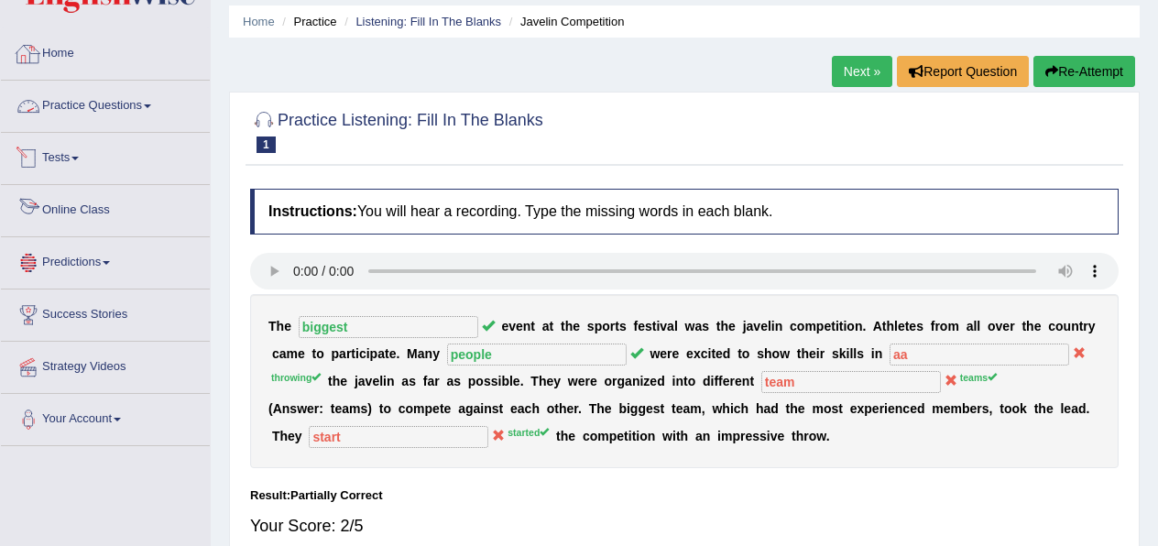
click at [137, 102] on link "Practice Questions" at bounding box center [105, 104] width 209 height 46
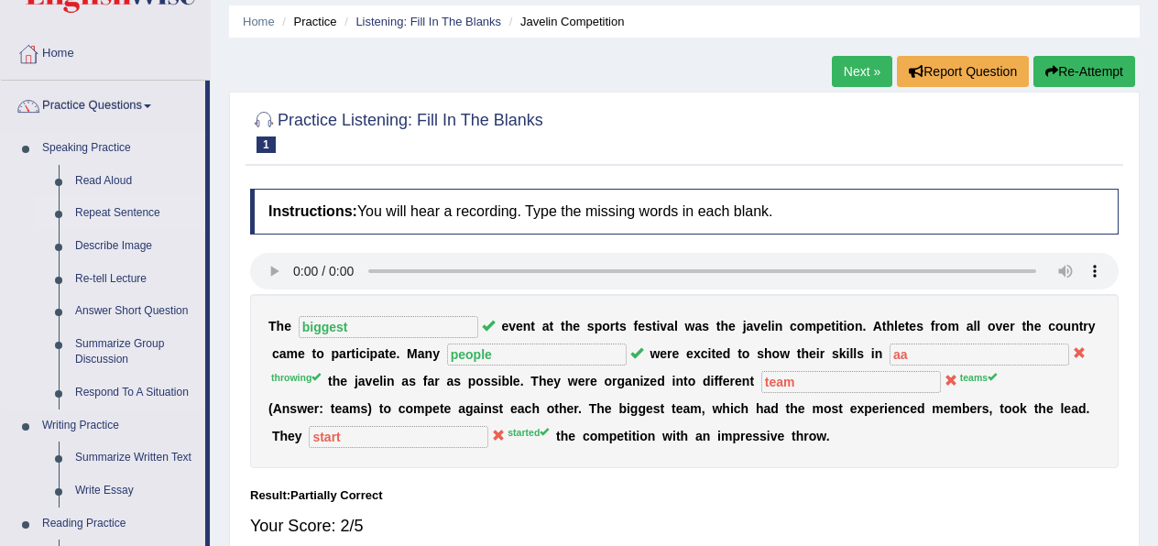
click at [113, 214] on link "Repeat Sentence" at bounding box center [136, 213] width 138 height 33
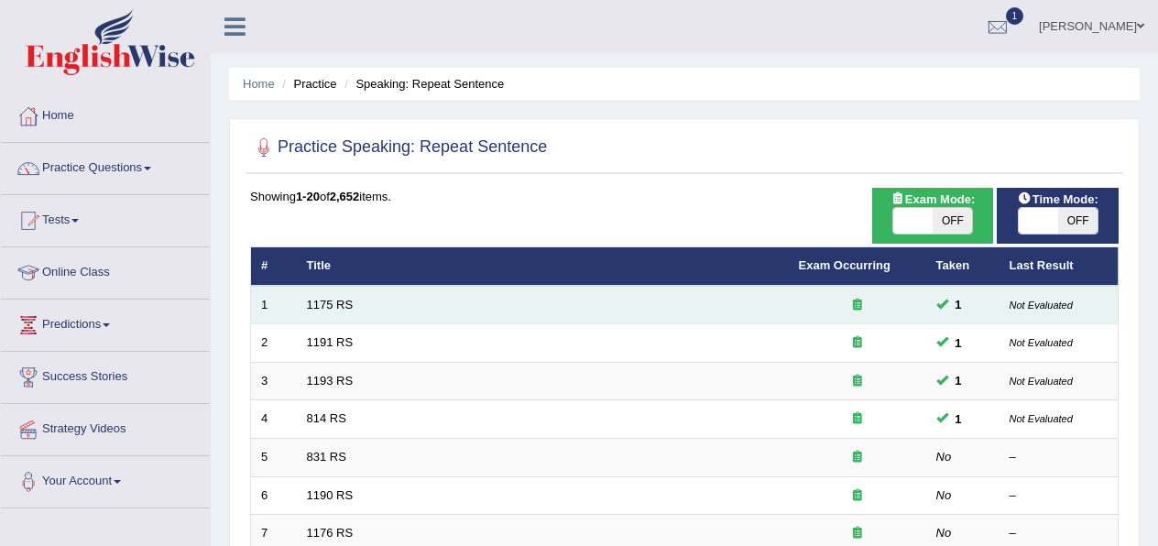
click at [356, 311] on td "1175 RS" at bounding box center [543, 305] width 492 height 38
click at [341, 302] on link "1175 RS" at bounding box center [330, 305] width 47 height 14
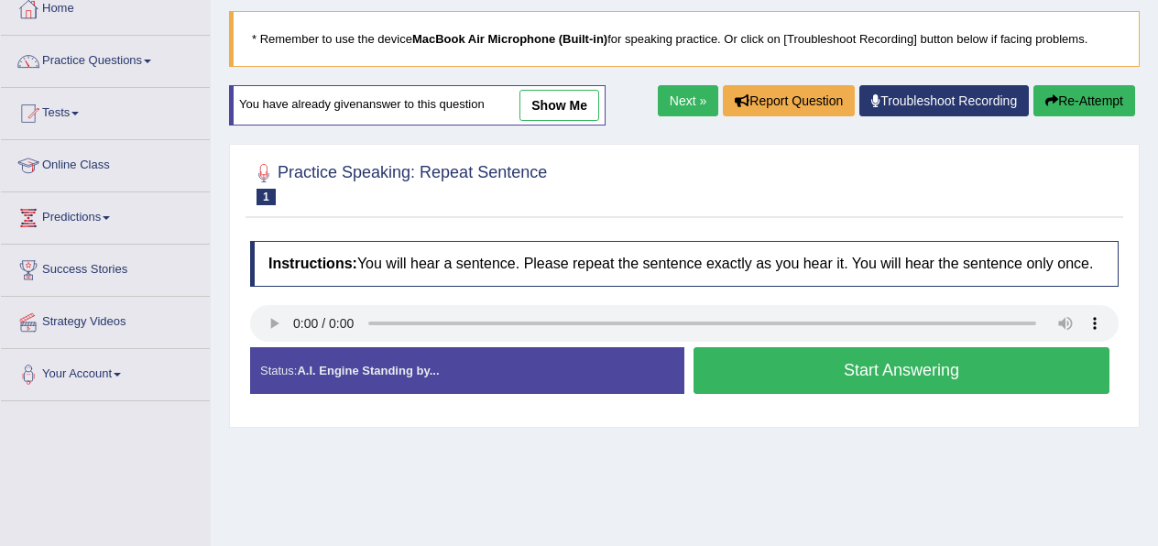
scroll to position [109, 0]
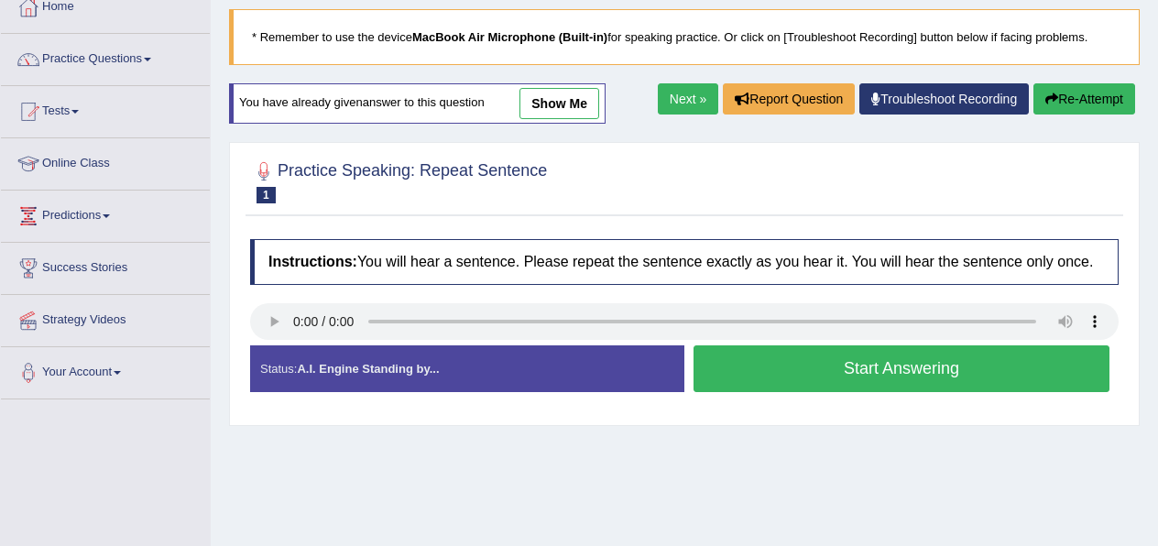
click at [726, 387] on button "Start Answering" at bounding box center [902, 368] width 416 height 47
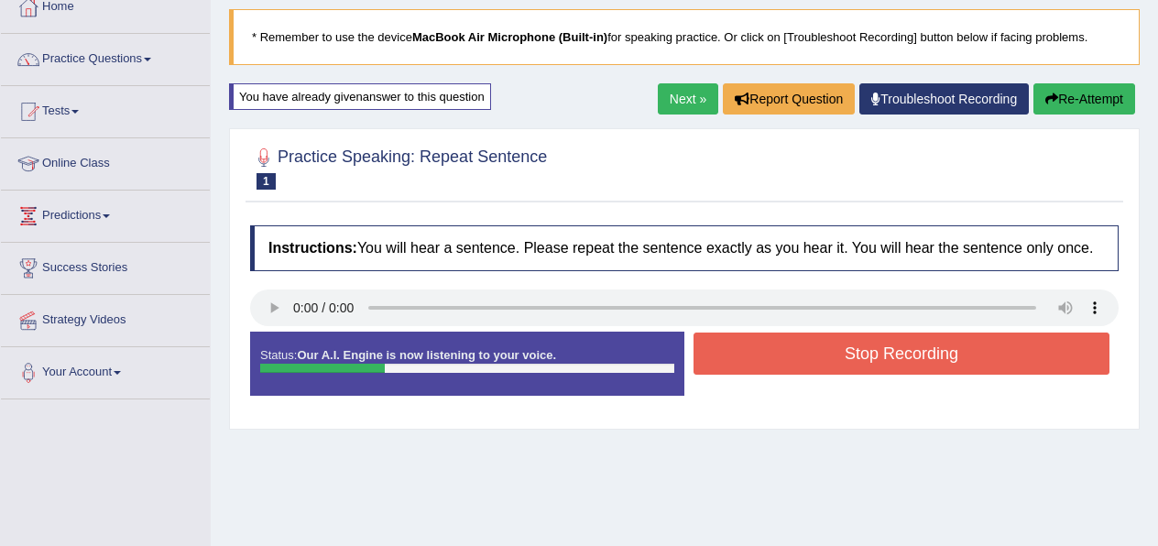
click at [726, 375] on button "Stop Recording" at bounding box center [902, 354] width 416 height 42
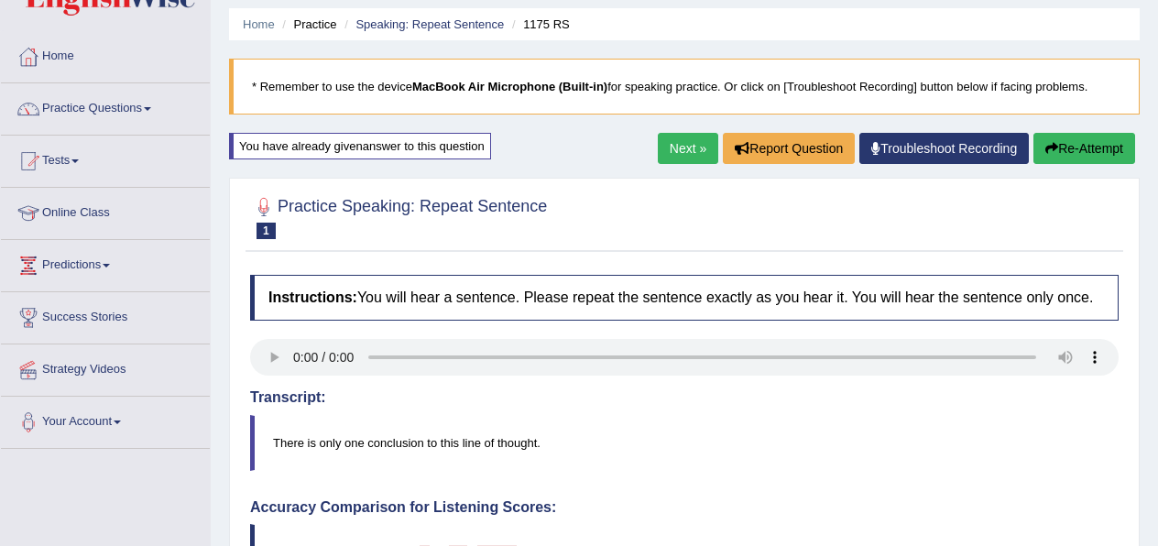
scroll to position [0, 0]
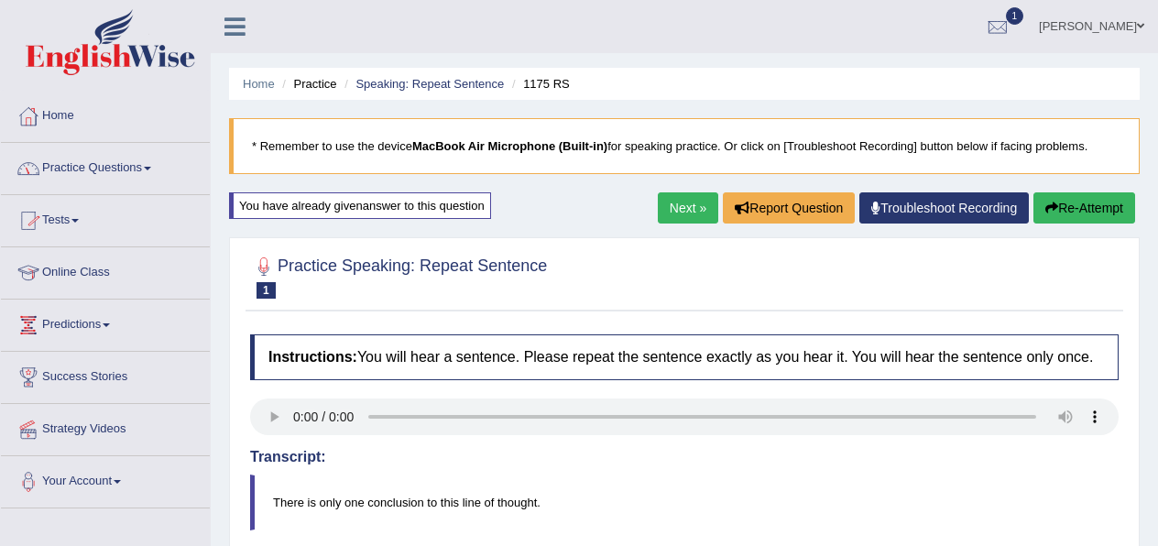
click at [662, 213] on link "Next »" at bounding box center [688, 207] width 60 height 31
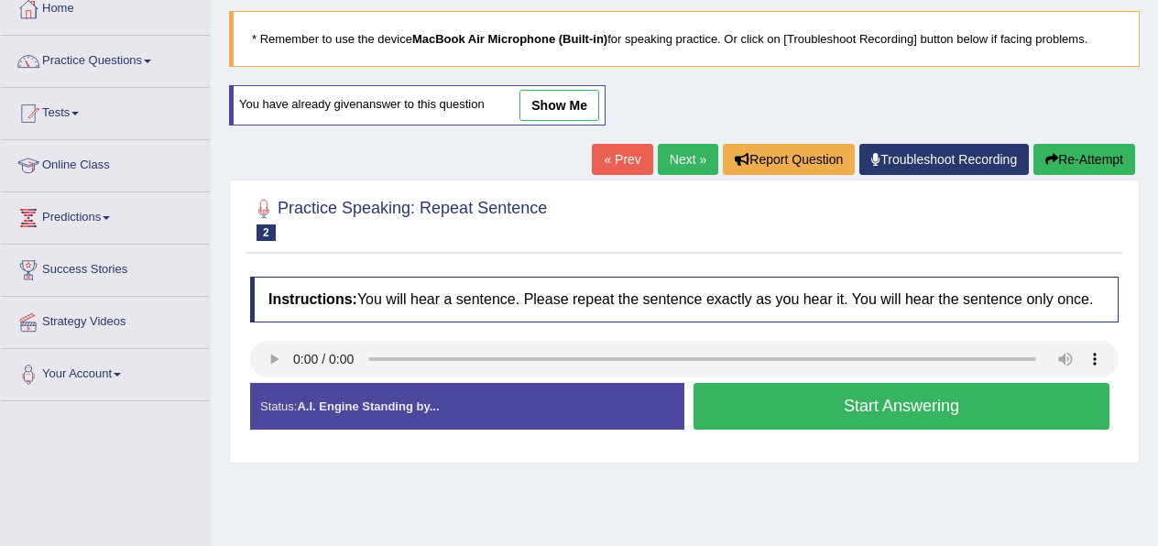
scroll to position [108, 0]
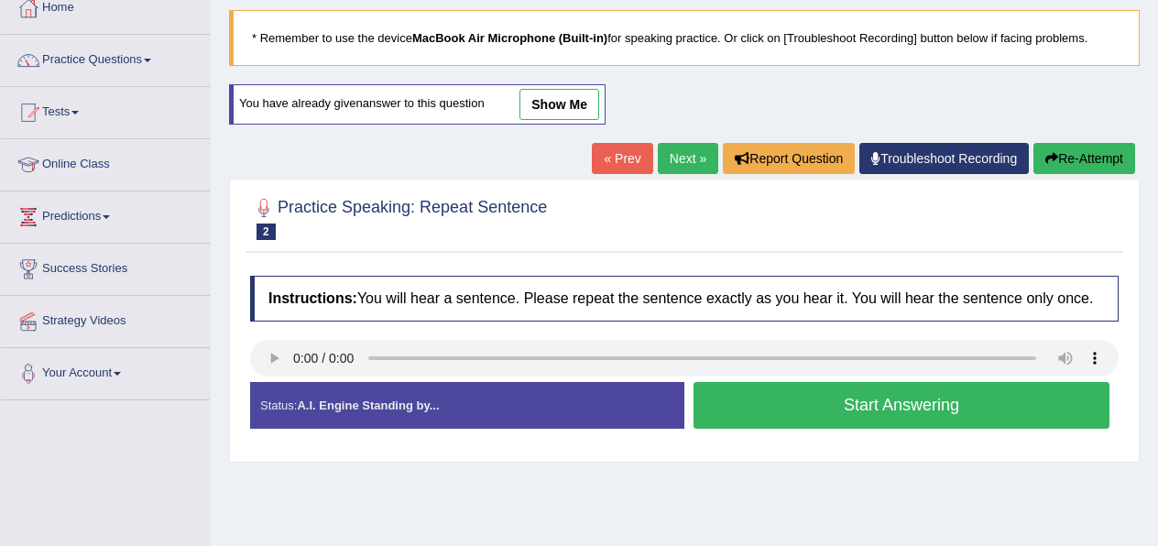
click at [828, 410] on button "Start Answering" at bounding box center [902, 405] width 416 height 47
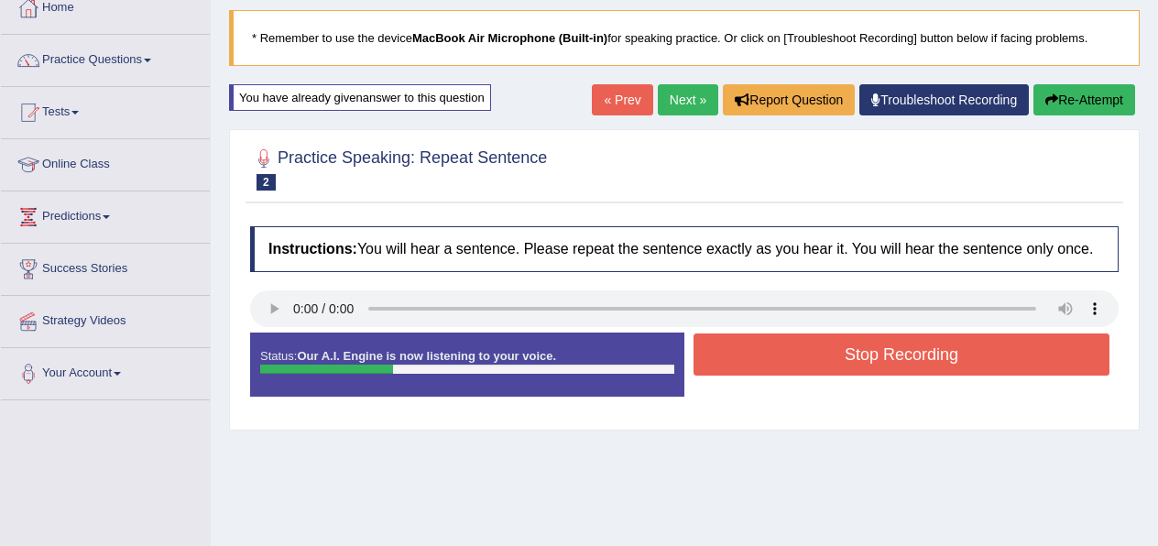
click at [825, 368] on button "Stop Recording" at bounding box center [902, 355] width 416 height 42
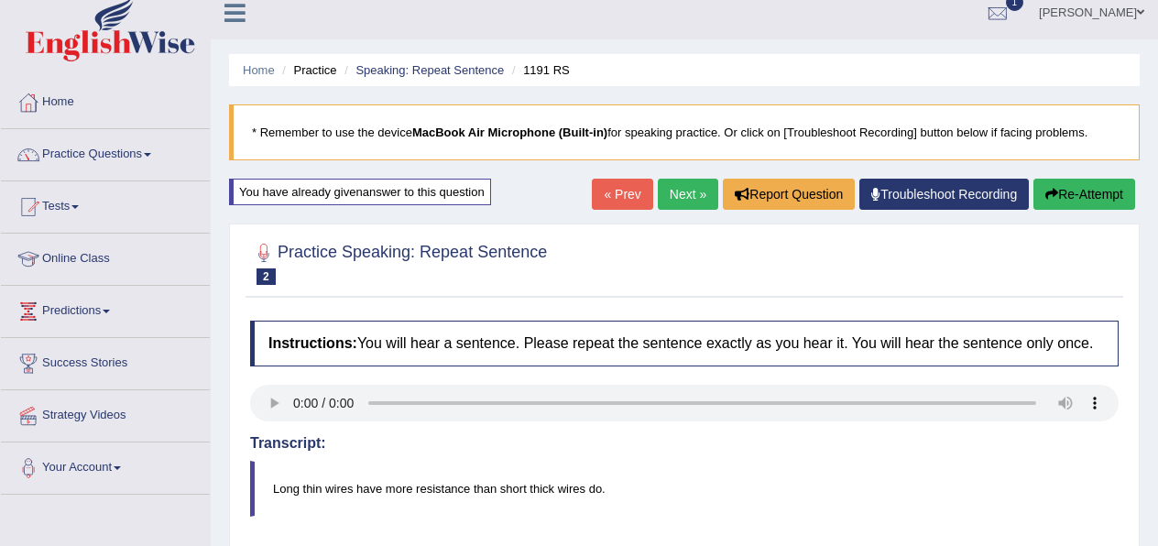
scroll to position [0, 0]
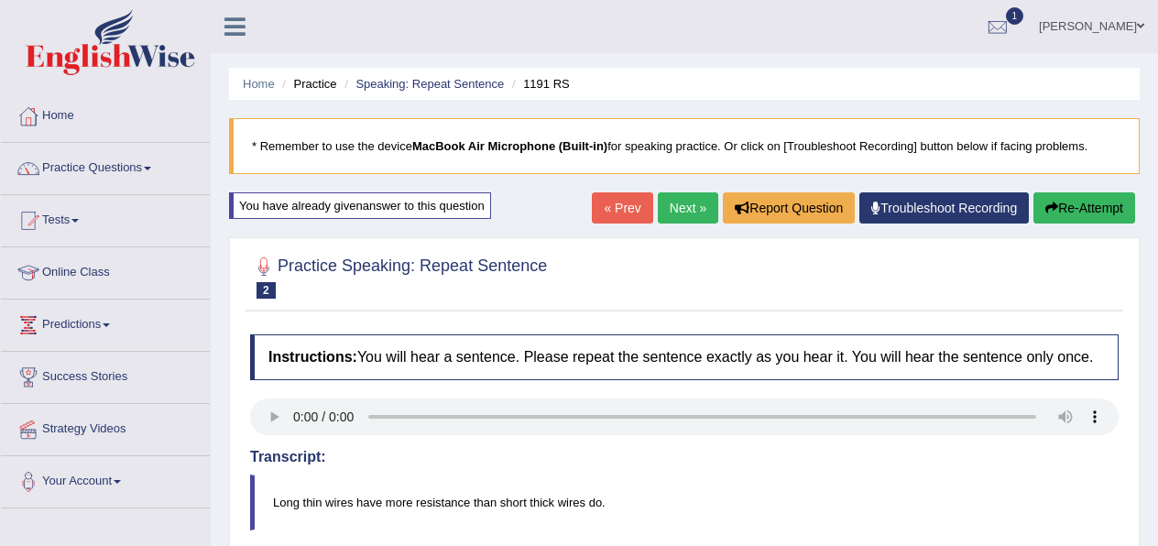
click at [672, 214] on link "Next »" at bounding box center [688, 207] width 60 height 31
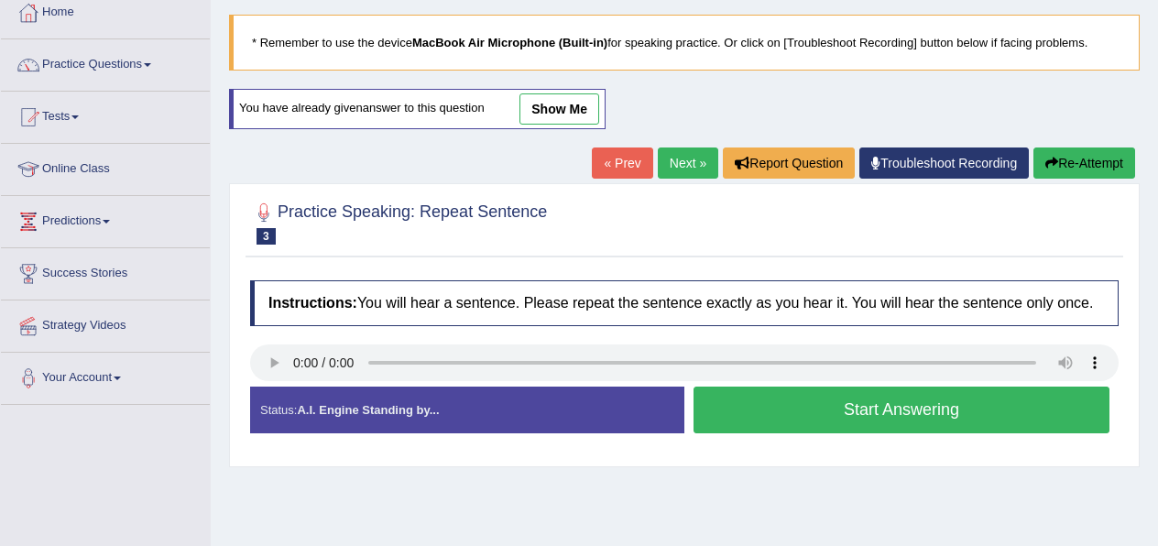
scroll to position [105, 0]
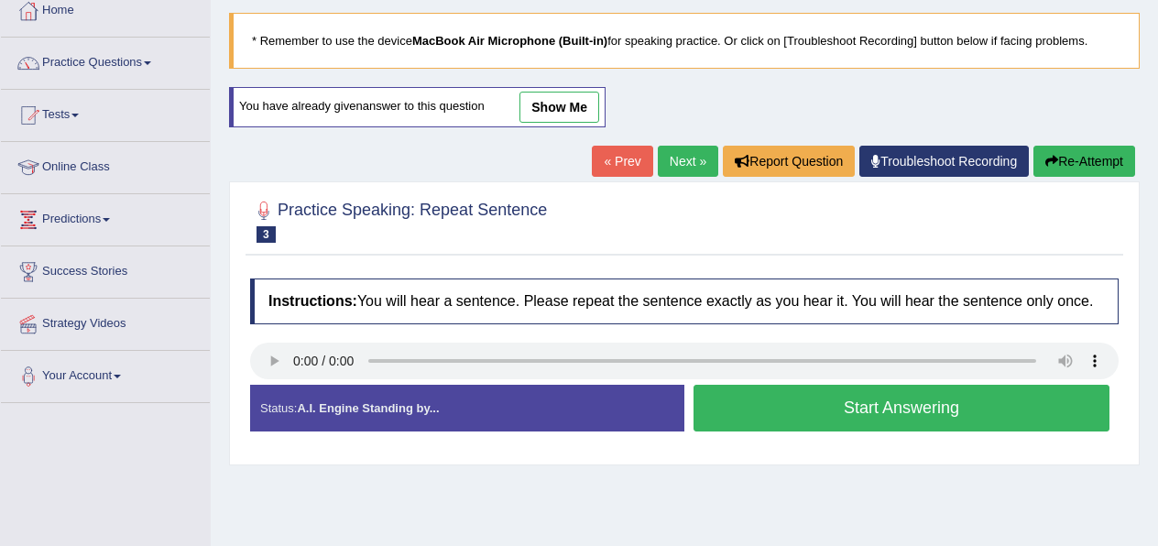
click at [791, 432] on button "Start Answering" at bounding box center [902, 408] width 416 height 47
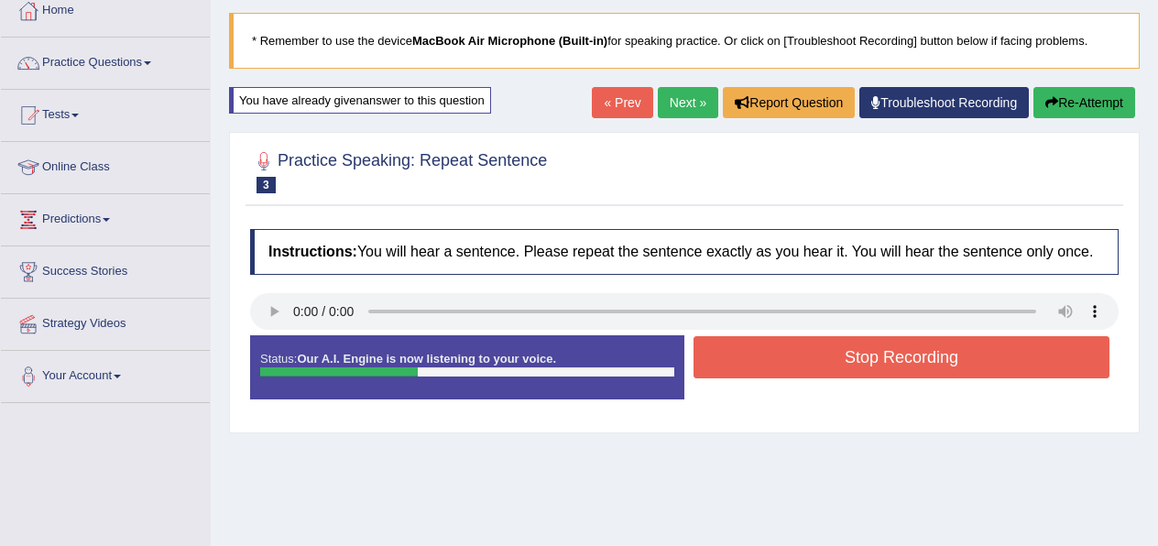
click at [787, 378] on button "Stop Recording" at bounding box center [902, 357] width 416 height 42
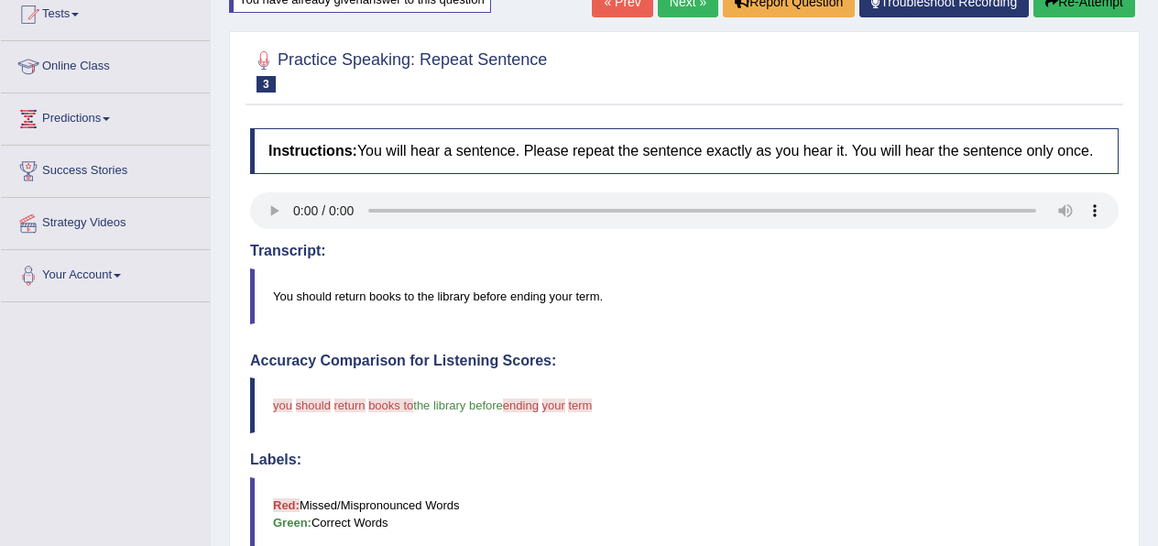
scroll to position [121, 0]
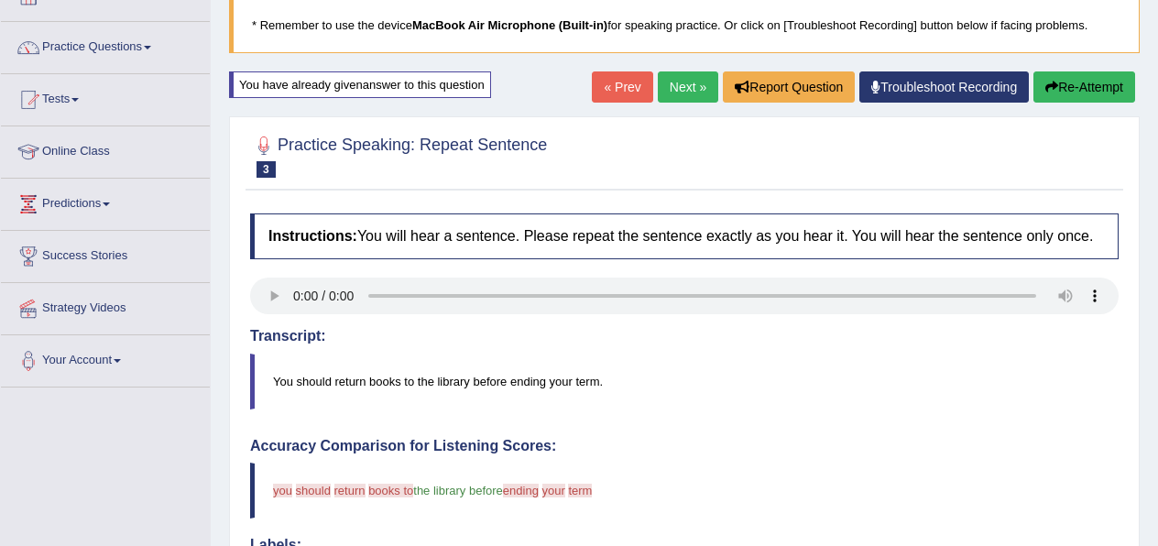
click at [681, 92] on link "Next »" at bounding box center [688, 86] width 60 height 31
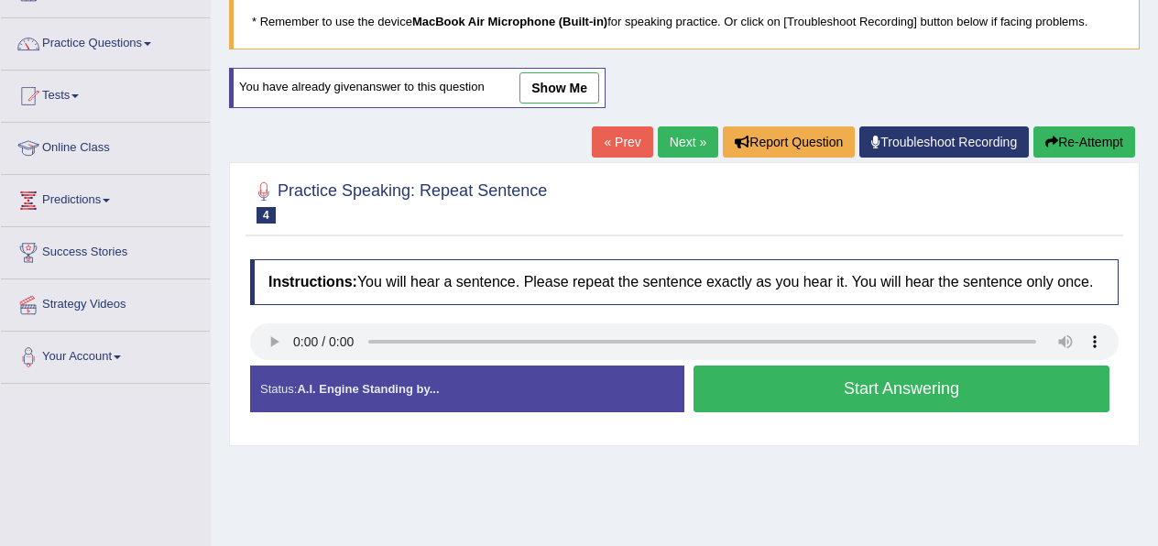
scroll to position [126, 0]
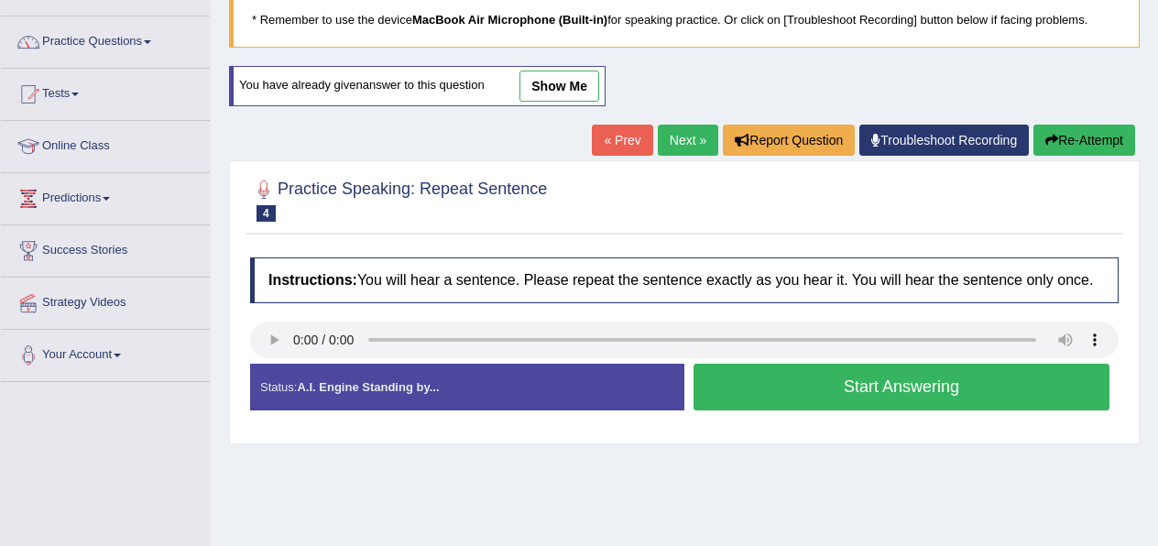
click at [800, 403] on button "Start Answering" at bounding box center [902, 387] width 416 height 47
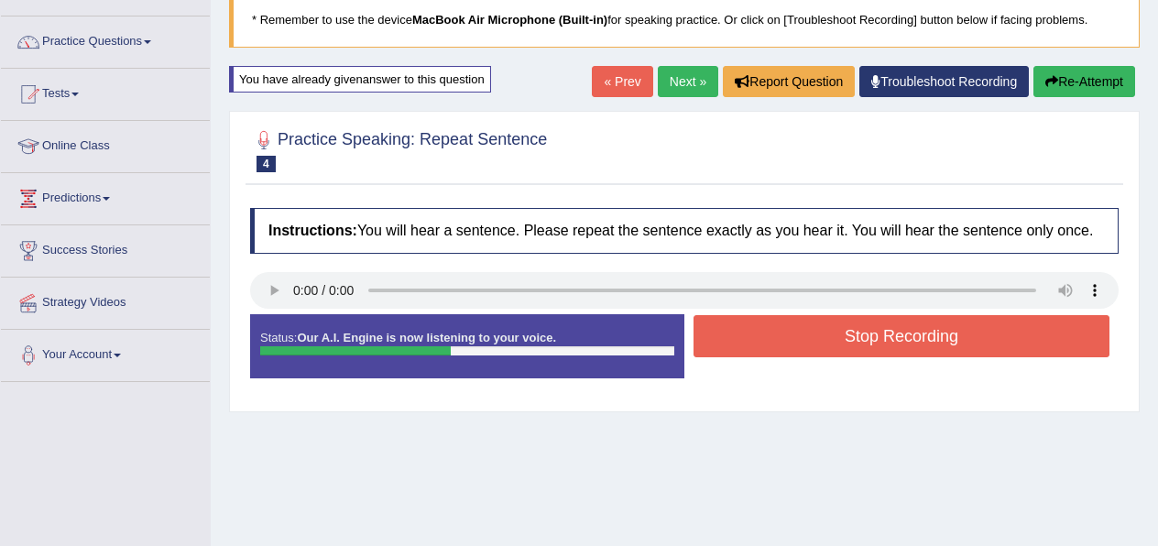
click at [801, 357] on button "Stop Recording" at bounding box center [902, 336] width 416 height 42
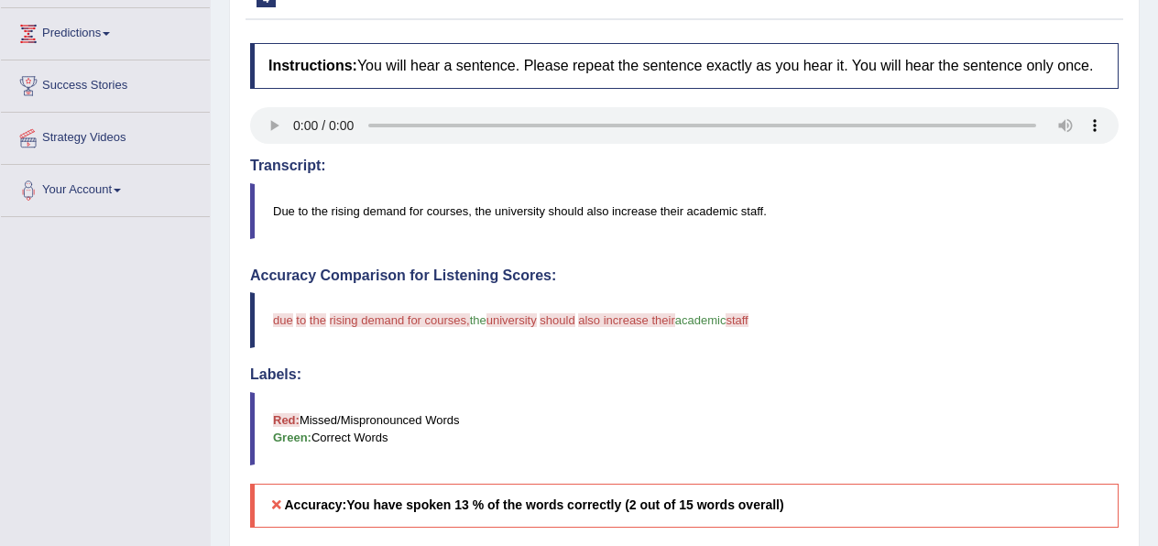
scroll to position [87, 0]
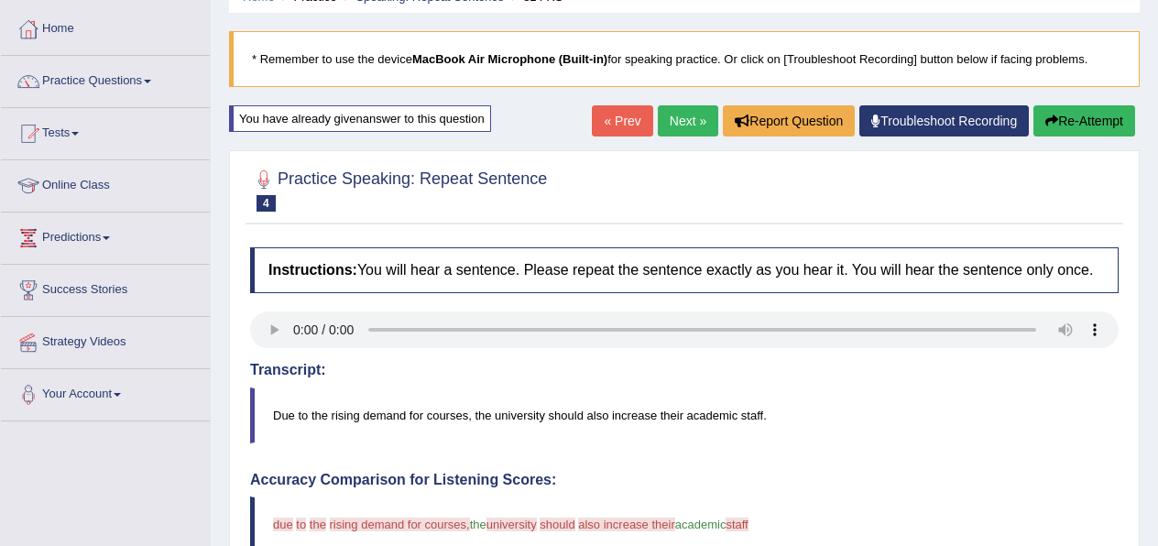
click at [685, 117] on link "Next »" at bounding box center [688, 120] width 60 height 31
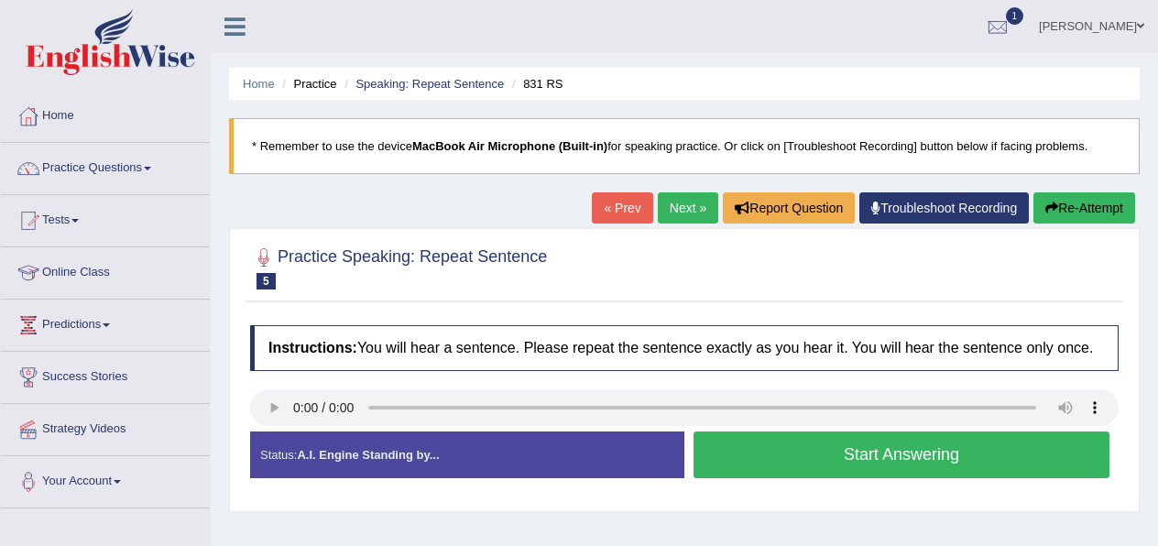
click at [801, 474] on button "Start Answering" at bounding box center [902, 455] width 416 height 47
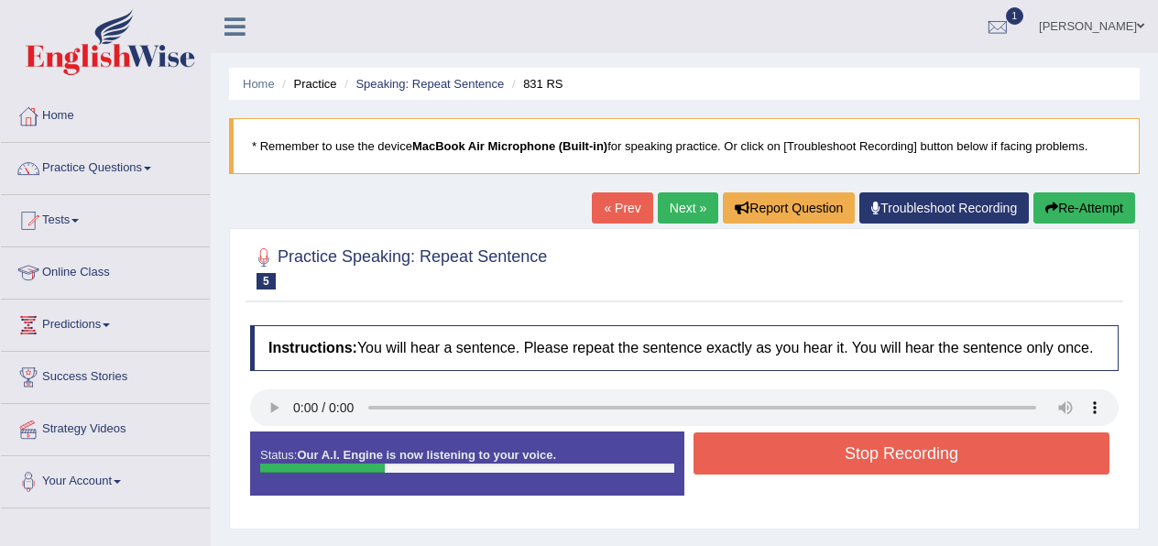
click at [801, 474] on button "Stop Recording" at bounding box center [902, 454] width 416 height 42
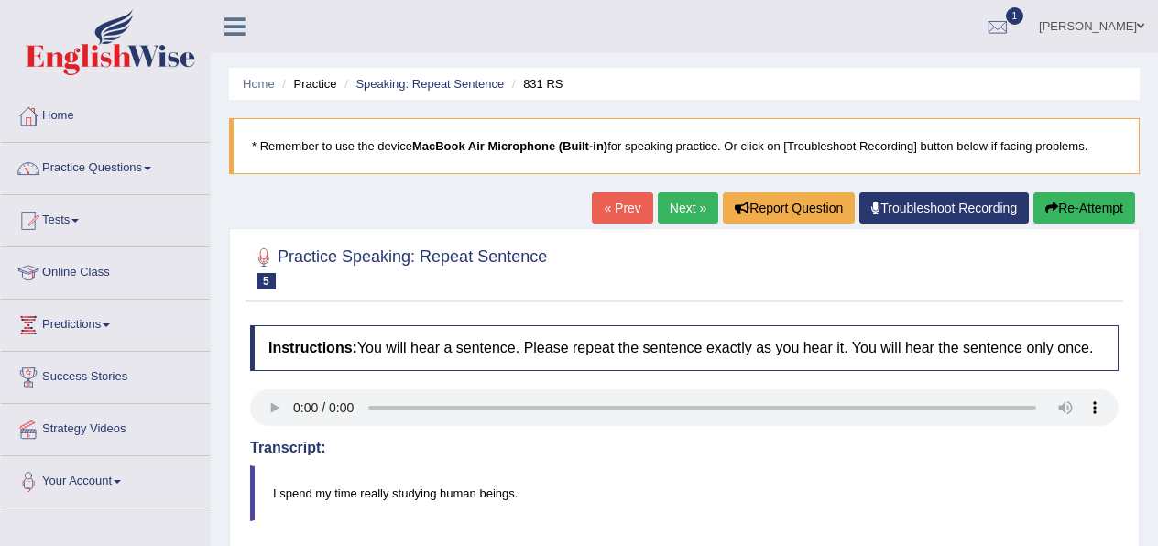
click at [693, 217] on link "Next »" at bounding box center [688, 207] width 60 height 31
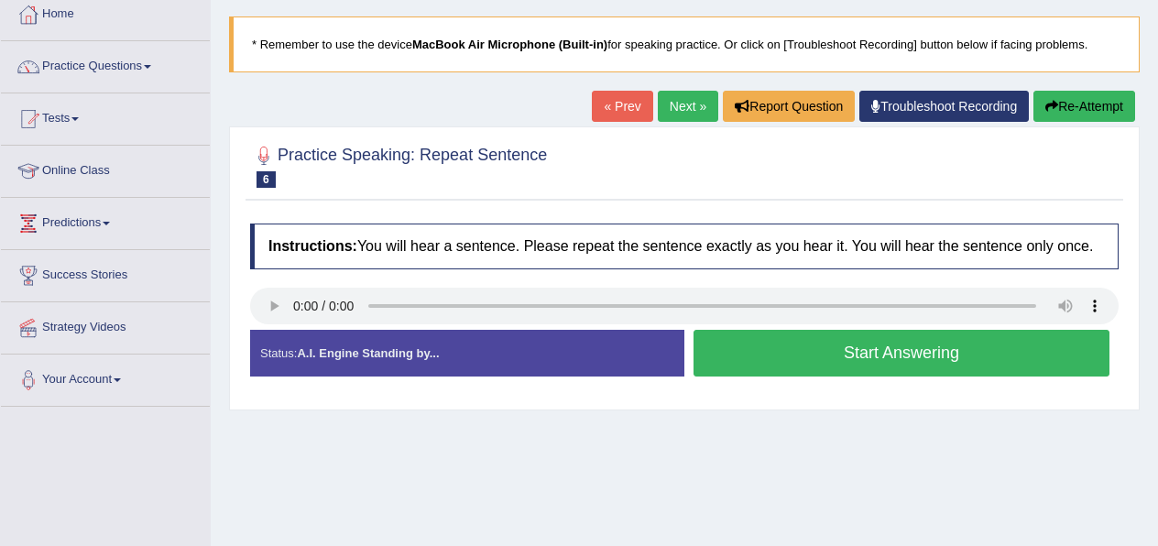
scroll to position [104, 0]
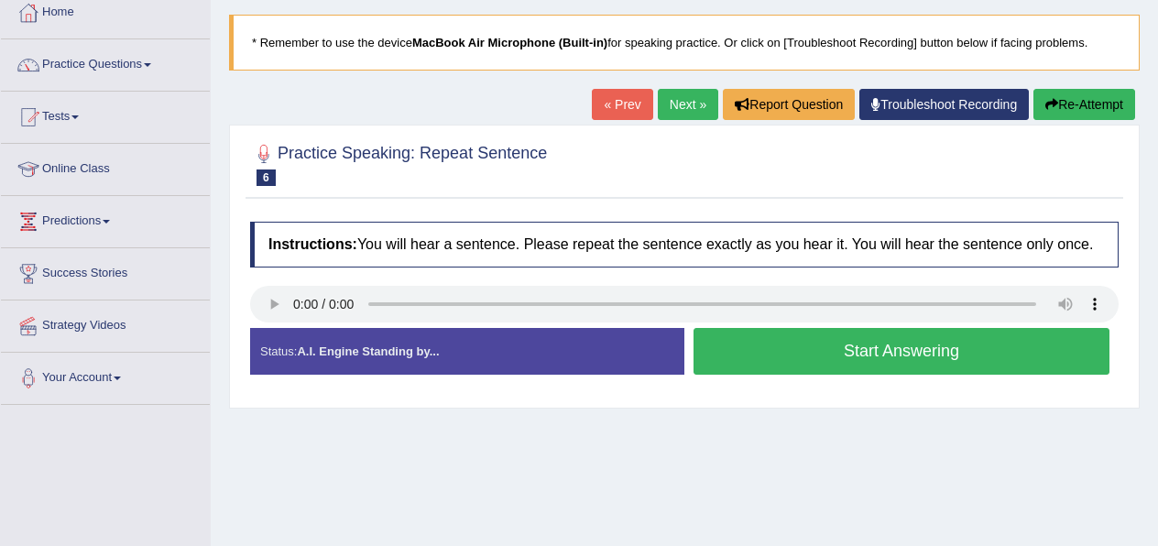
click at [830, 375] on button "Start Answering" at bounding box center [902, 351] width 416 height 47
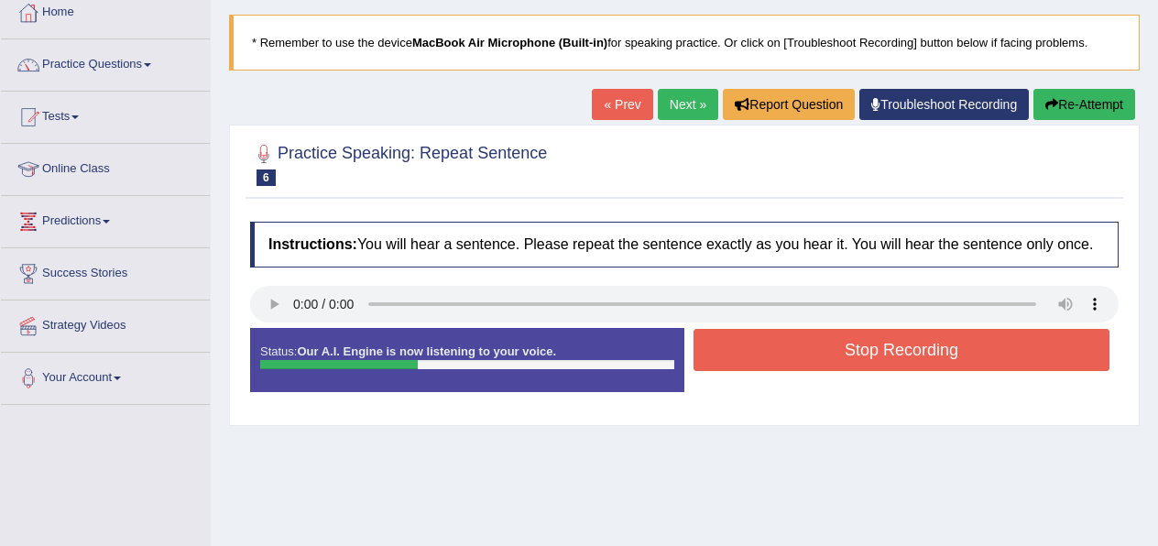
click at [829, 371] on button "Stop Recording" at bounding box center [902, 350] width 416 height 42
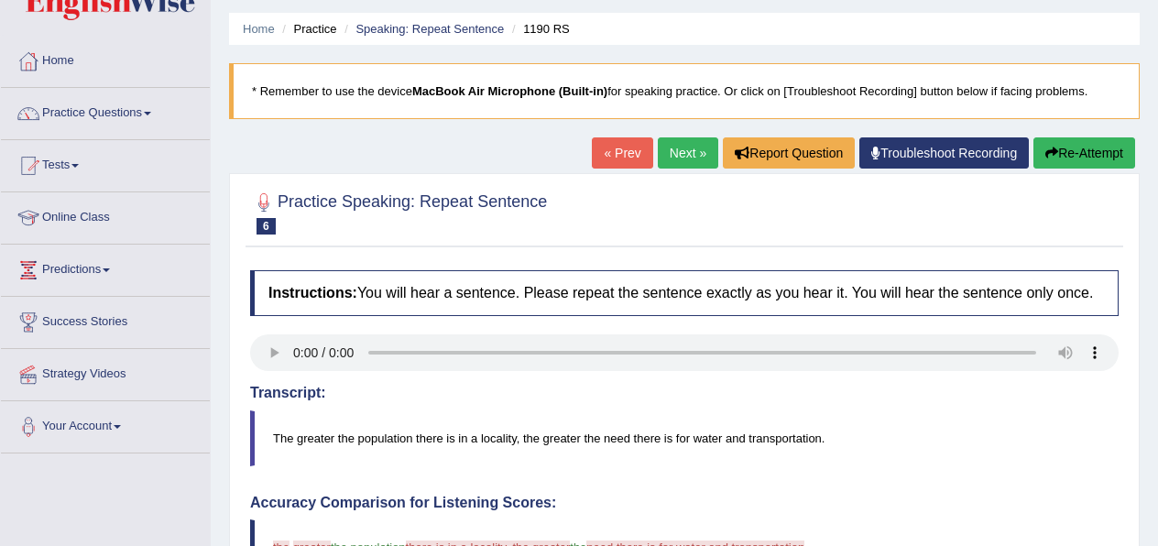
scroll to position [0, 0]
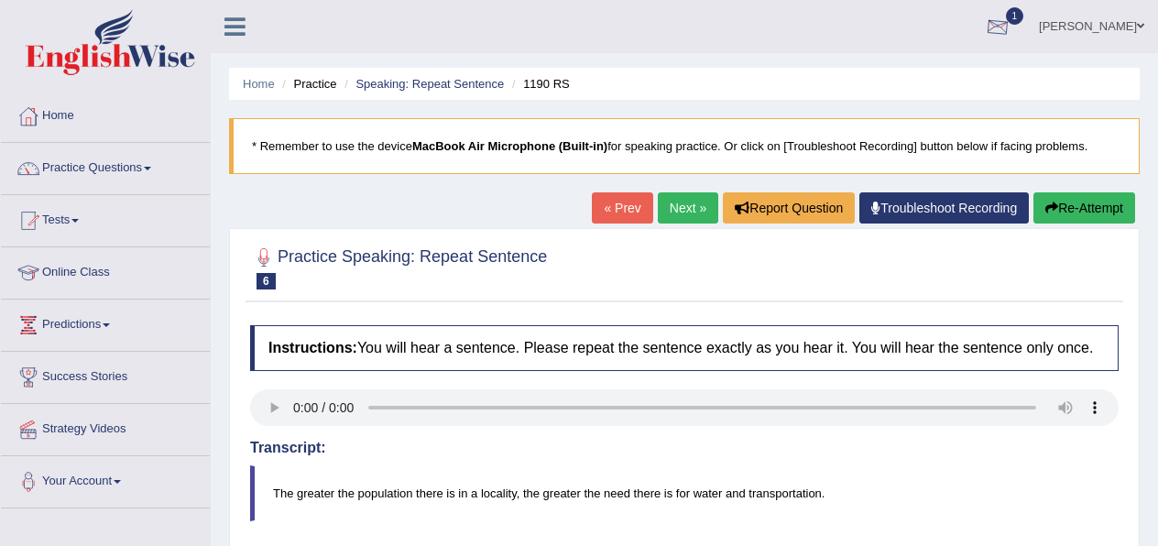
click at [1012, 34] on div at bounding box center [997, 27] width 27 height 27
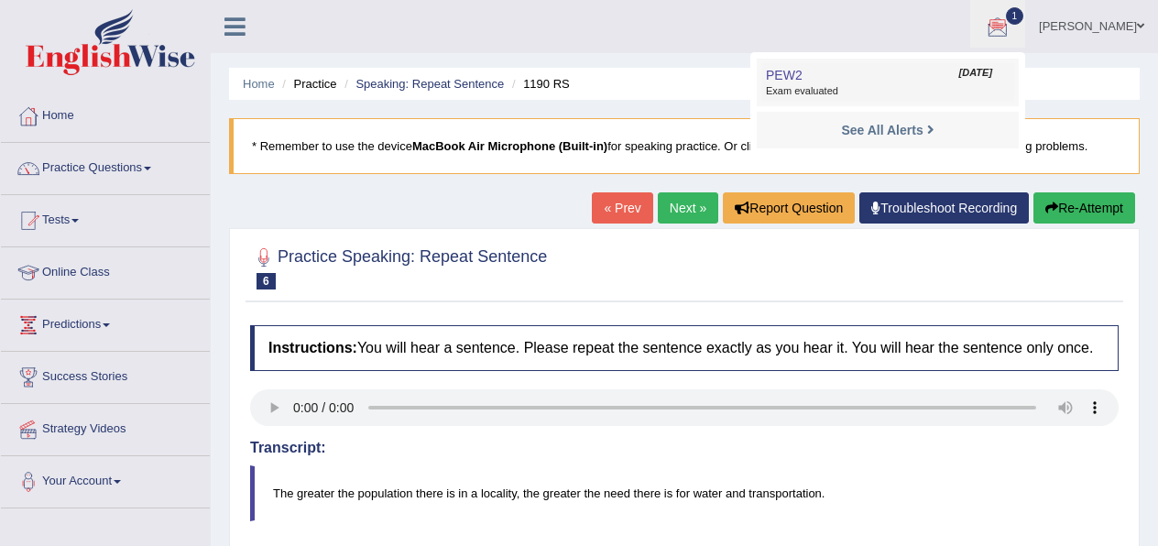
click at [888, 86] on span "Exam evaluated" at bounding box center [888, 91] width 244 height 15
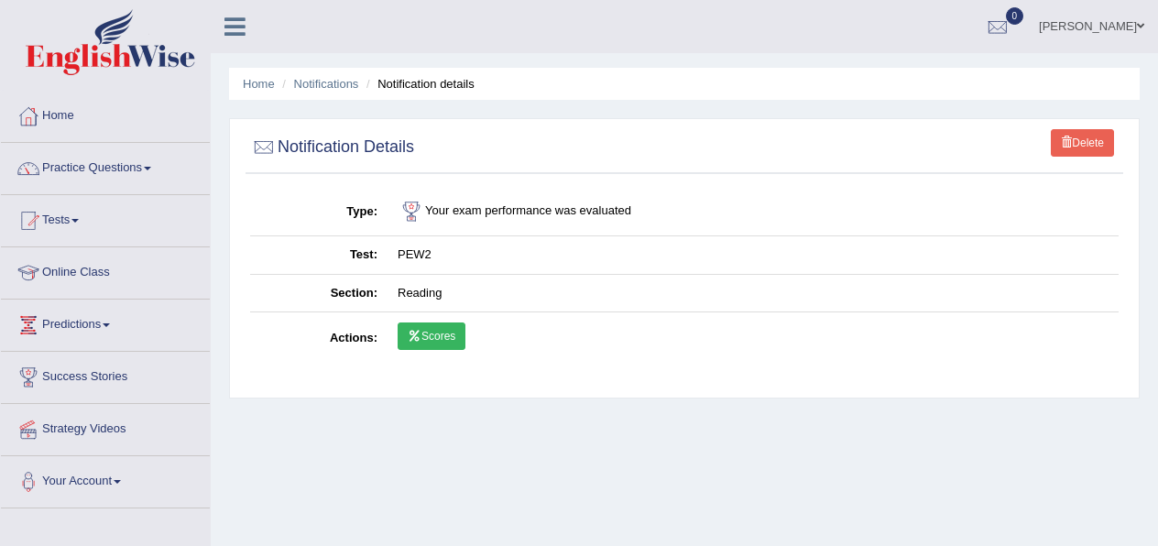
click at [444, 333] on link "Scores" at bounding box center [432, 336] width 68 height 27
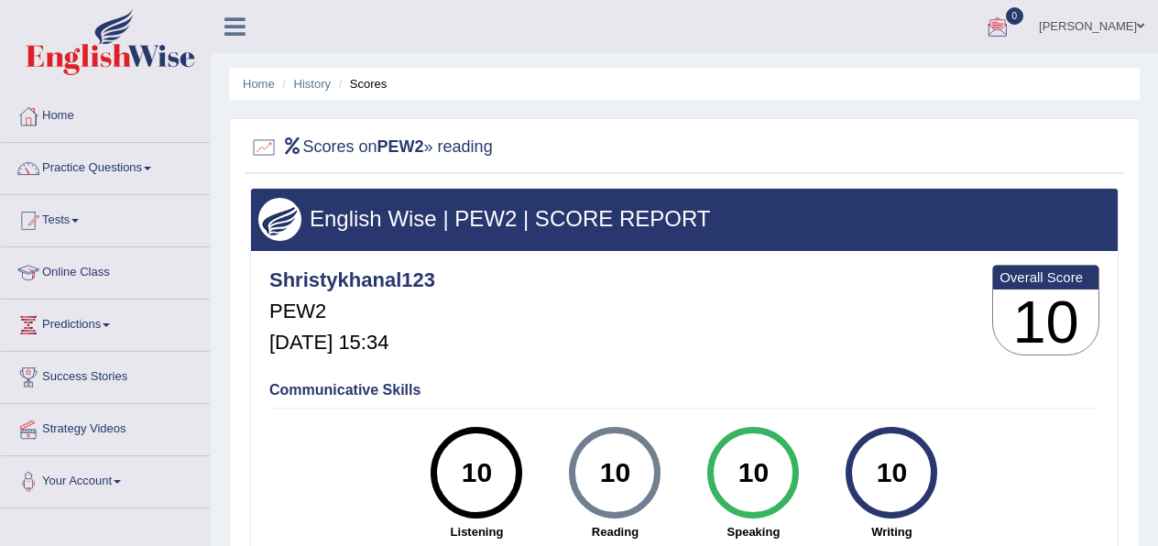
click at [1012, 27] on div at bounding box center [997, 27] width 27 height 27
click at [923, 84] on strong "See All Alerts" at bounding box center [882, 77] width 82 height 15
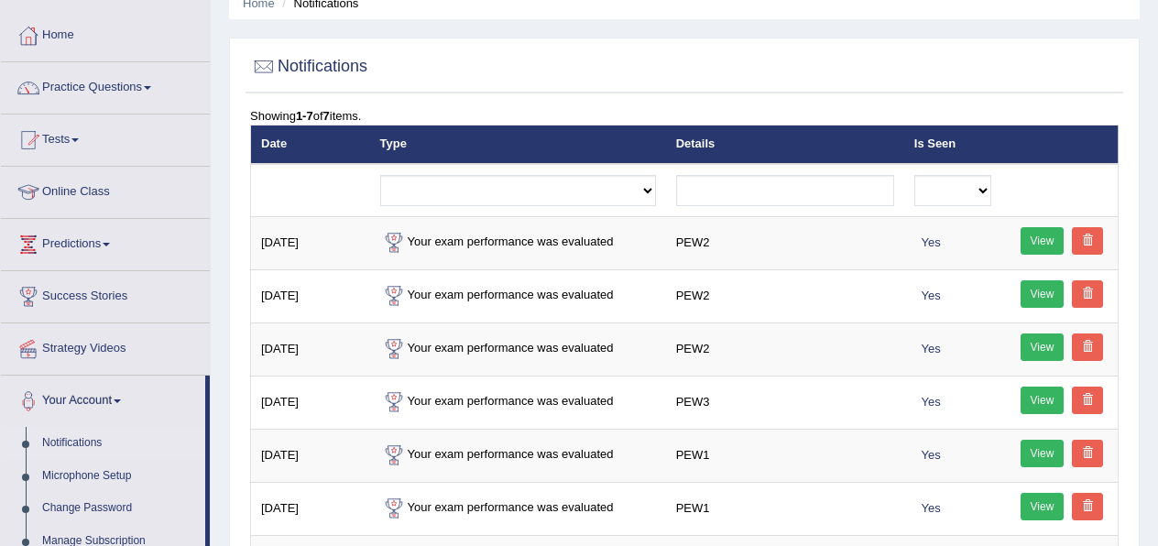
scroll to position [83, 0]
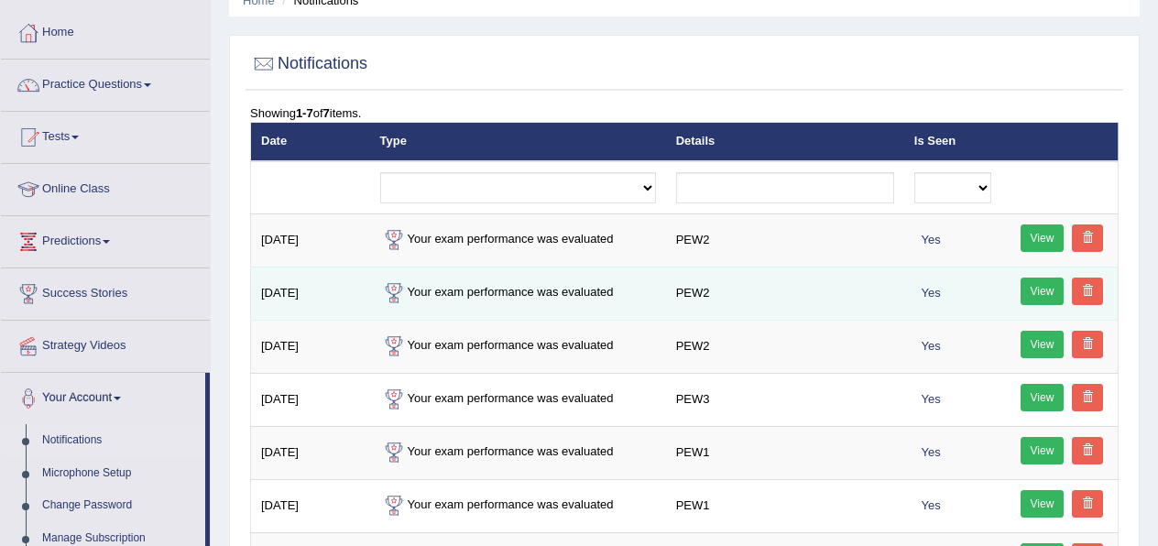
click at [1039, 294] on link "View" at bounding box center [1043, 291] width 44 height 27
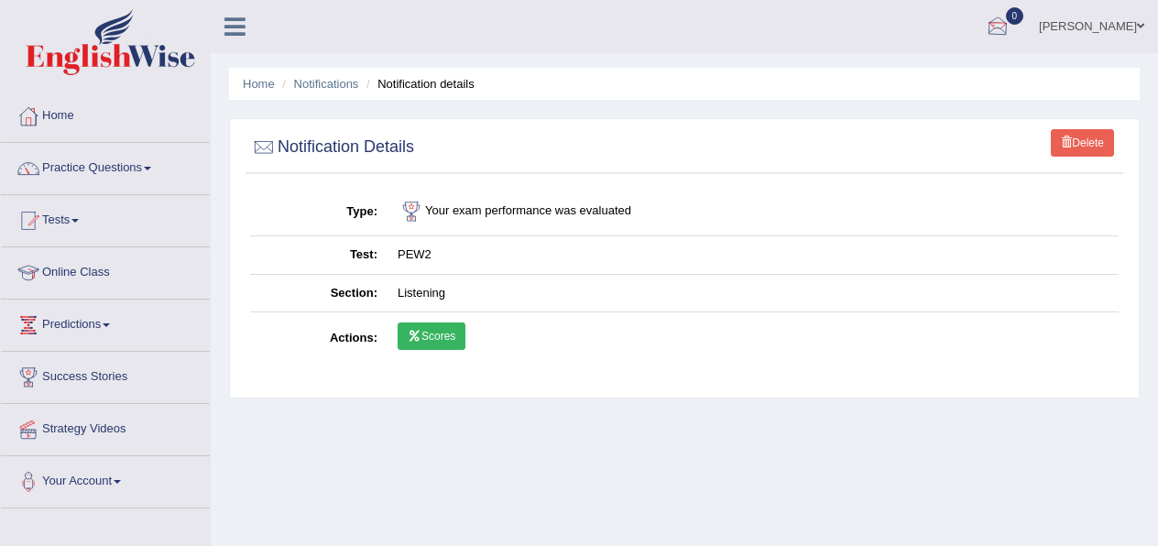
click at [1009, 27] on div at bounding box center [997, 27] width 27 height 27
click at [938, 67] on link "See All Alerts" at bounding box center [888, 77] width 102 height 20
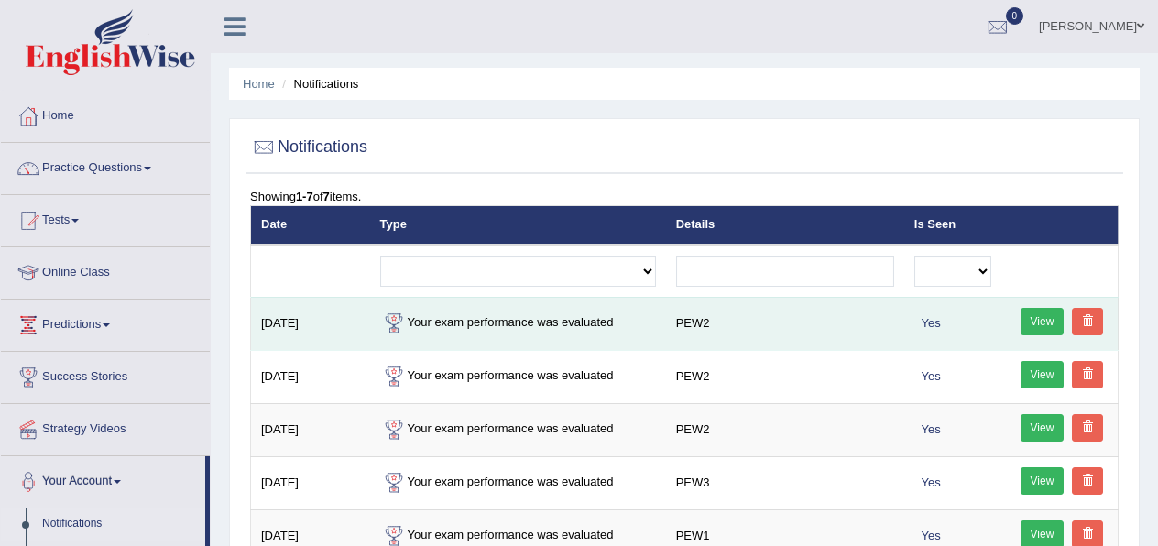
click at [1043, 317] on link "View" at bounding box center [1043, 321] width 44 height 27
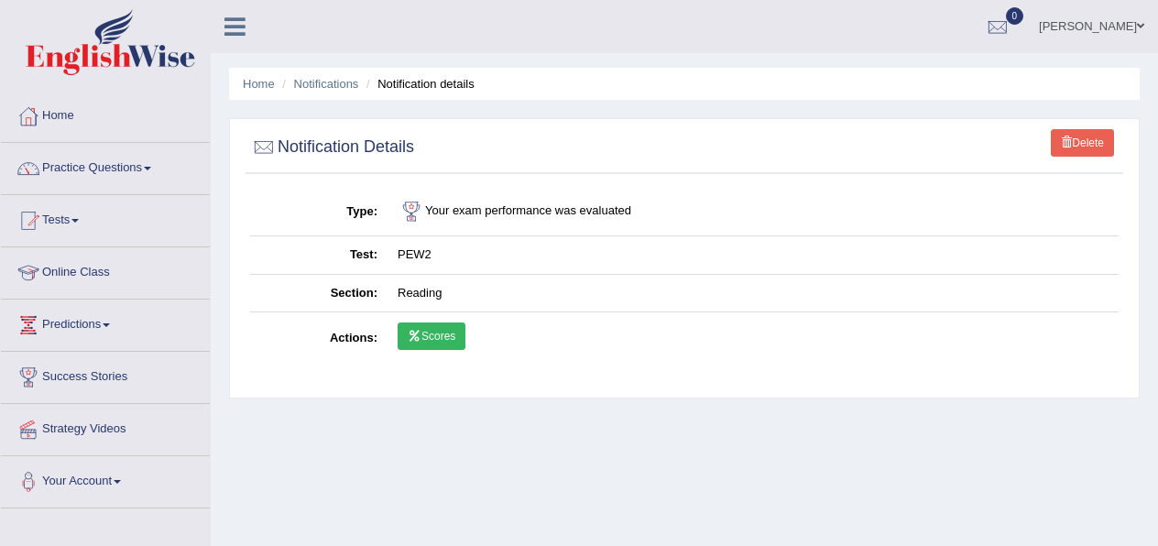
click at [431, 344] on link "Scores" at bounding box center [432, 336] width 68 height 27
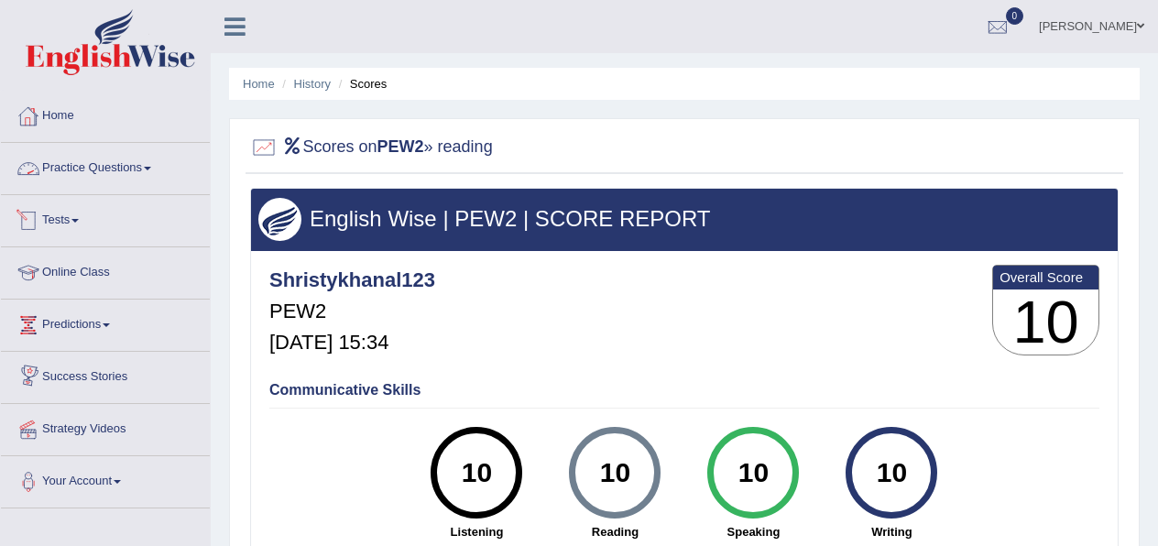
click at [123, 170] on link "Practice Questions" at bounding box center [105, 166] width 209 height 46
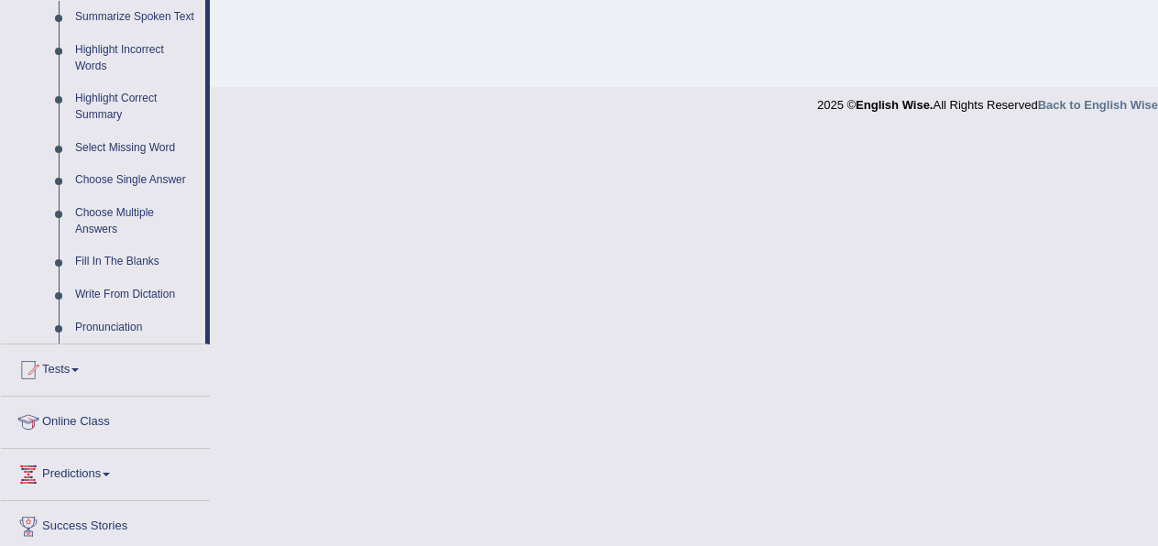
scroll to position [959, 0]
